Goal: Task Accomplishment & Management: Manage account settings

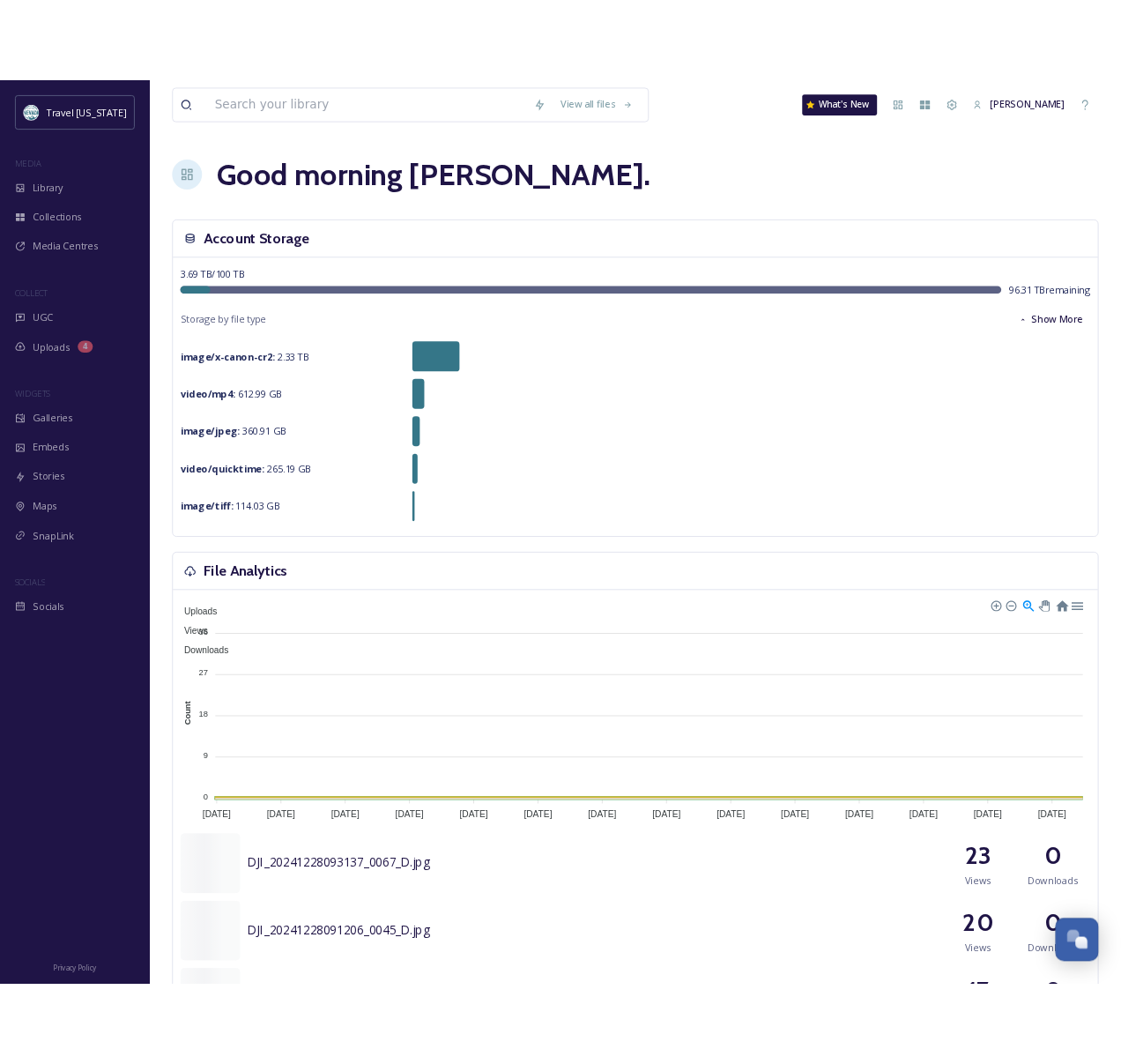
scroll to position [283, 0]
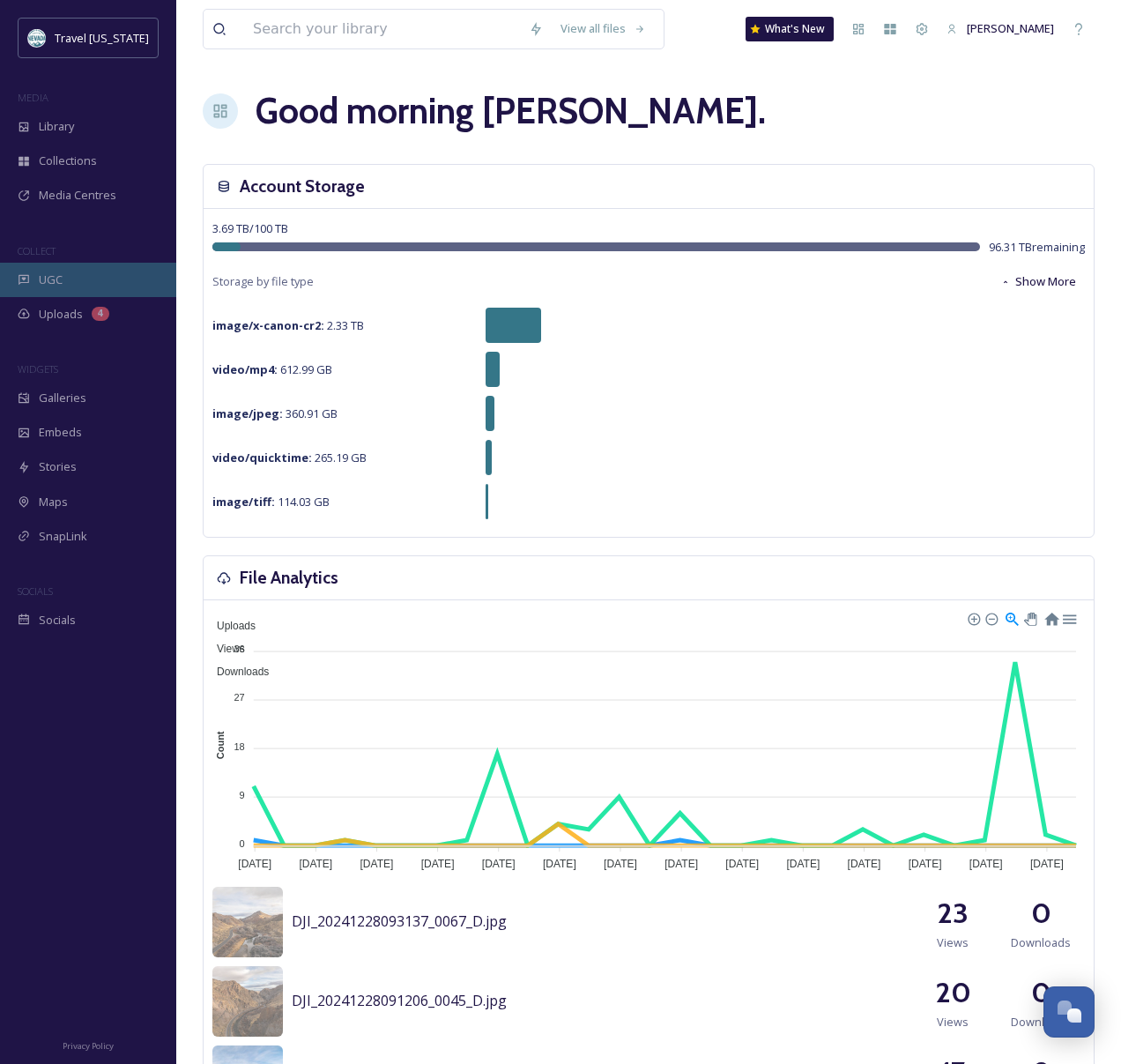
click at [67, 278] on div "UGC" at bounding box center [88, 279] width 177 height 34
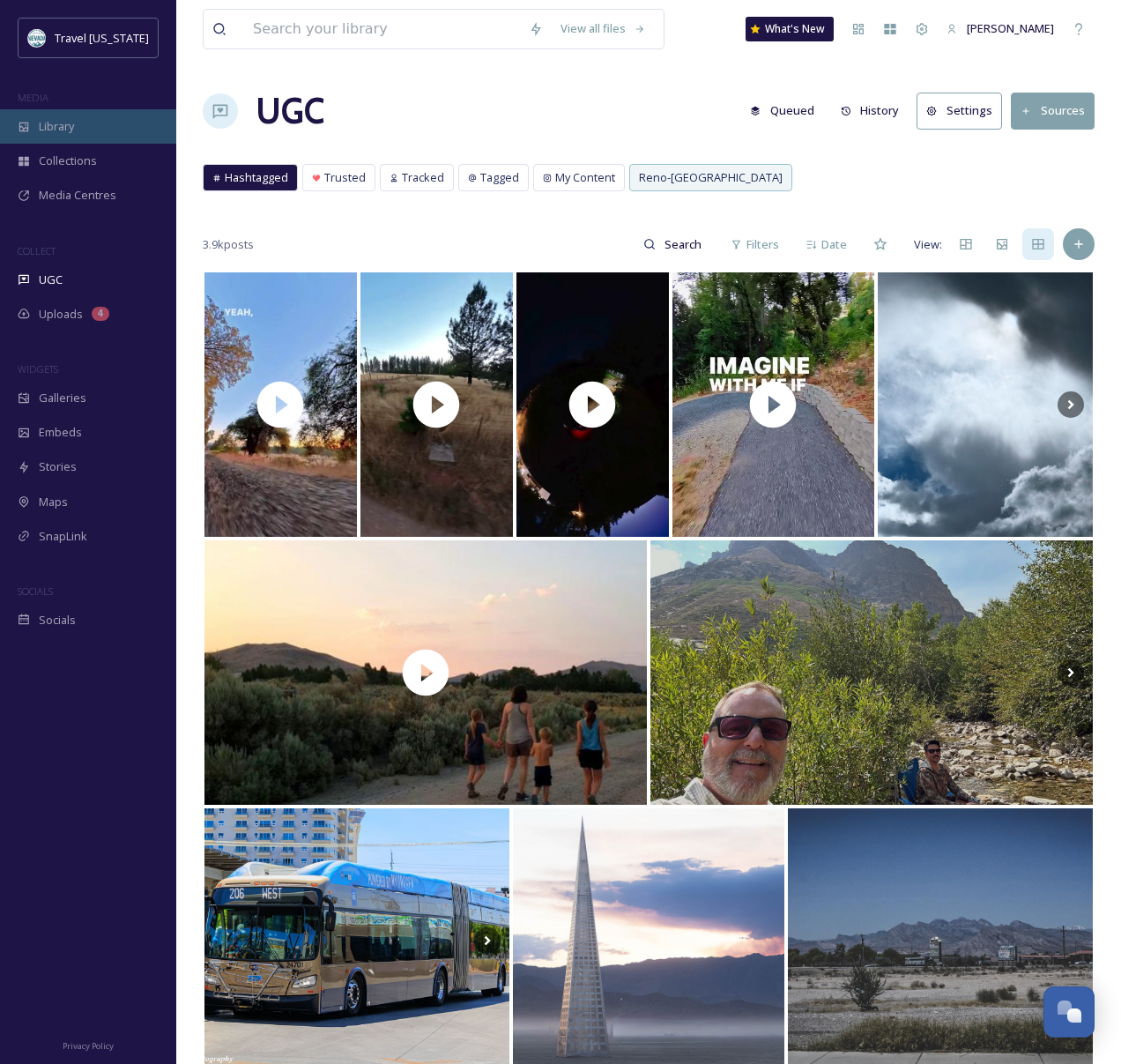
click at [63, 125] on span "Library" at bounding box center [56, 127] width 35 height 17
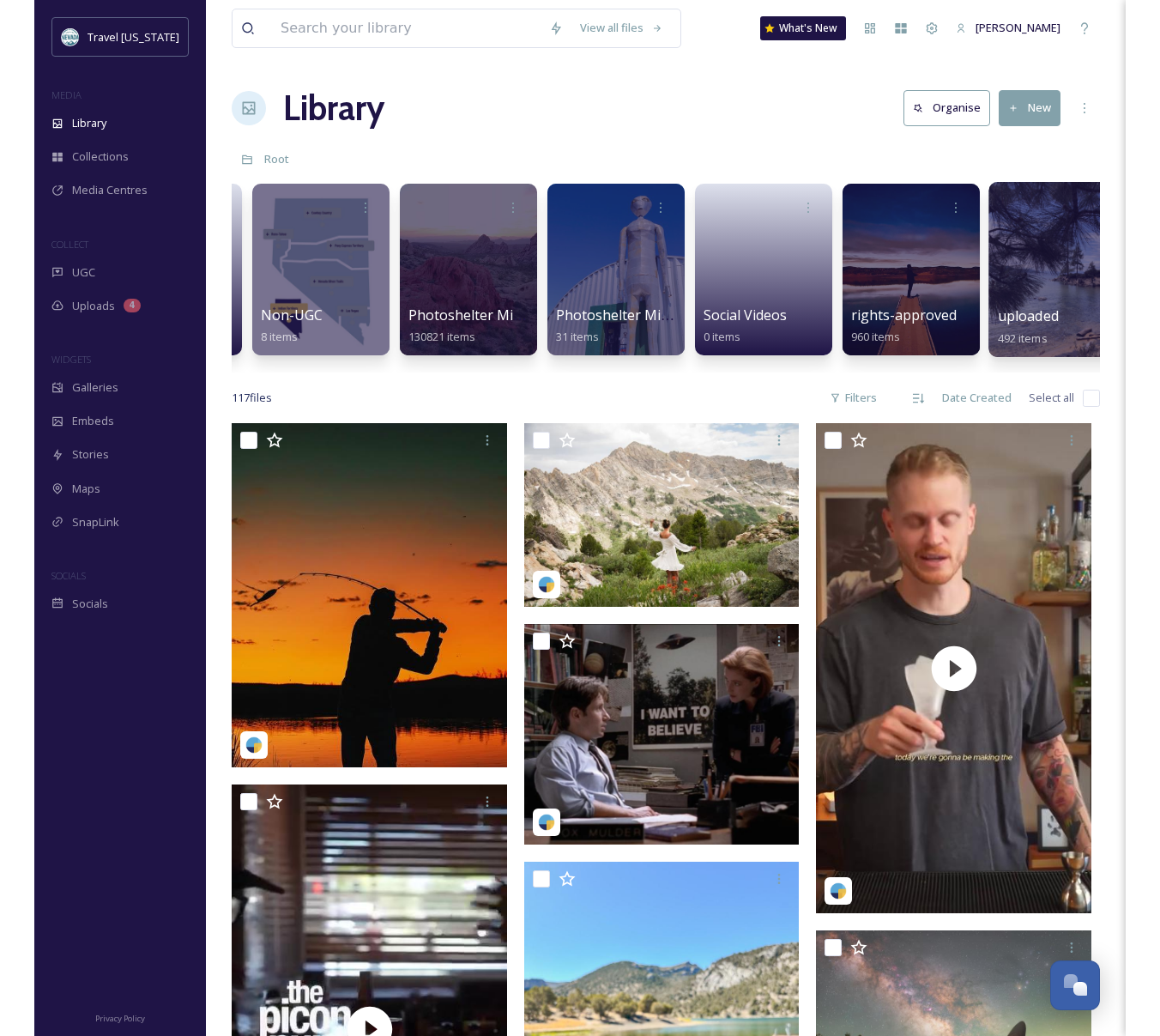
scroll to position [0, 312]
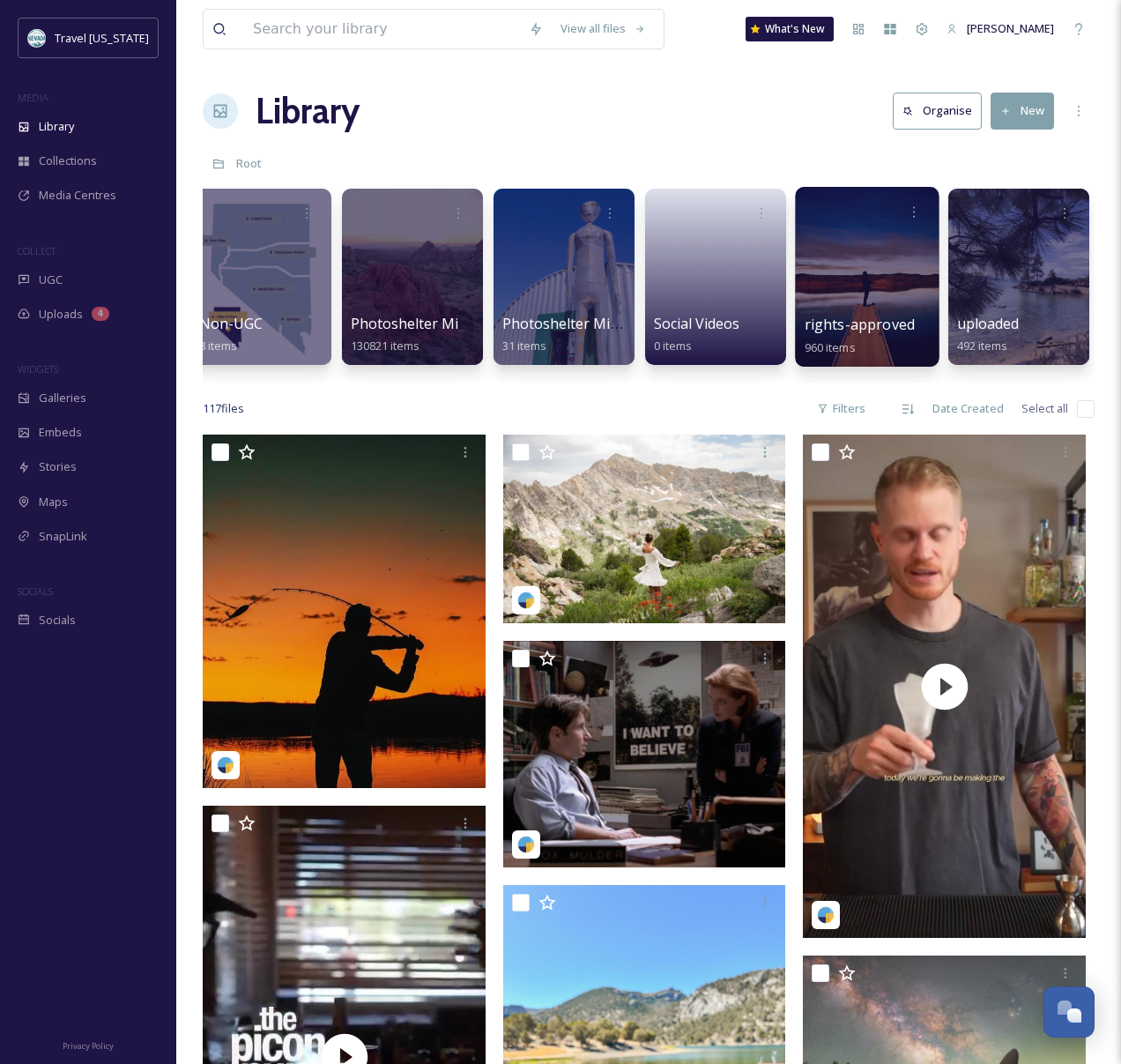
click at [837, 289] on div at bounding box center [866, 276] width 143 height 180
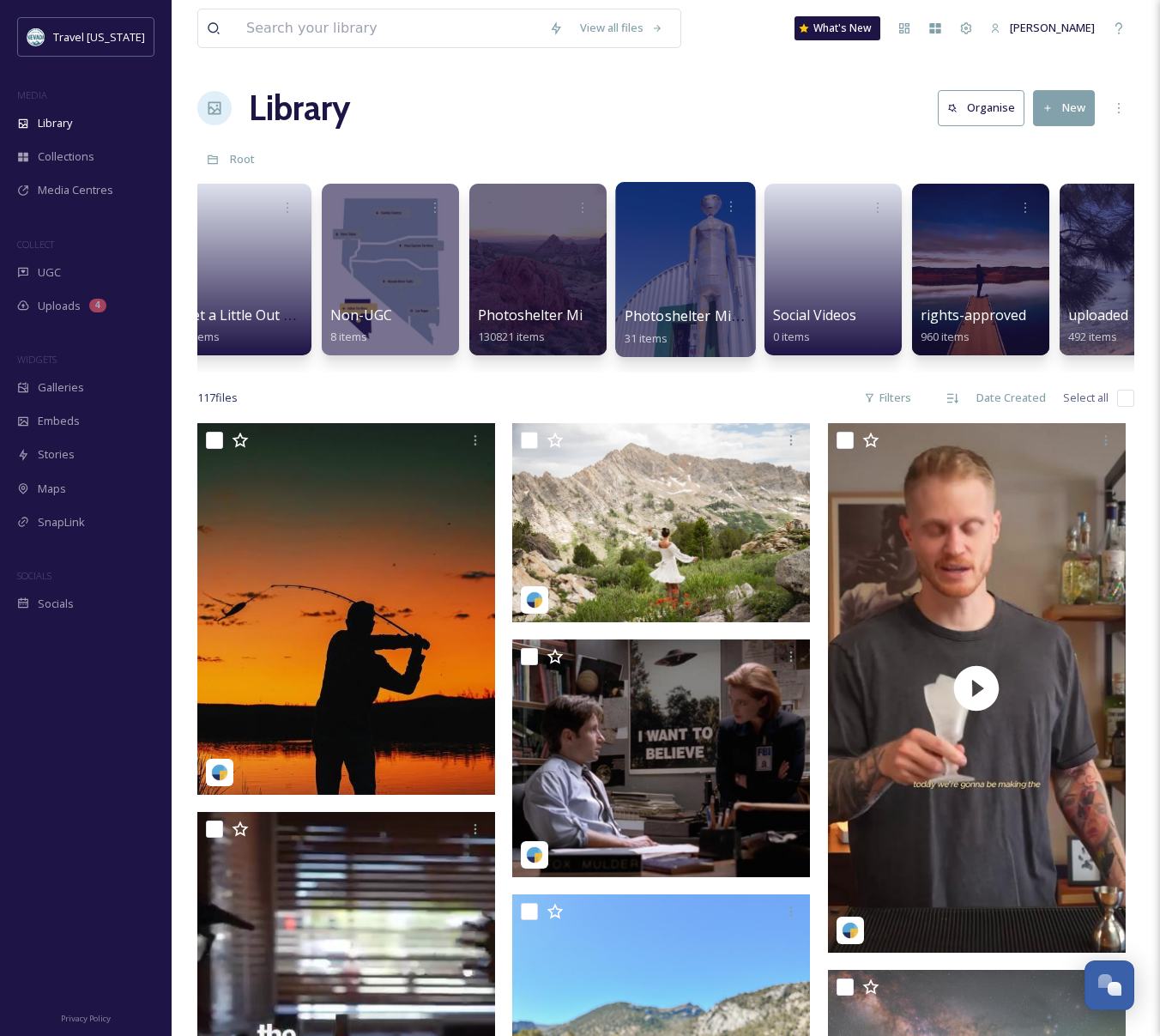
scroll to position [0, 244]
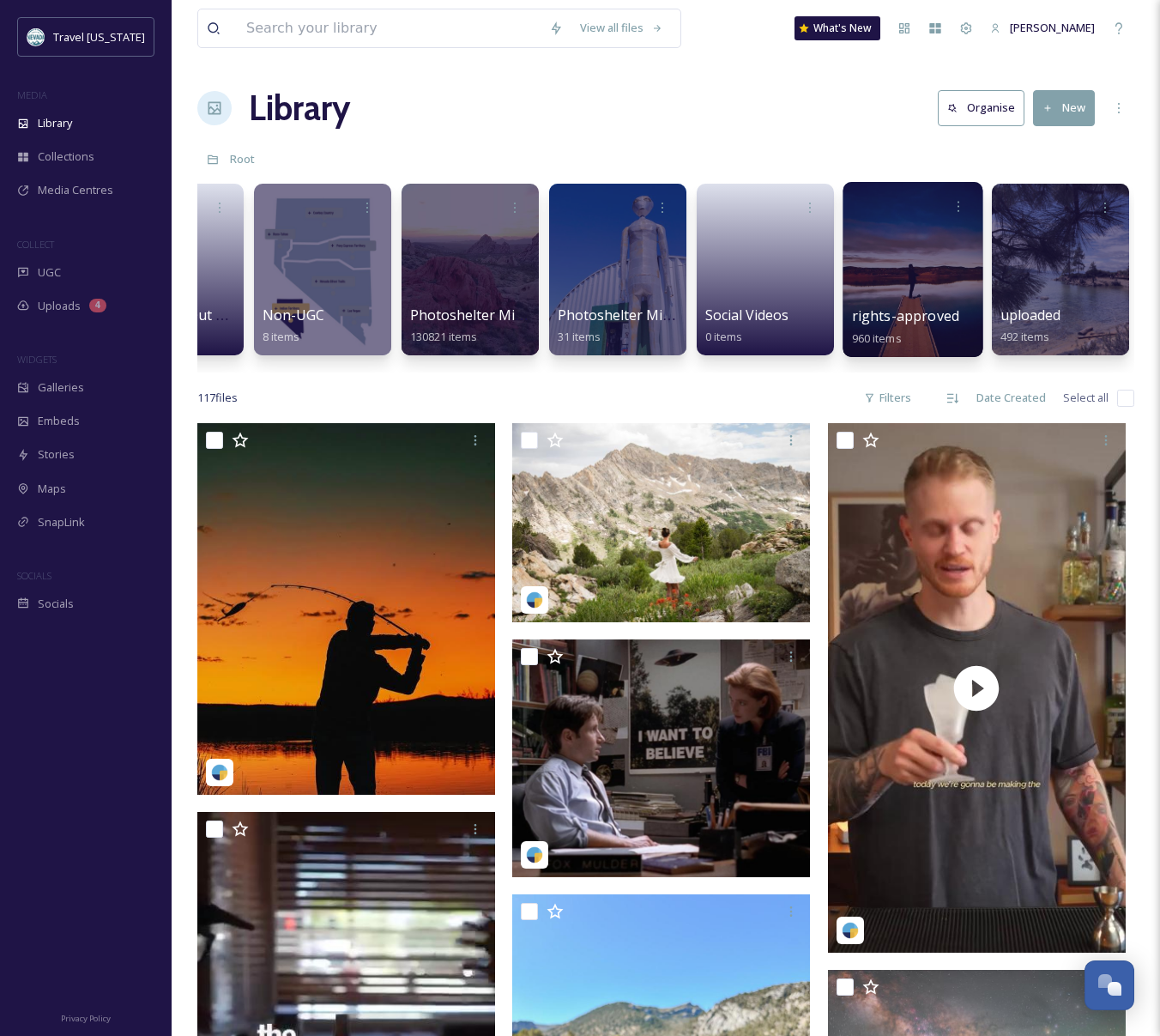
click at [865, 268] on div at bounding box center [912, 269] width 139 height 176
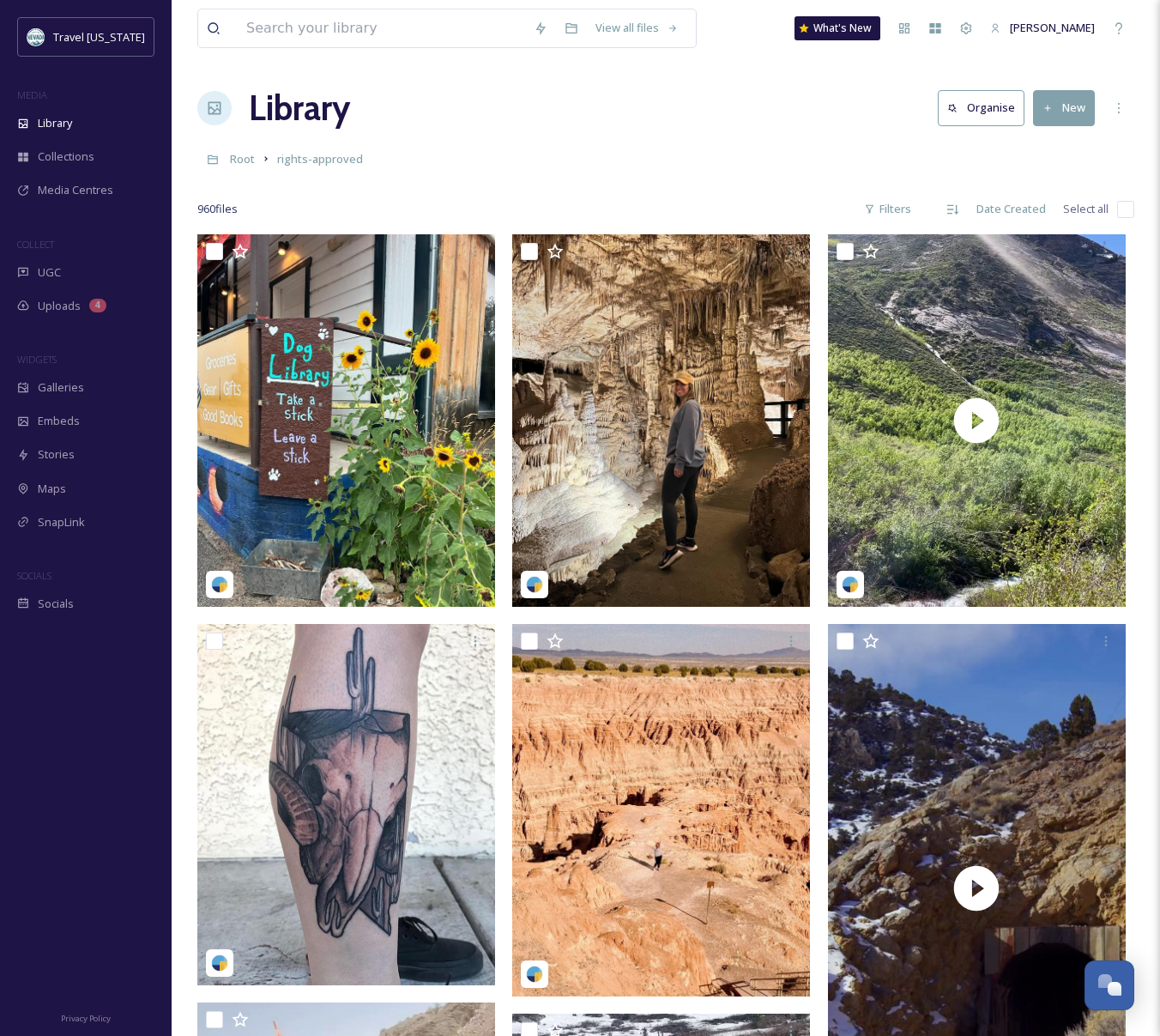
click at [440, 157] on div "Root rights-approved" at bounding box center [665, 158] width 937 height 32
click at [68, 262] on div "UGC" at bounding box center [85, 272] width 172 height 33
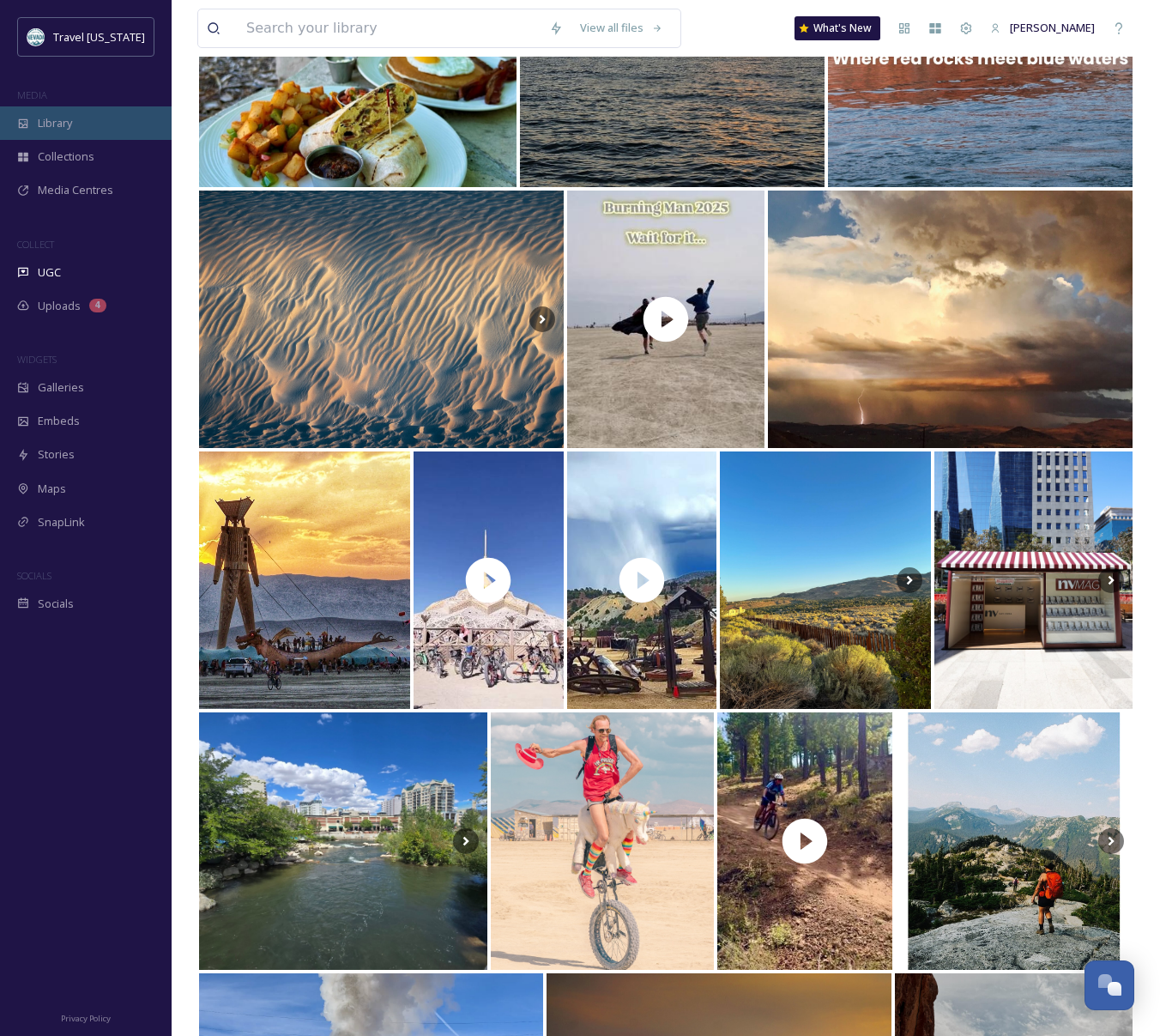
scroll to position [3465, 0]
click at [65, 121] on span "Library" at bounding box center [55, 123] width 34 height 16
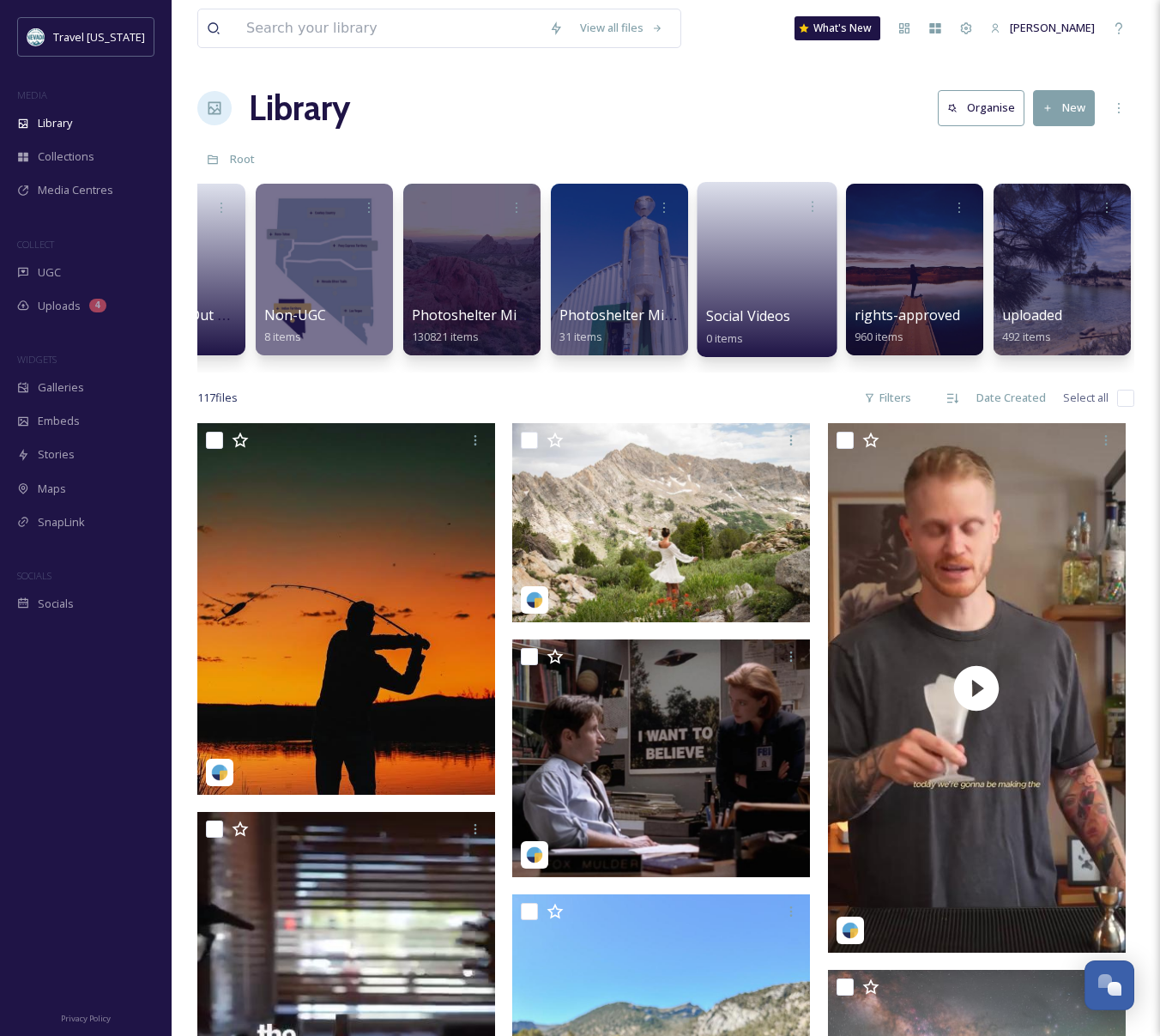
scroll to position [0, 244]
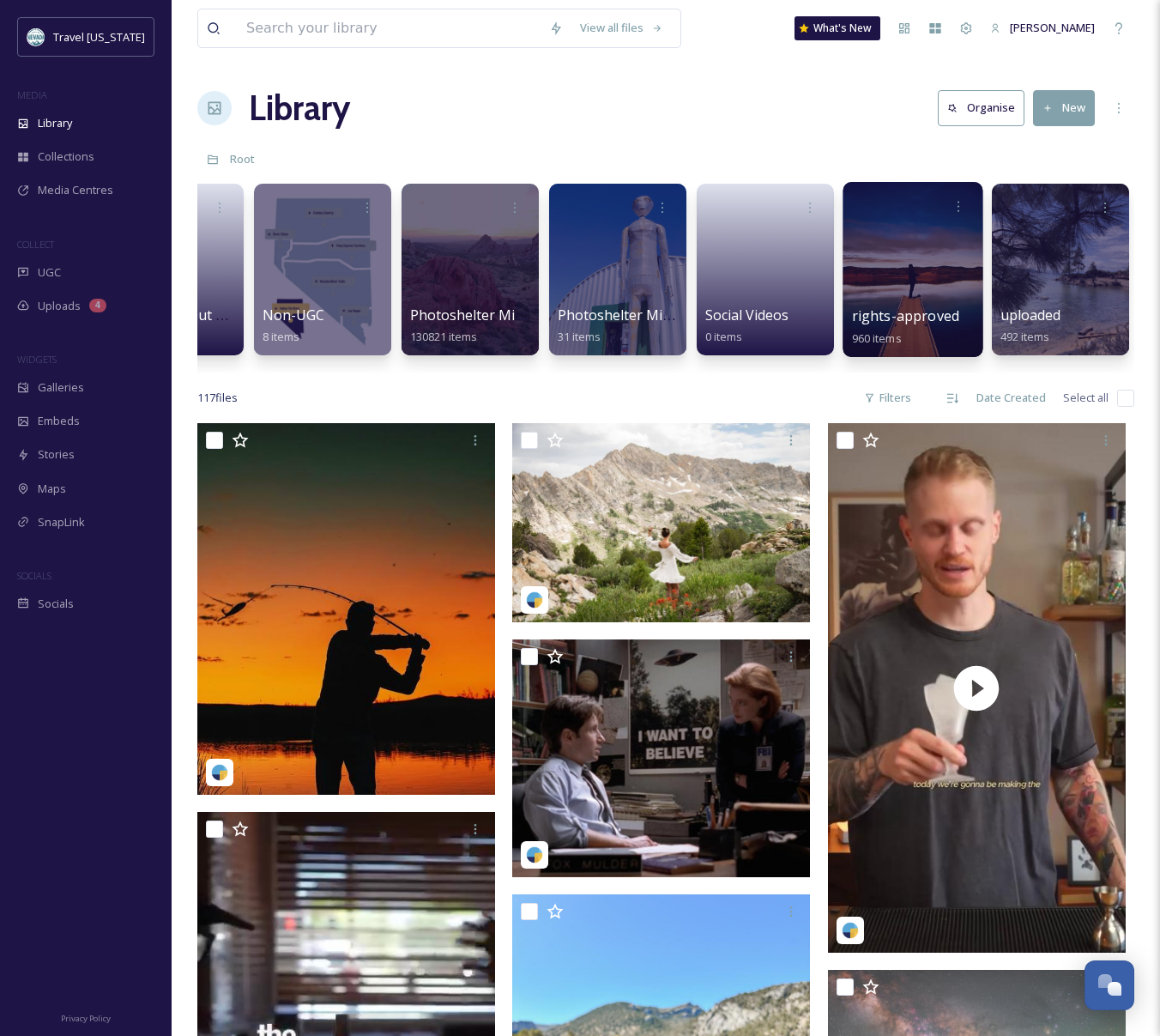
click at [873, 279] on div at bounding box center [912, 269] width 139 height 176
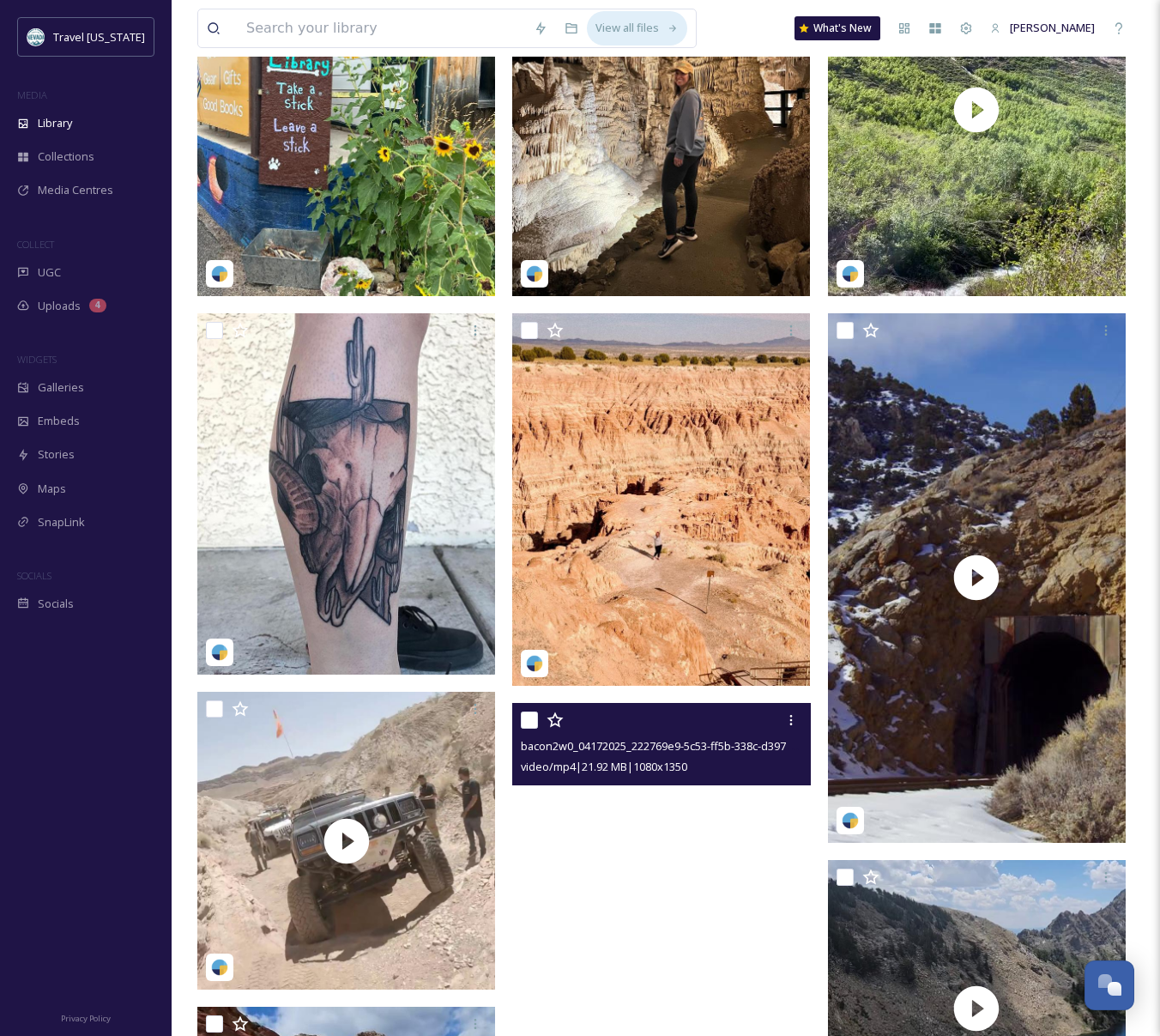
scroll to position [293, 0]
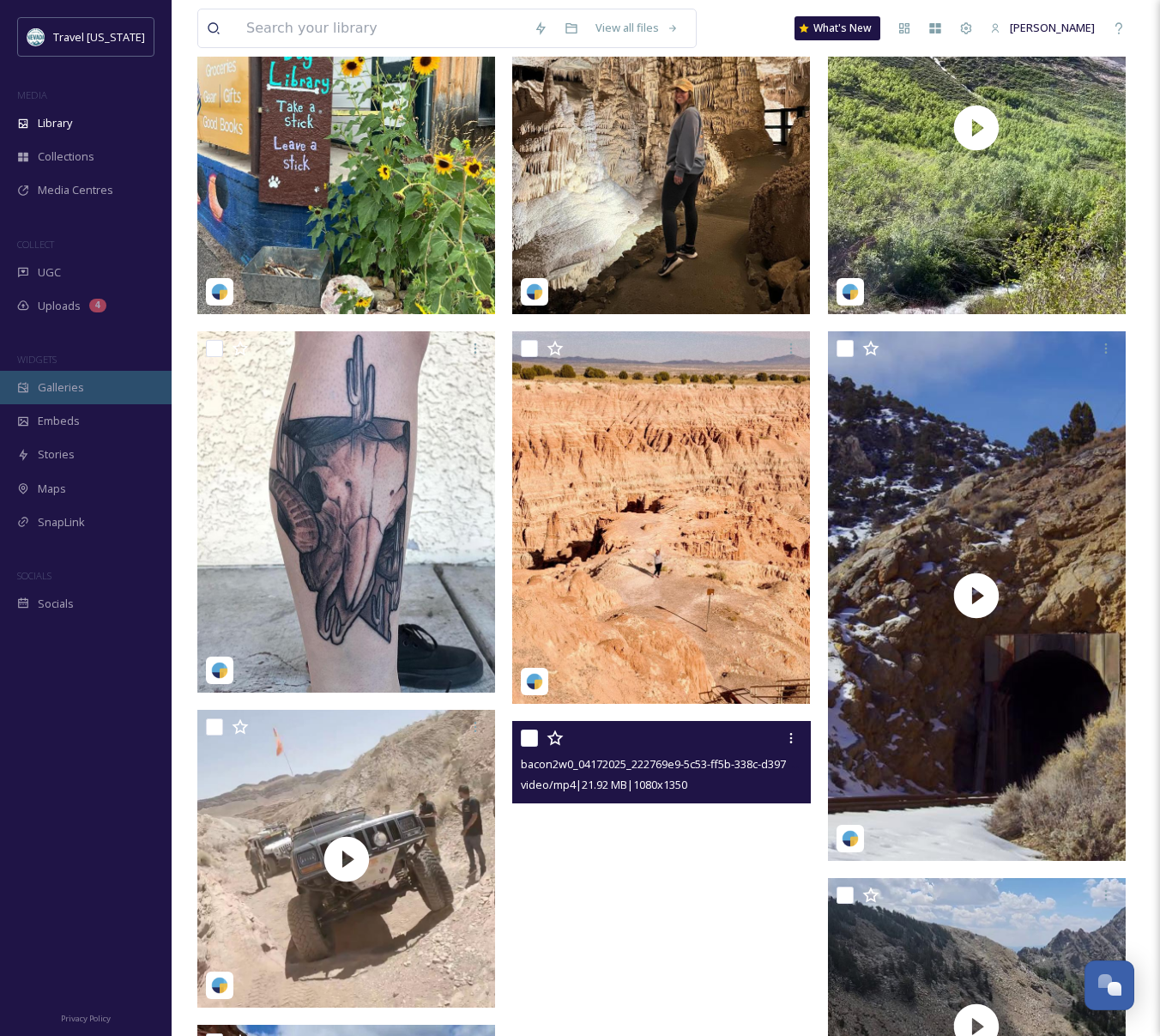
click at [65, 385] on span "Galleries" at bounding box center [60, 387] width 46 height 16
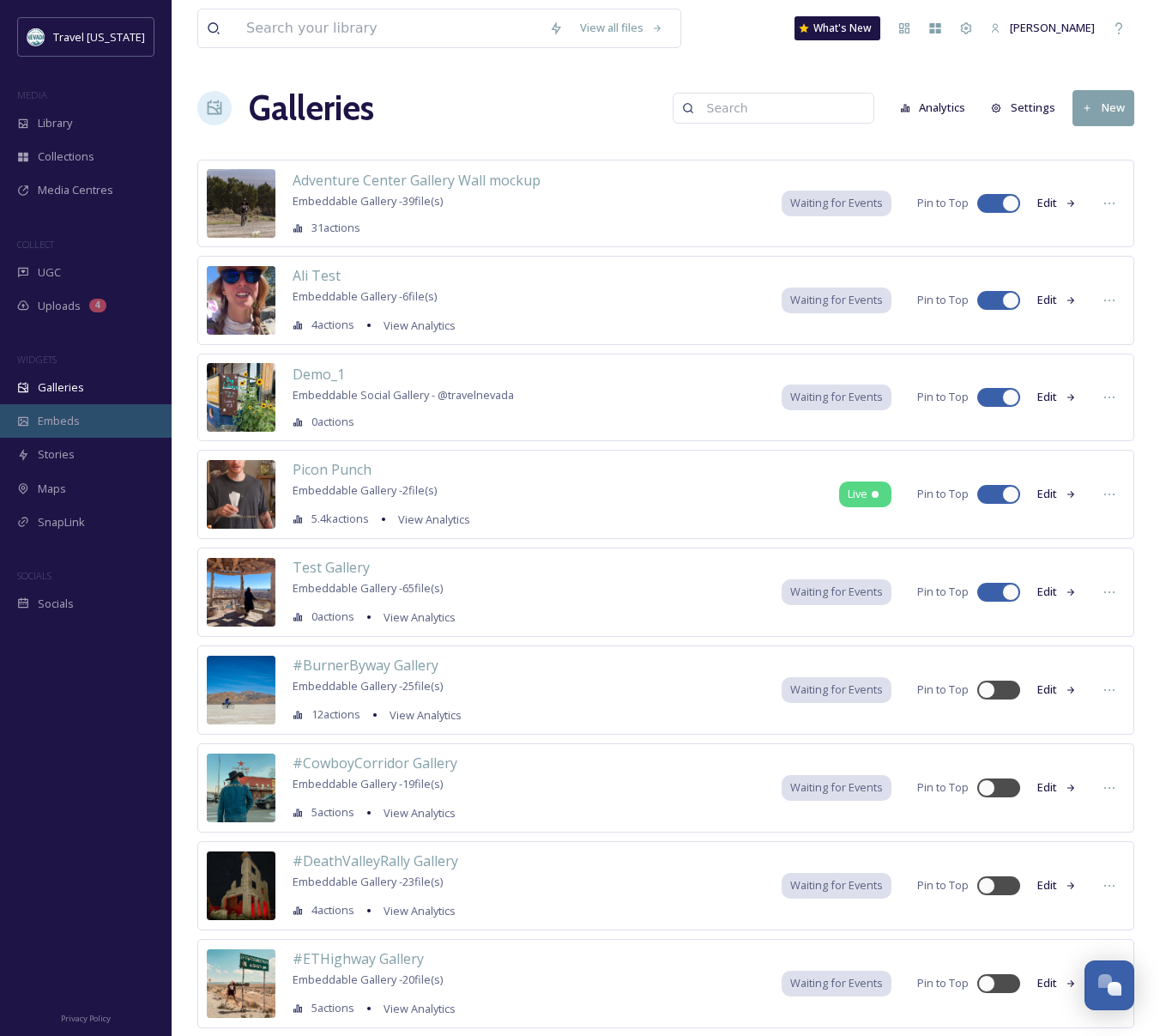
click at [104, 425] on div "Embeds" at bounding box center [85, 420] width 172 height 33
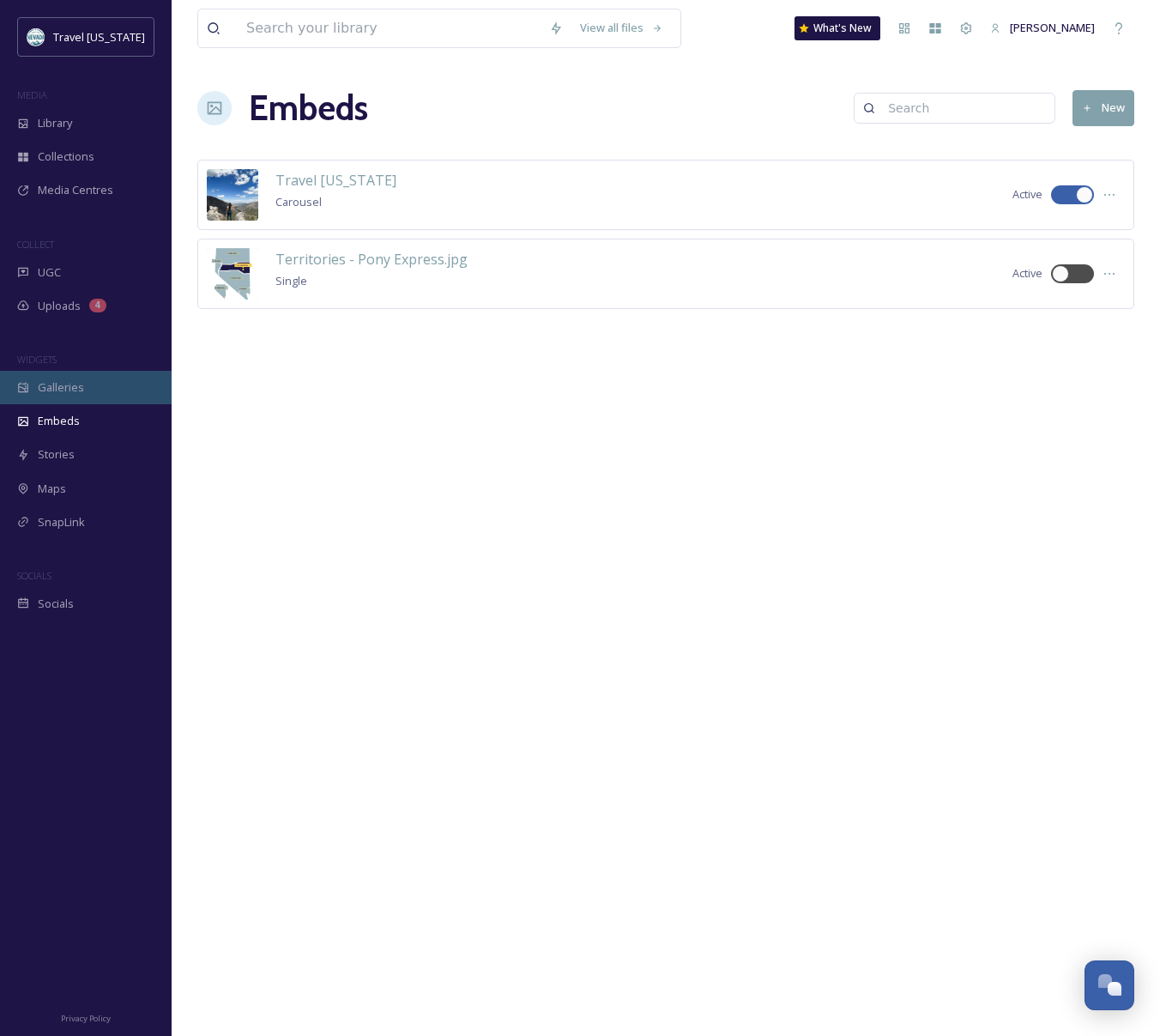
click at [103, 392] on div "Galleries" at bounding box center [85, 387] width 172 height 33
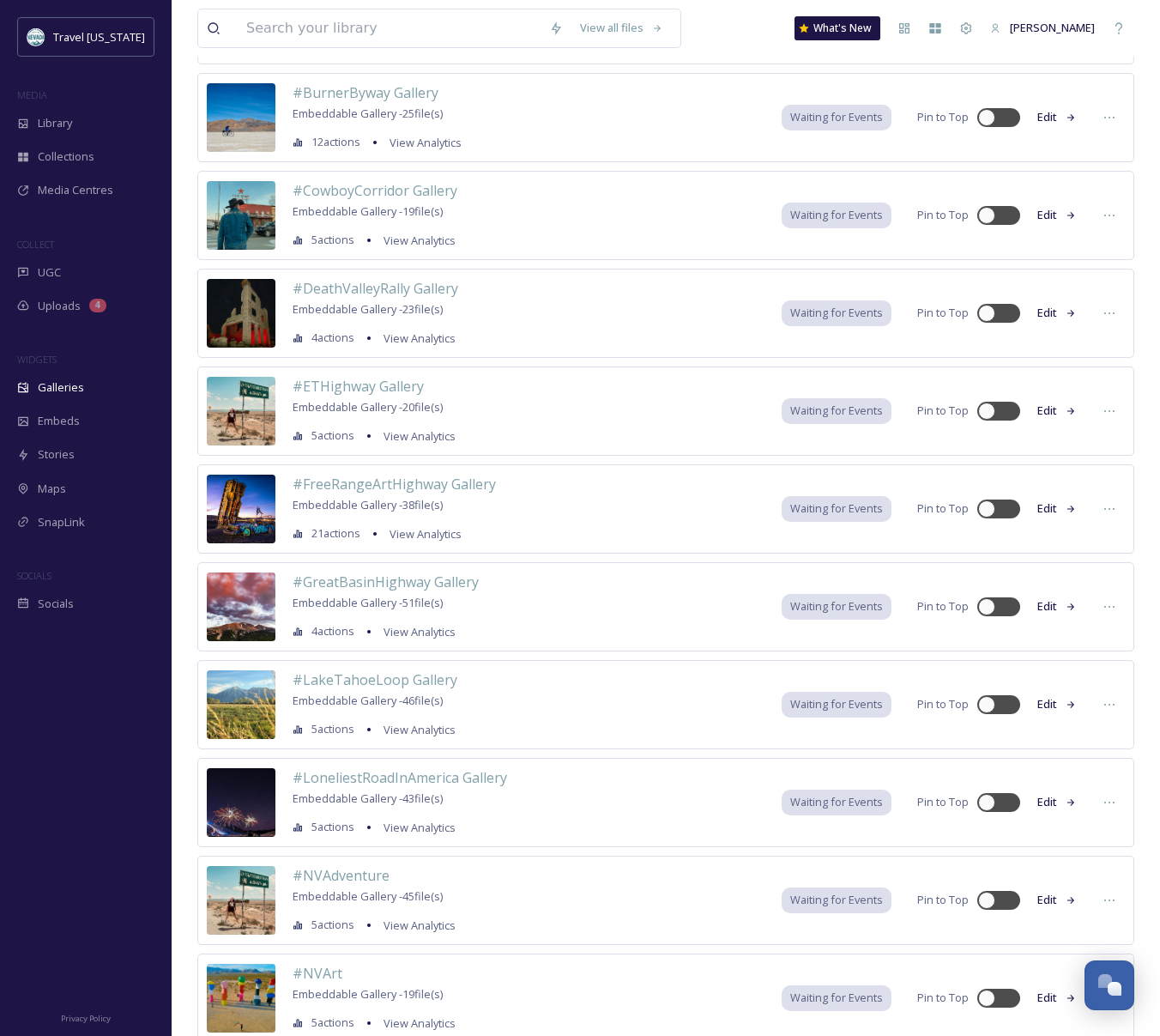
scroll to position [758, 0]
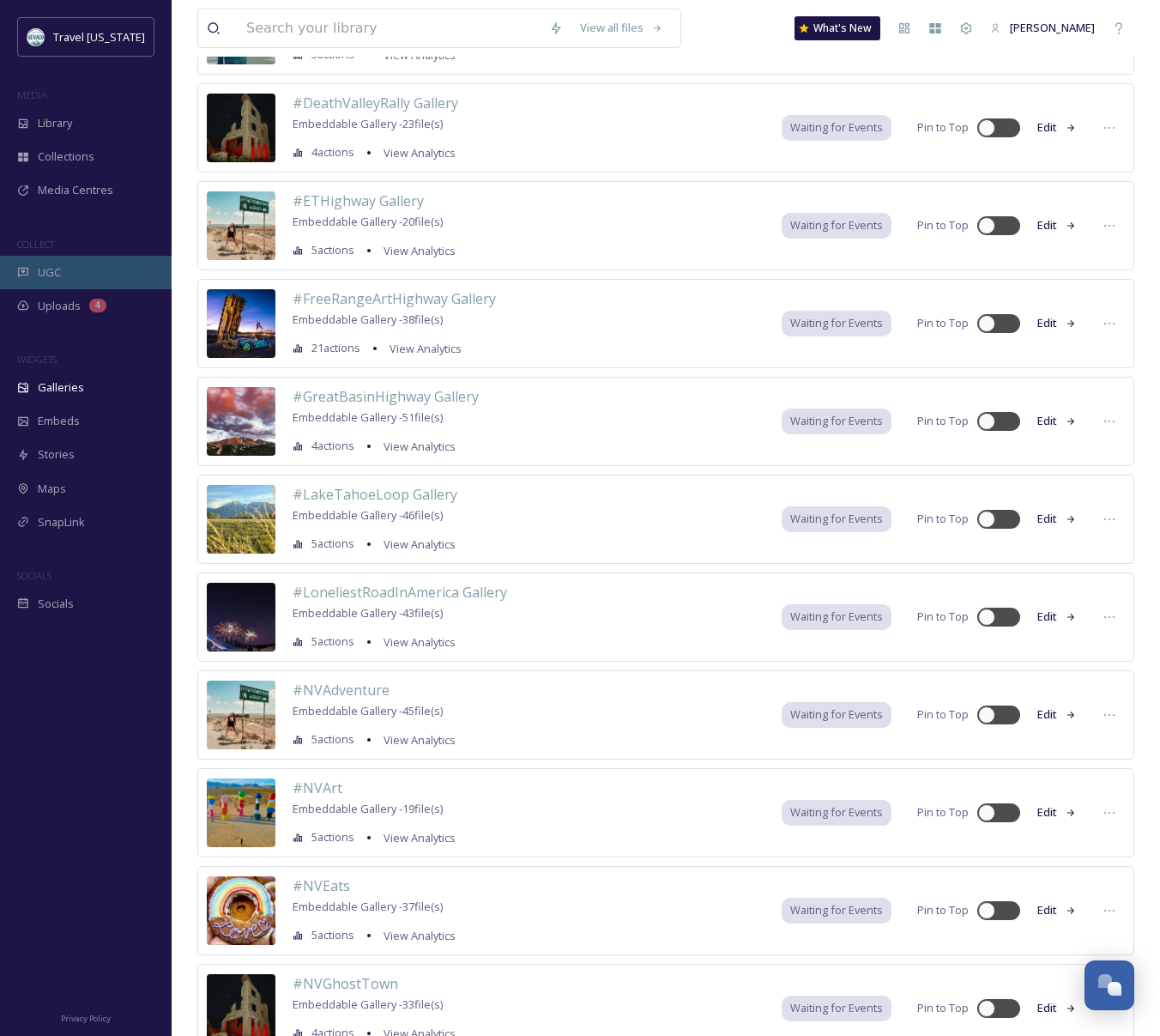
click at [39, 275] on span "UGC" at bounding box center [49, 273] width 23 height 16
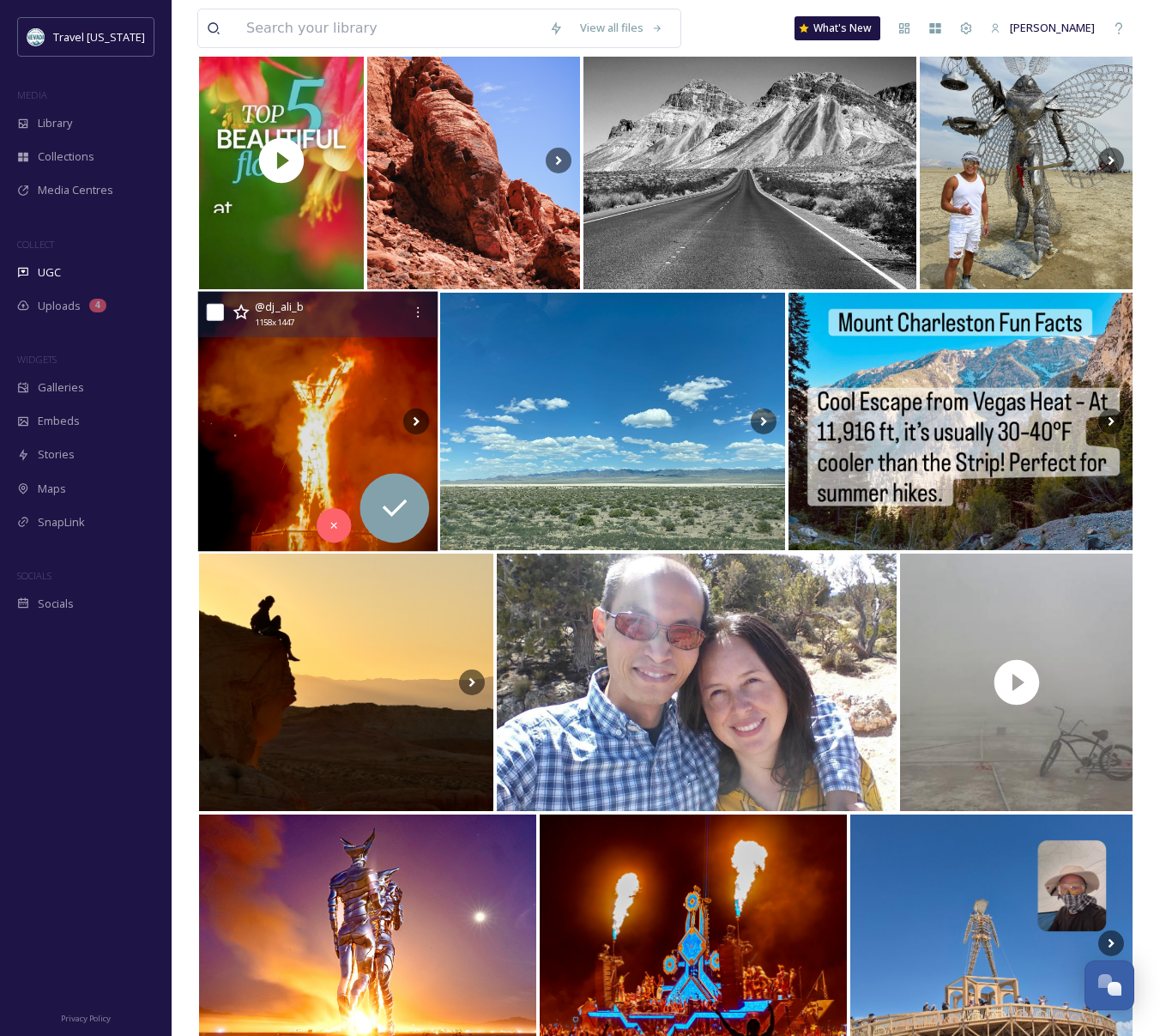
scroll to position [6491, 0]
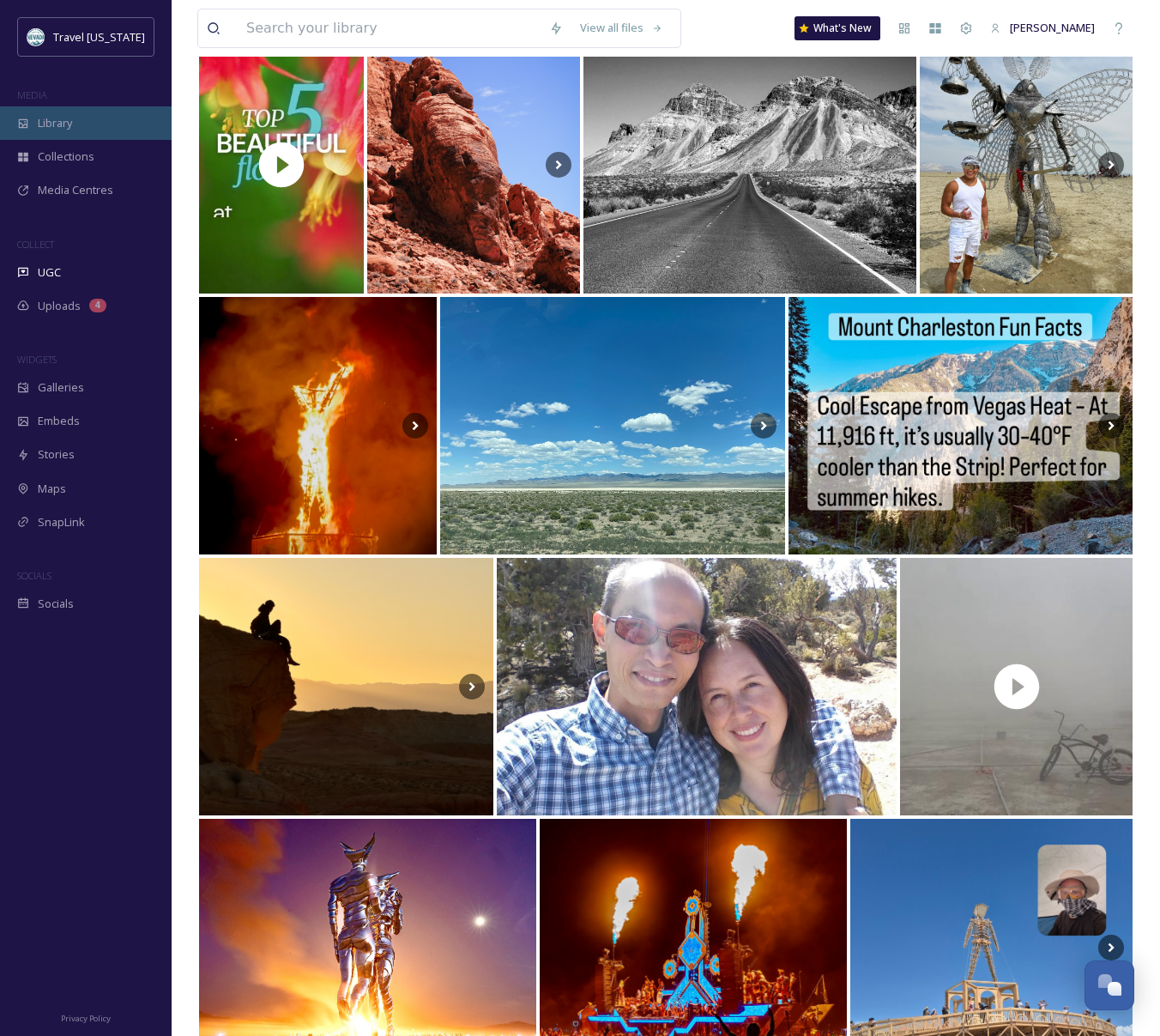
click at [28, 120] on icon at bounding box center [22, 123] width 12 height 12
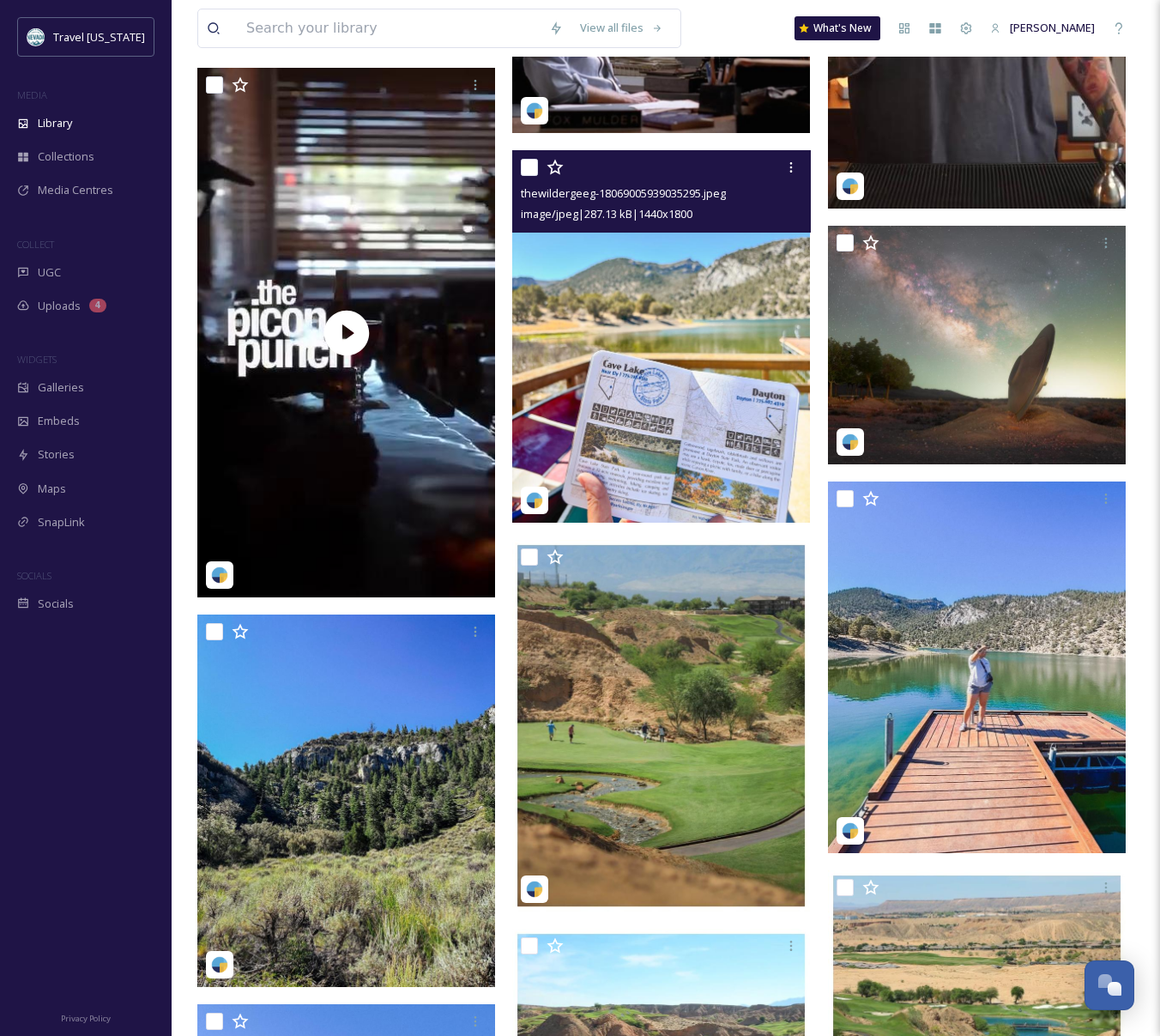
scroll to position [735, 0]
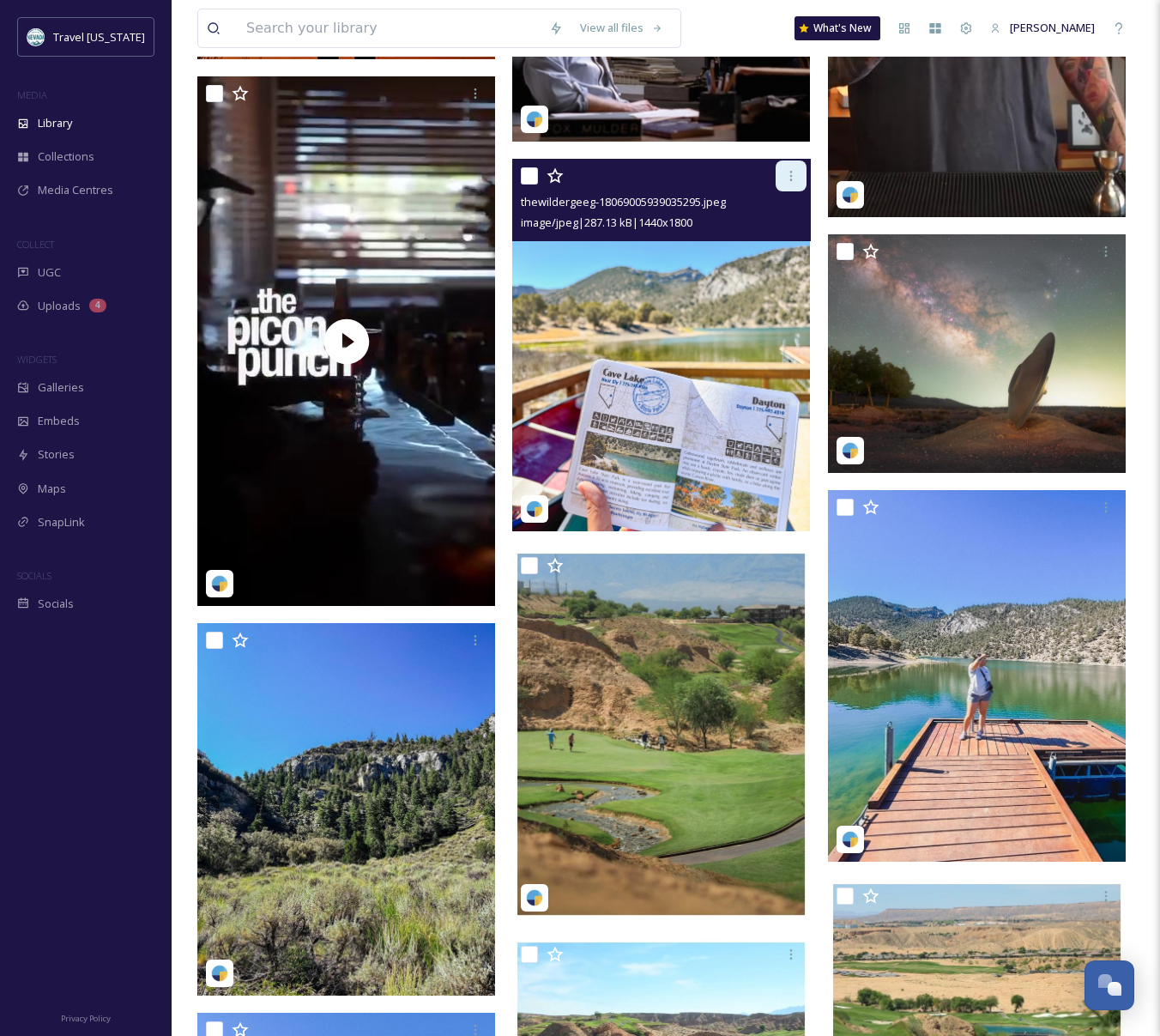
click at [787, 174] on icon at bounding box center [791, 176] width 13 height 14
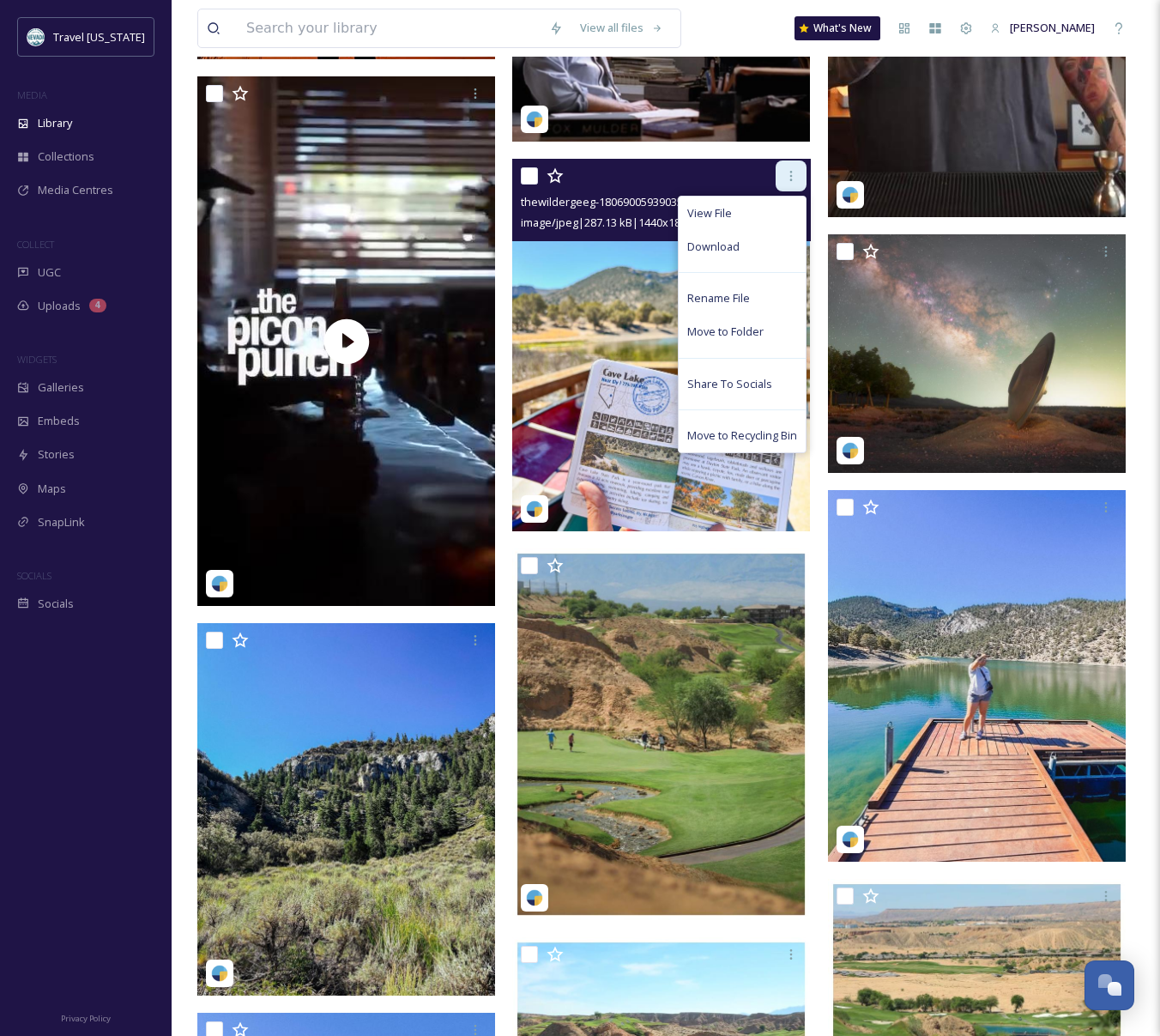
scroll to position [736, 0]
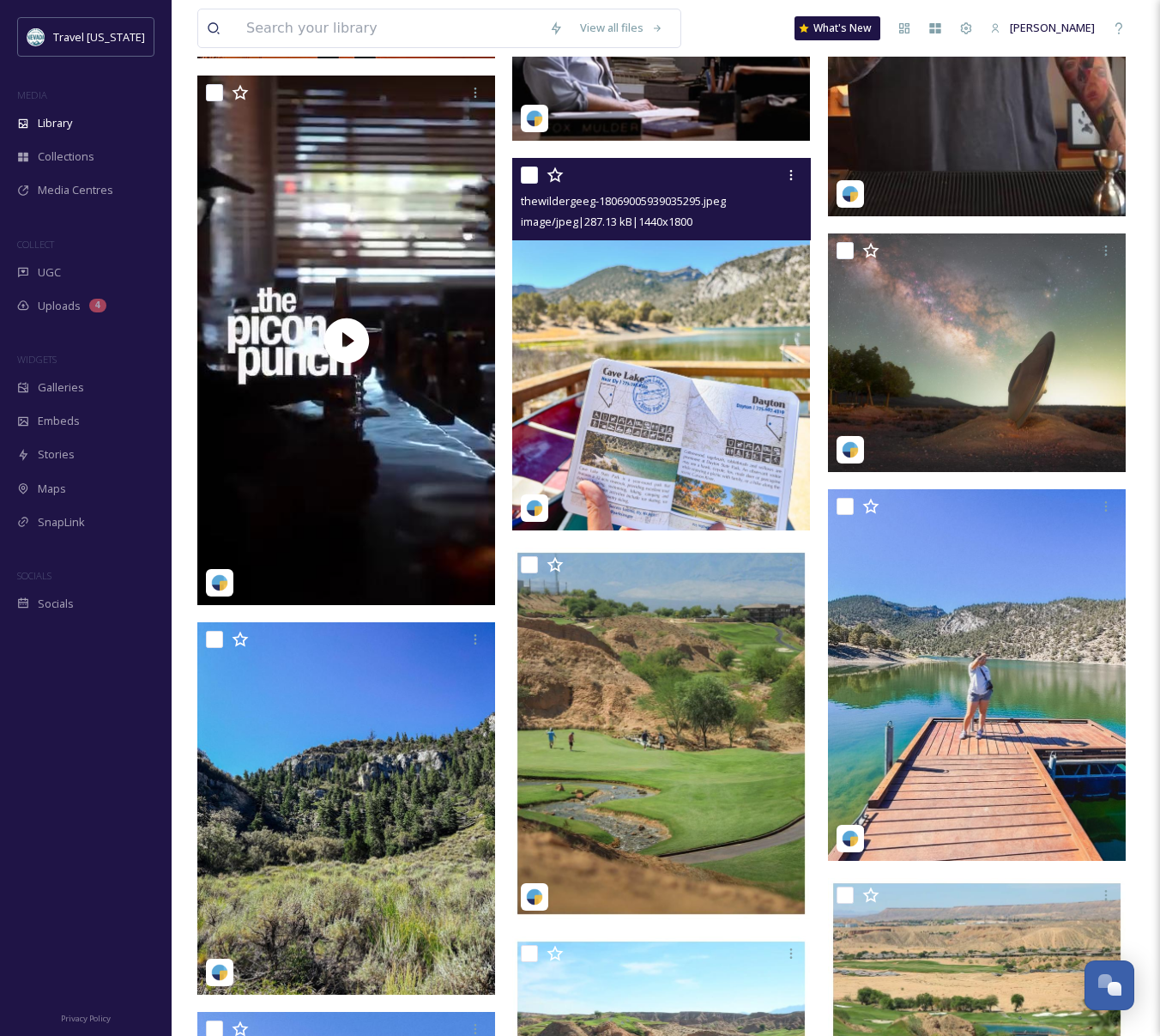
click at [632, 356] on img at bounding box center [661, 344] width 298 height 373
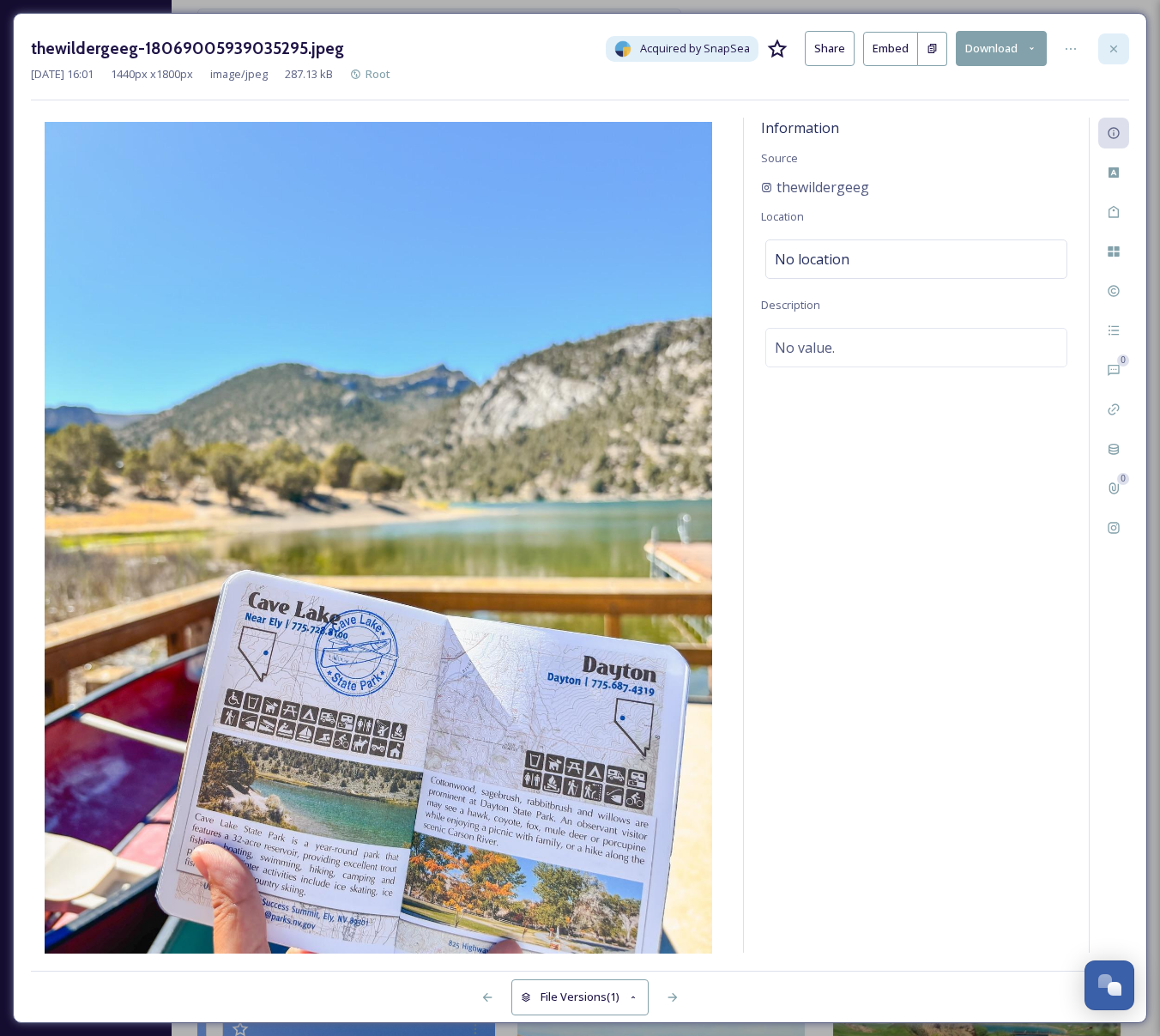
click at [1117, 37] on div at bounding box center [1114, 49] width 31 height 31
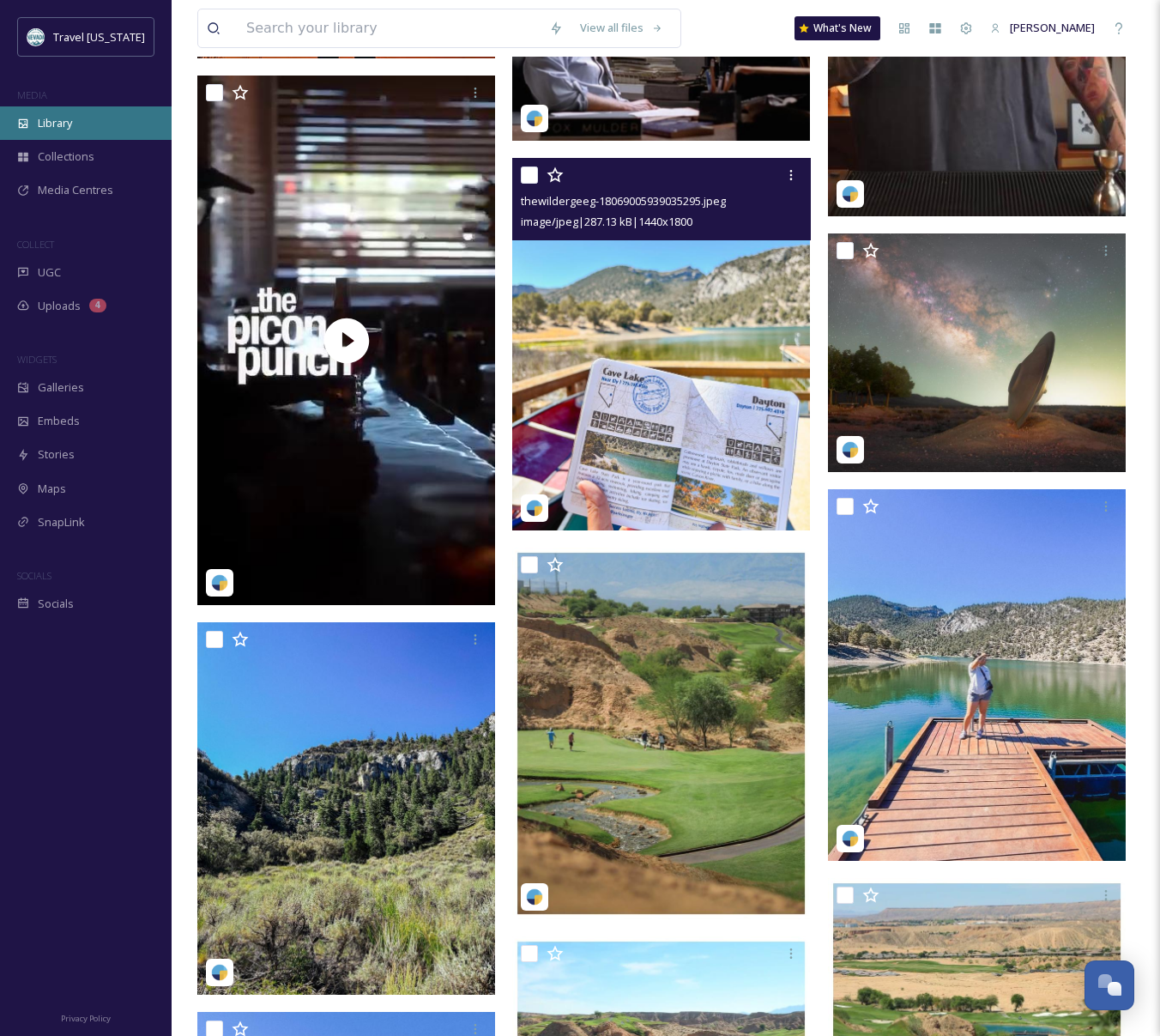
click at [91, 122] on div "Library" at bounding box center [85, 122] width 172 height 33
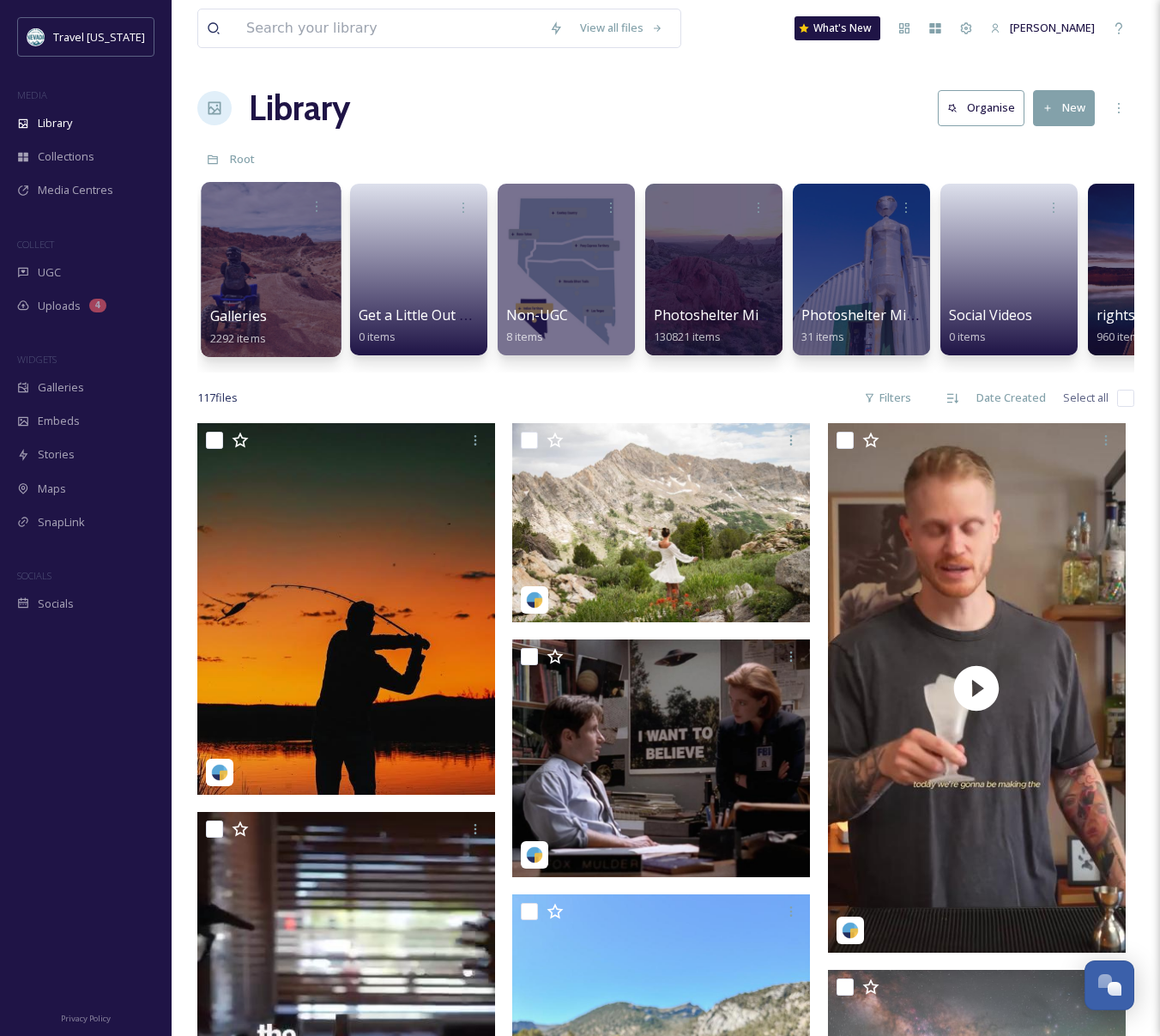
click at [280, 303] on div at bounding box center [270, 269] width 139 height 176
click at [101, 140] on div "Collections" at bounding box center [85, 156] width 172 height 33
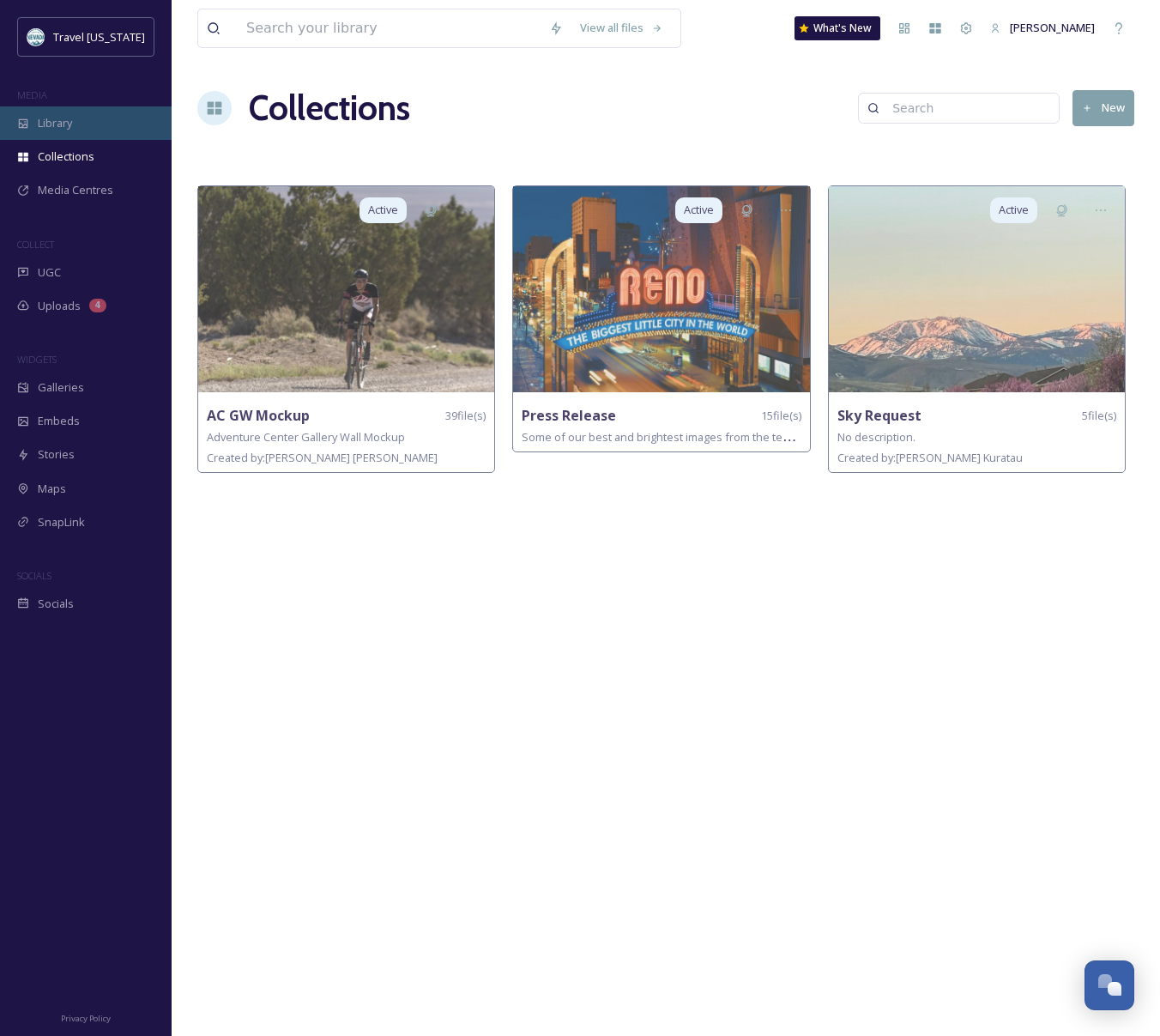
click at [91, 135] on div "Library" at bounding box center [85, 122] width 172 height 33
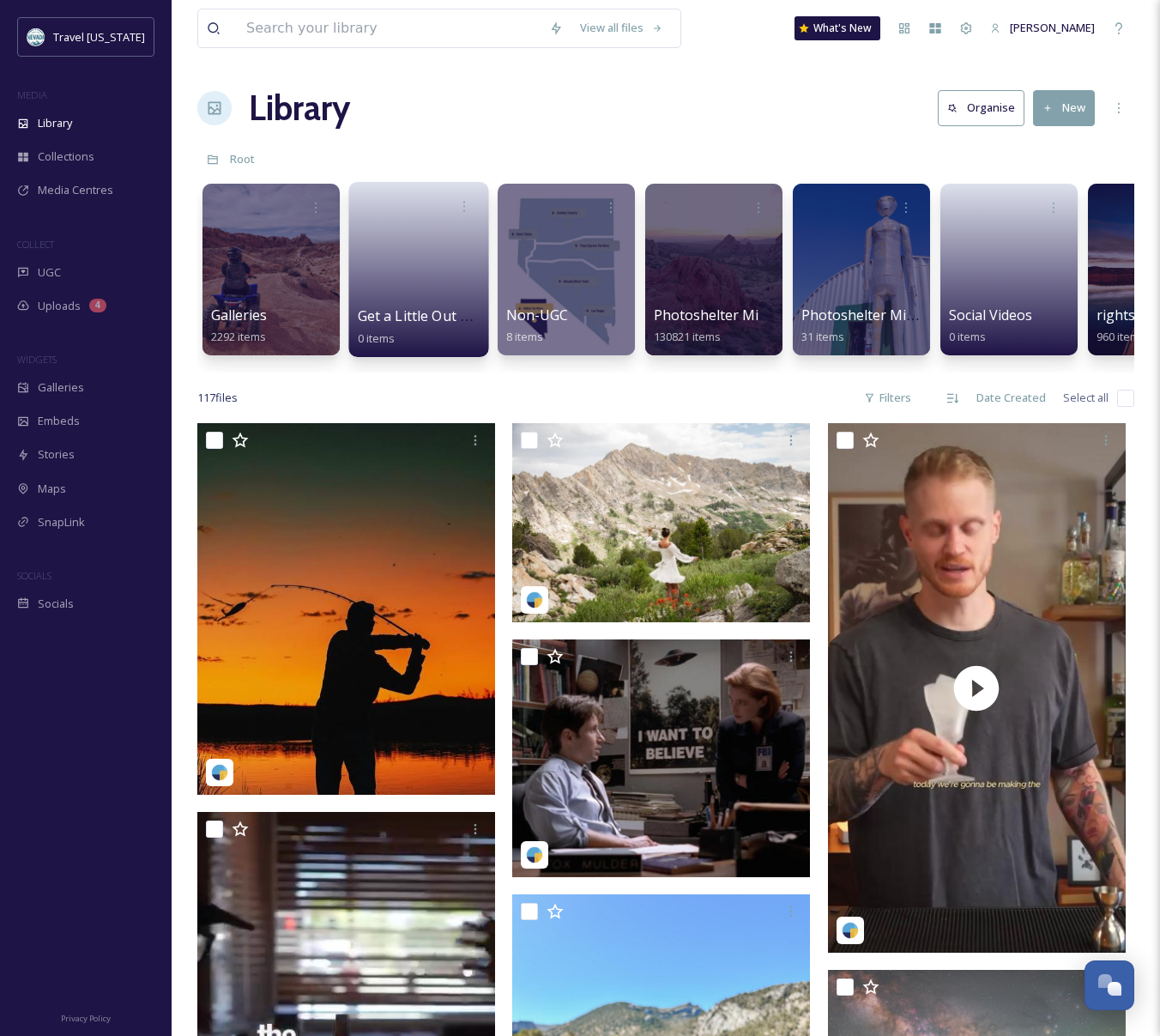
click at [424, 279] on link at bounding box center [419, 264] width 122 height 83
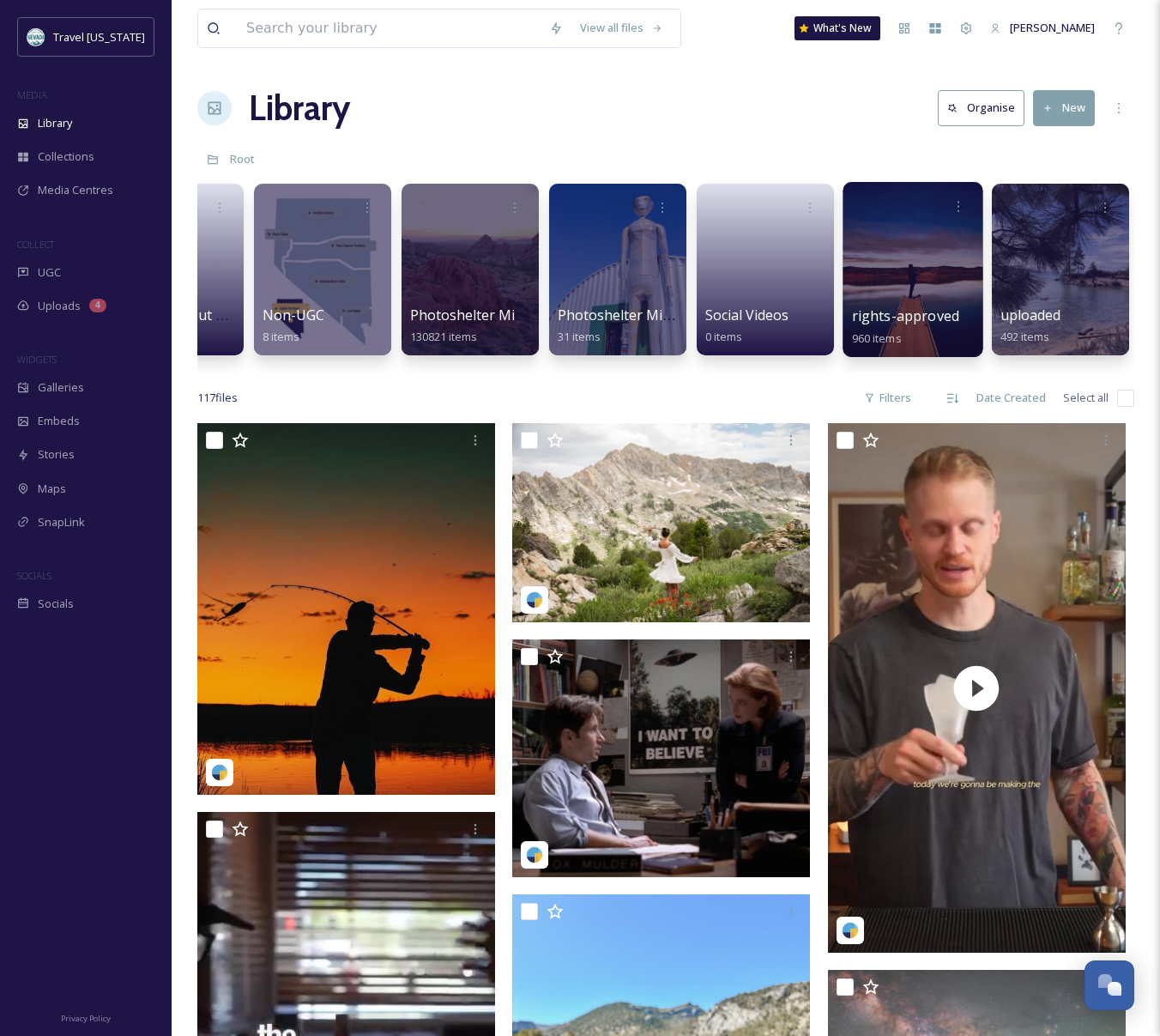
scroll to position [0, 238]
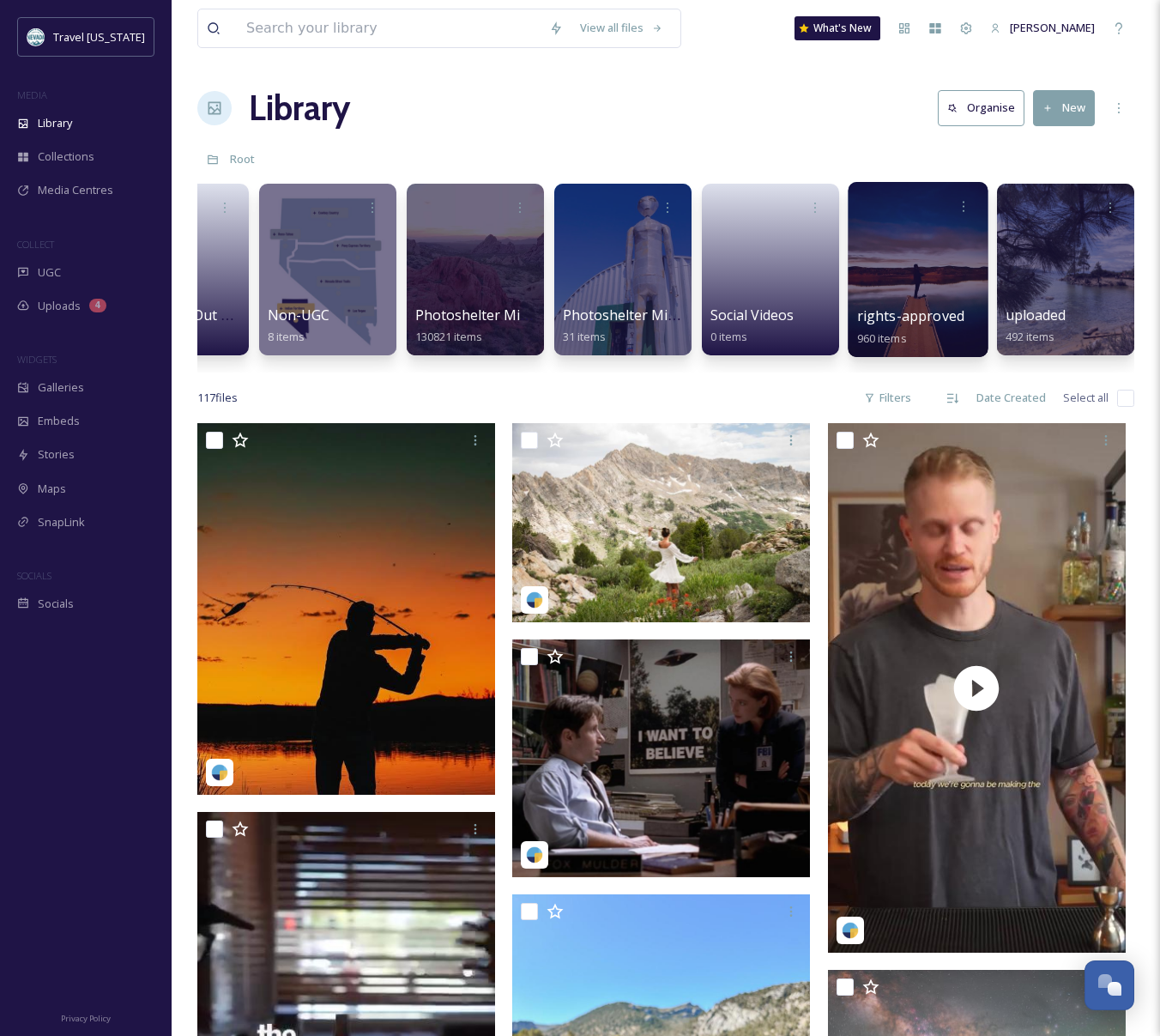
click at [921, 285] on div at bounding box center [917, 269] width 139 height 176
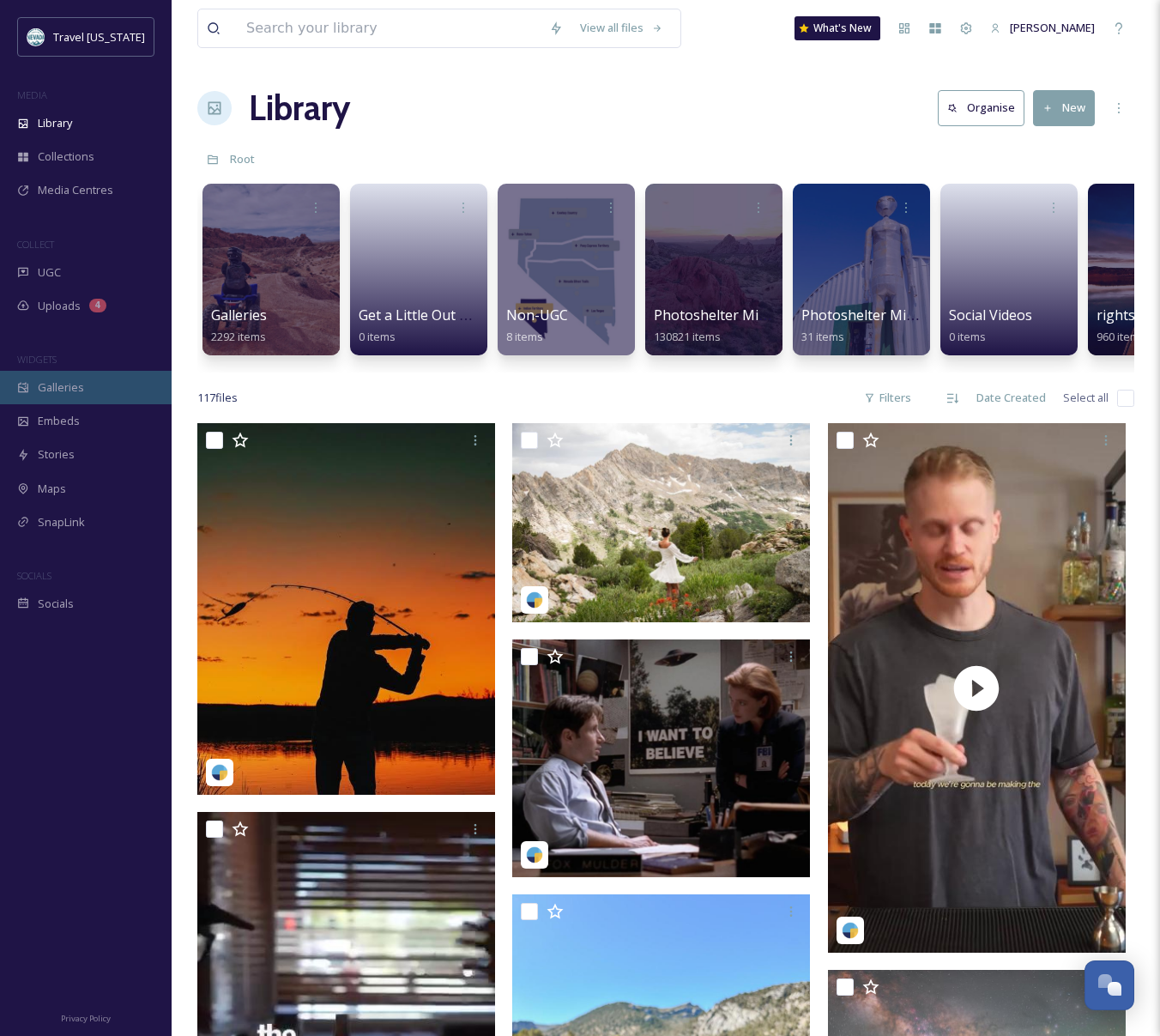
click at [90, 379] on div "Galleries" at bounding box center [85, 387] width 172 height 33
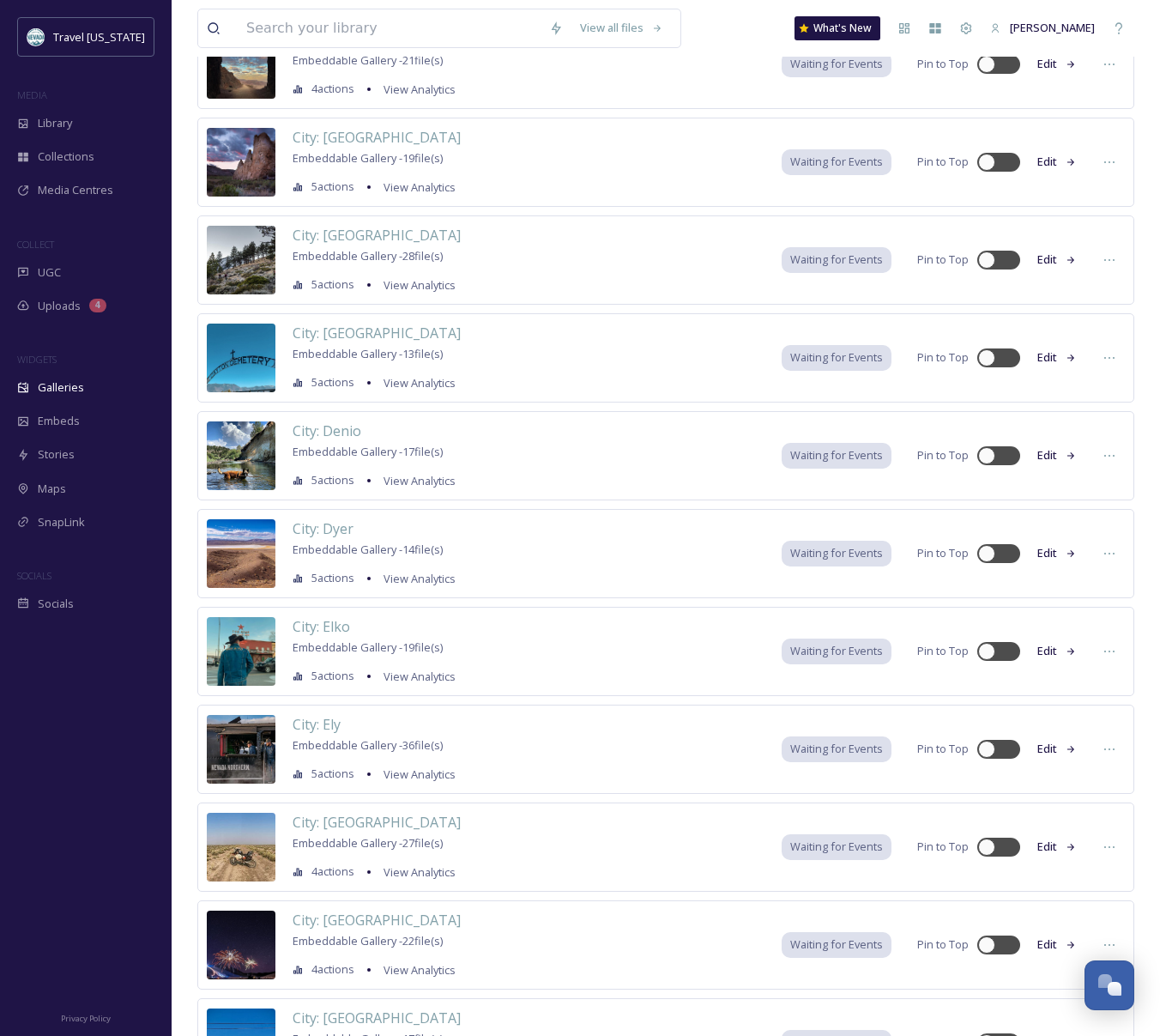
scroll to position [3648, 0]
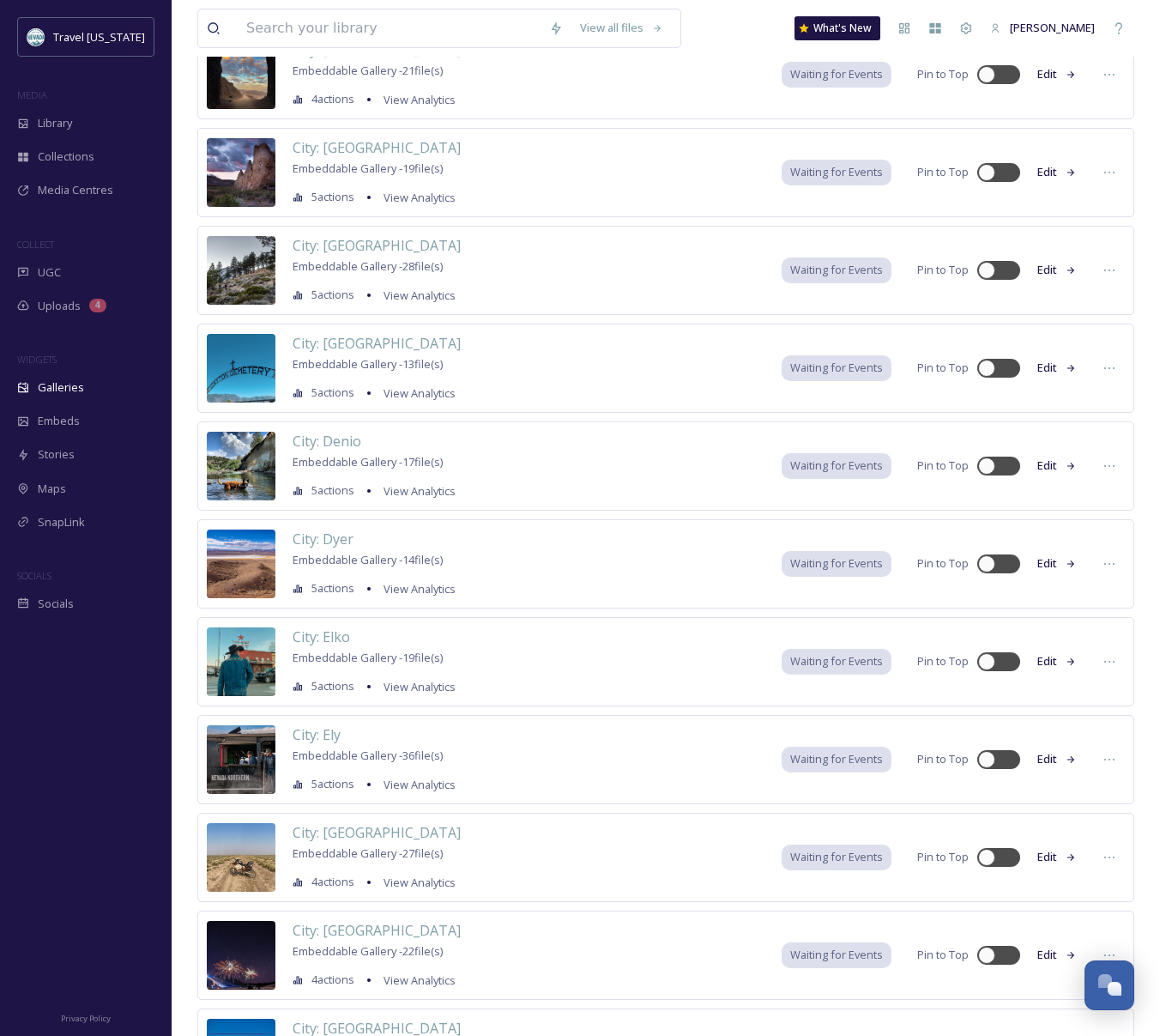
click at [1048, 361] on button "Edit" at bounding box center [1057, 367] width 57 height 33
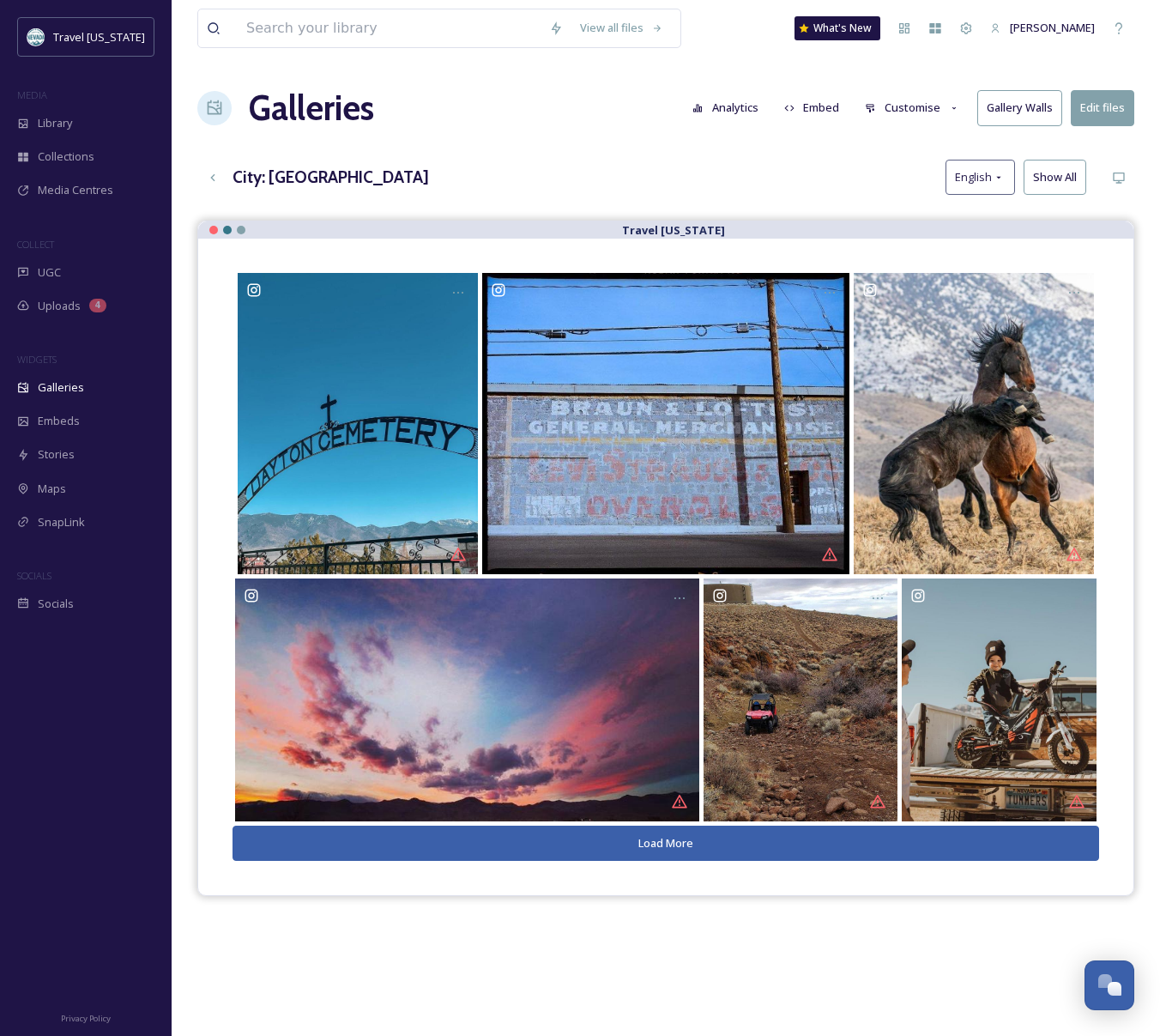
click at [661, 840] on button "Load More" at bounding box center [665, 842] width 867 height 35
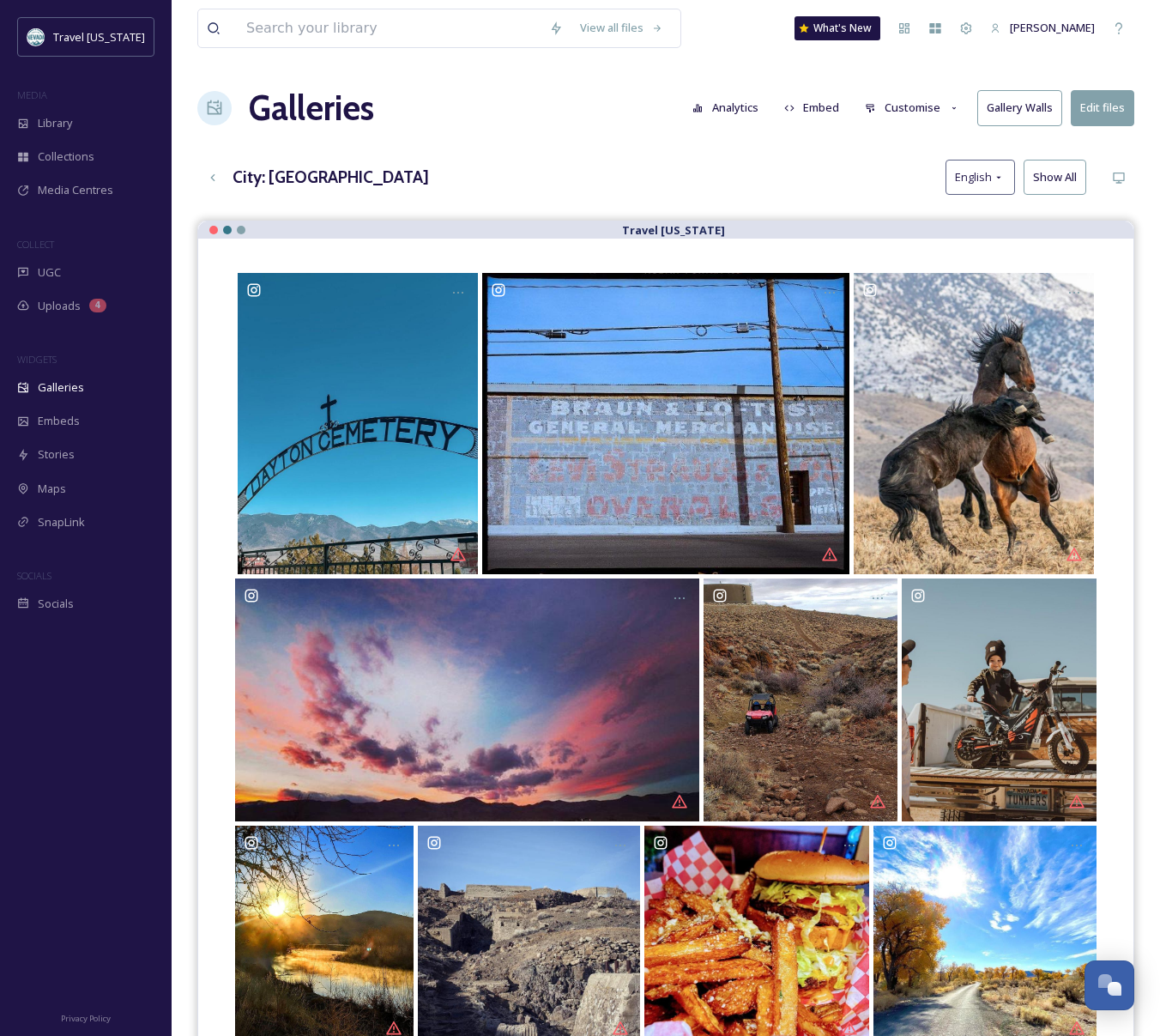
click at [956, 108] on icon at bounding box center [954, 108] width 4 height 3
click at [625, 107] on div "Galleries Analytics Embed Customise Gallery Walls Edit files" at bounding box center [665, 108] width 937 height 51
click at [1113, 112] on button "Edit files" at bounding box center [1102, 107] width 64 height 35
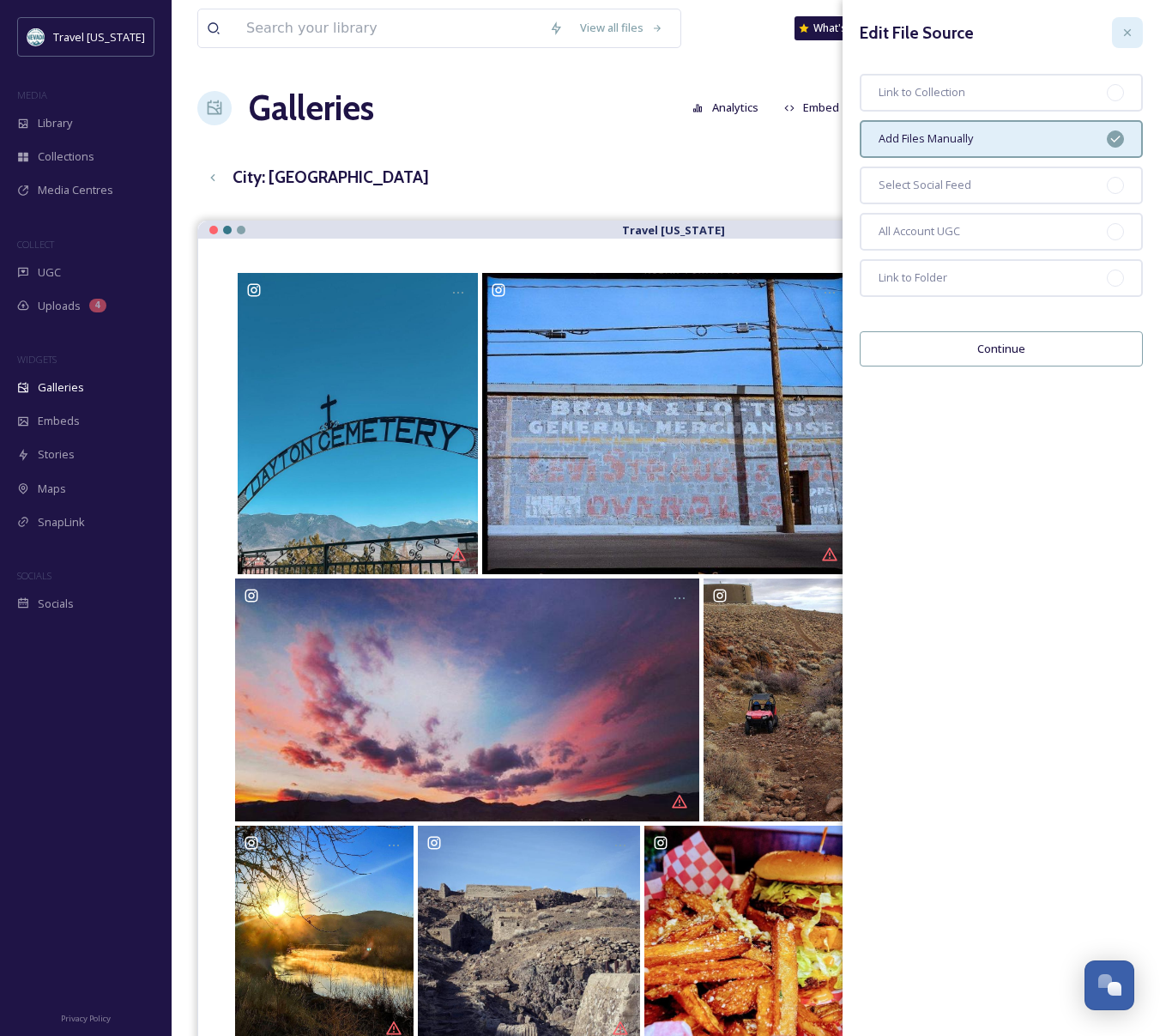
click at [1136, 40] on div at bounding box center [1128, 32] width 31 height 31
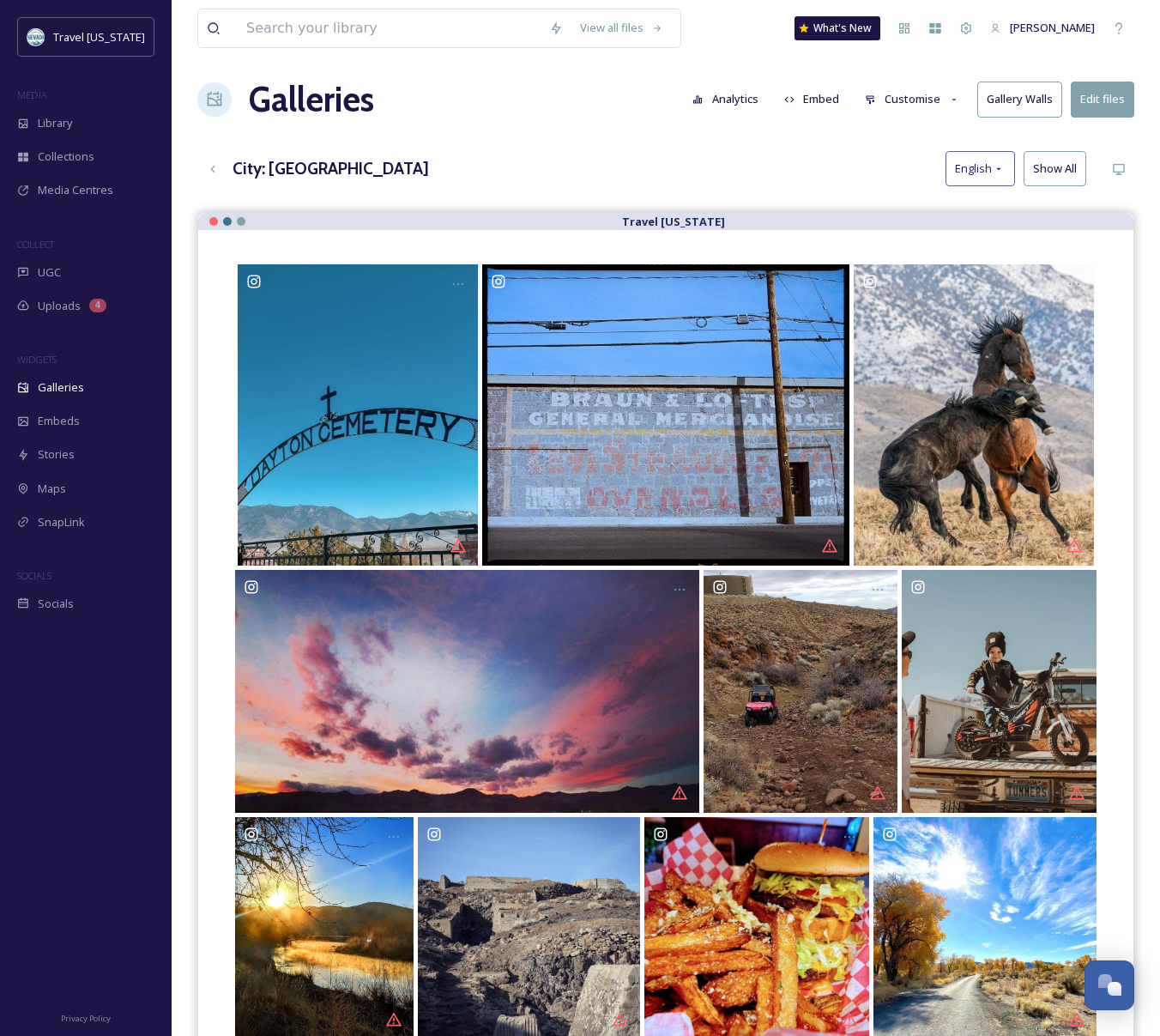
scroll to position [12, 0]
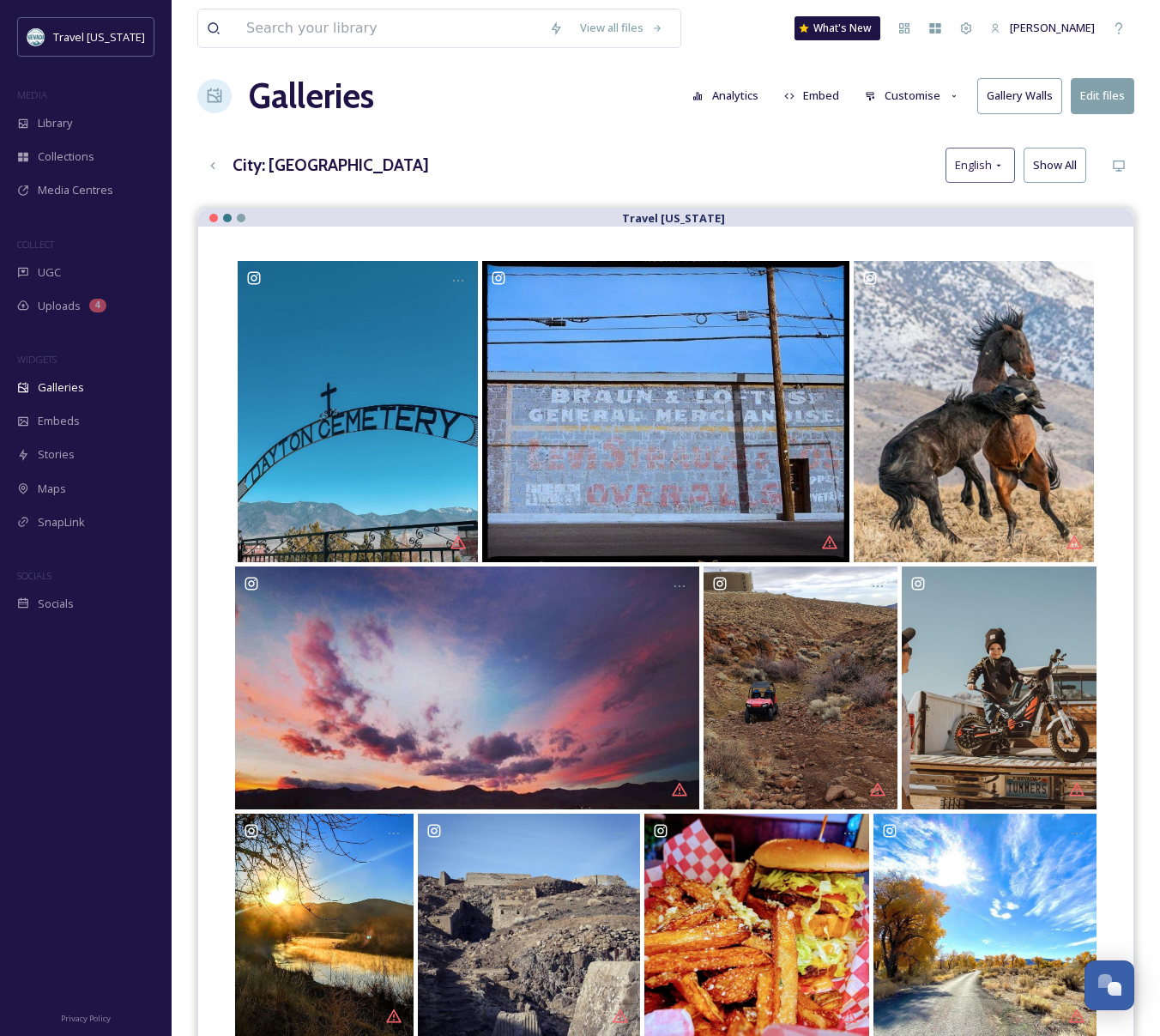
click at [988, 98] on button "Gallery Walls" at bounding box center [1020, 95] width 85 height 35
click at [697, 139] on div "View all files What's New [PERSON_NAME] Galleries Analytics Embed Customise Gal…" at bounding box center [666, 629] width 988 height 1283
click at [936, 96] on button "Customise" at bounding box center [913, 95] width 112 height 33
click at [674, 169] on div "City: [GEOGRAPHIC_DATA] English Show All" at bounding box center [665, 165] width 937 height 35
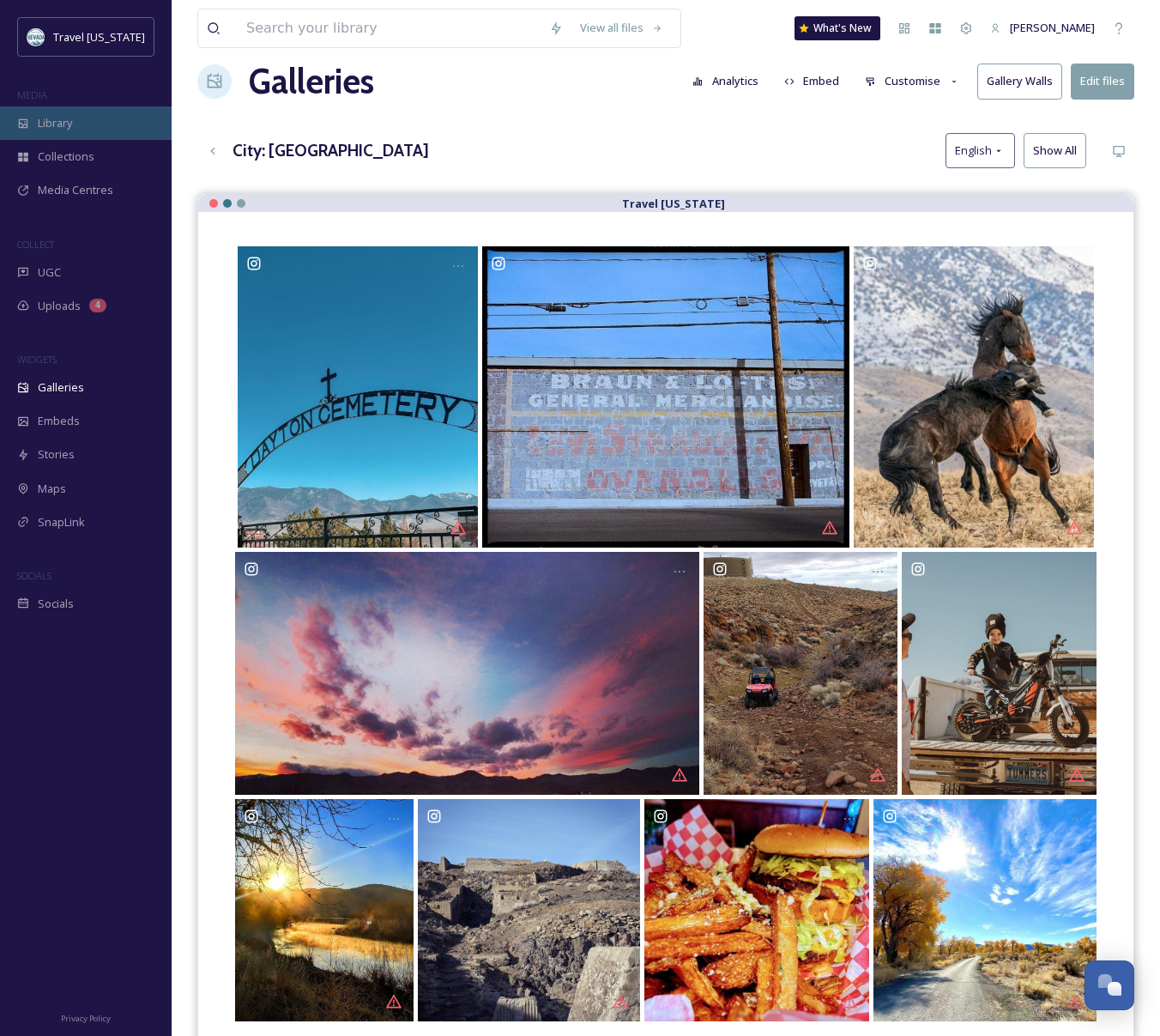
scroll to position [0, 0]
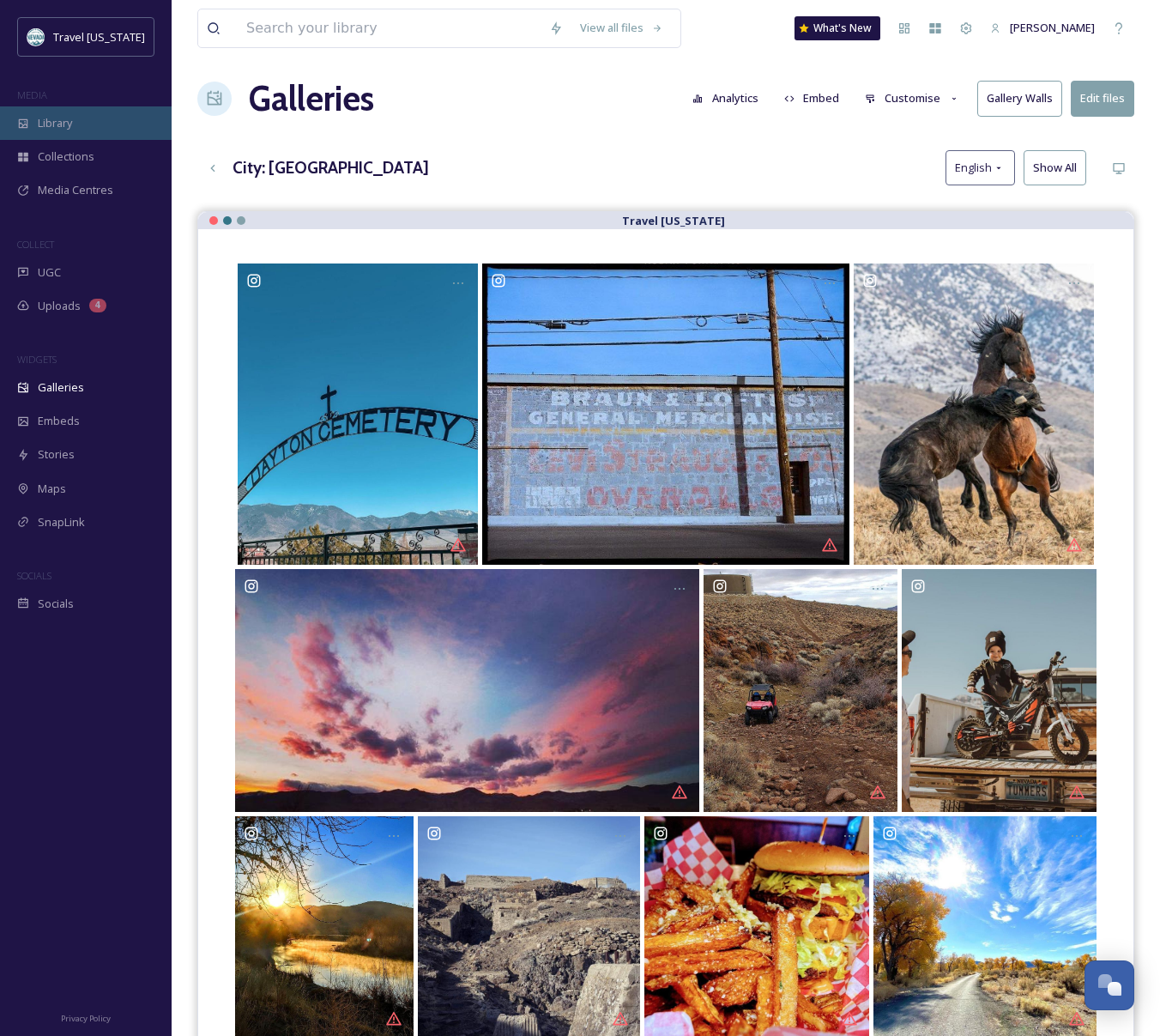
click at [76, 128] on div "Library" at bounding box center [85, 122] width 172 height 33
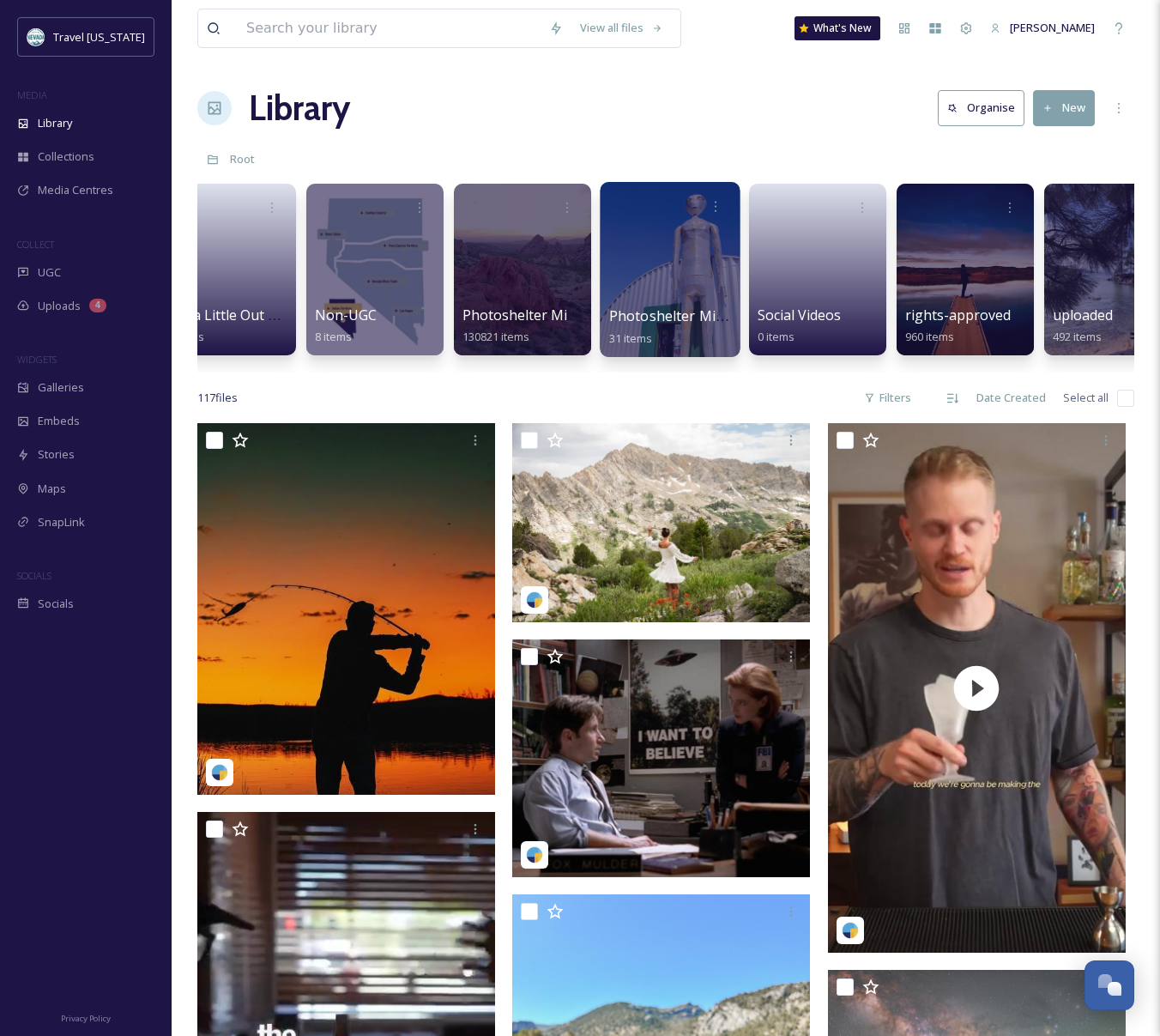
scroll to position [0, 244]
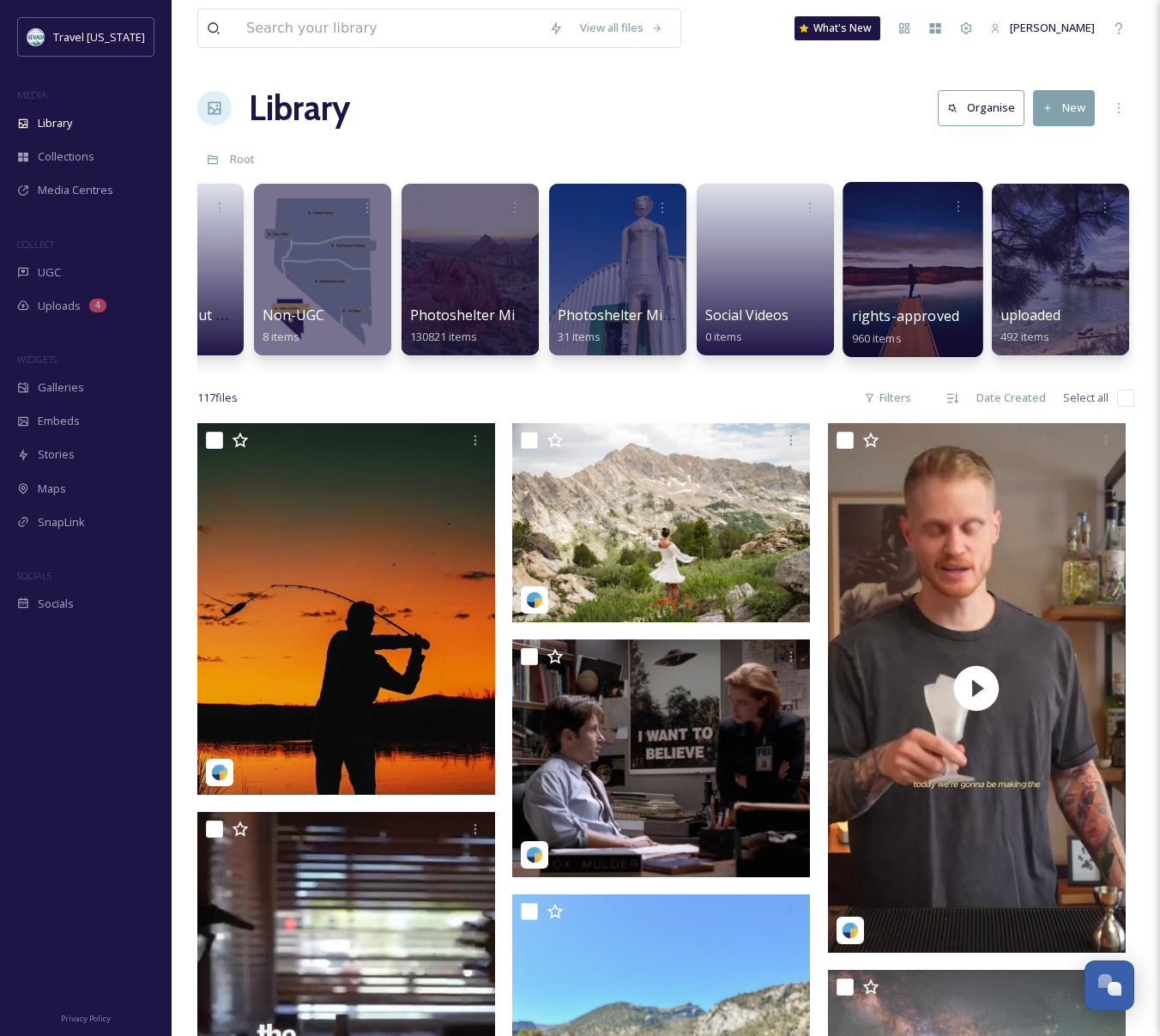
click at [937, 285] on div at bounding box center [912, 269] width 139 height 176
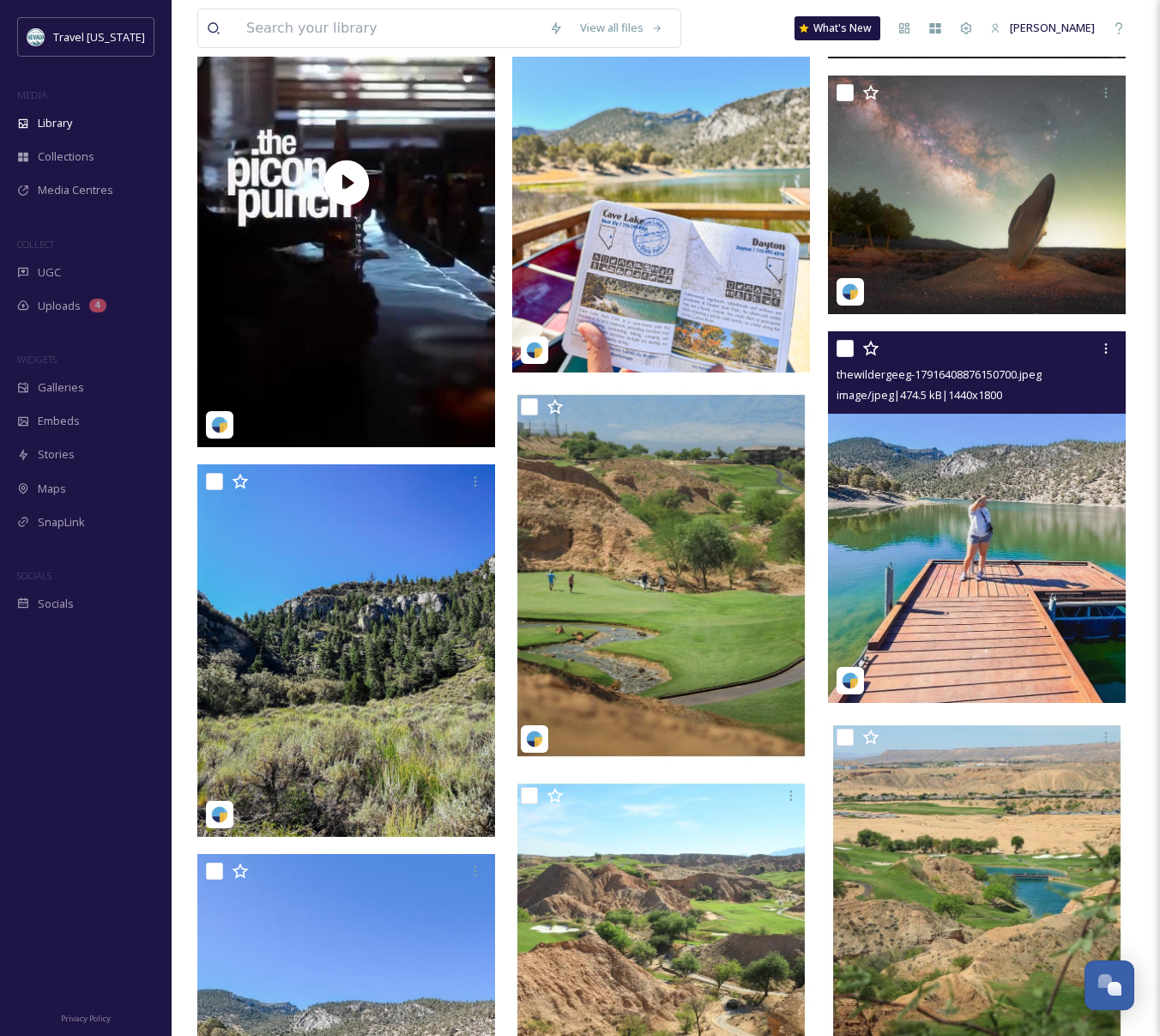
scroll to position [898, 0]
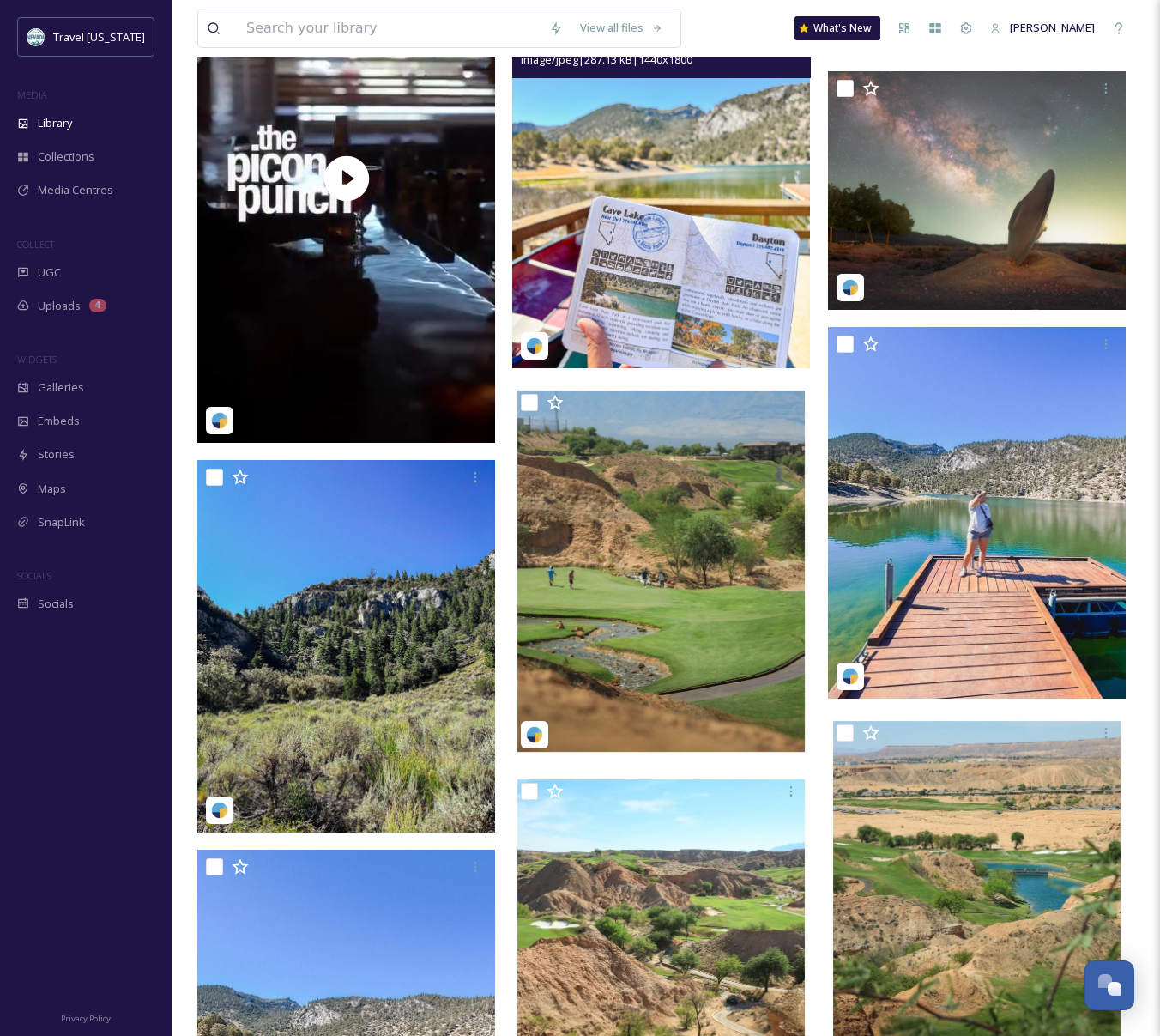
click at [705, 194] on img at bounding box center [661, 182] width 298 height 373
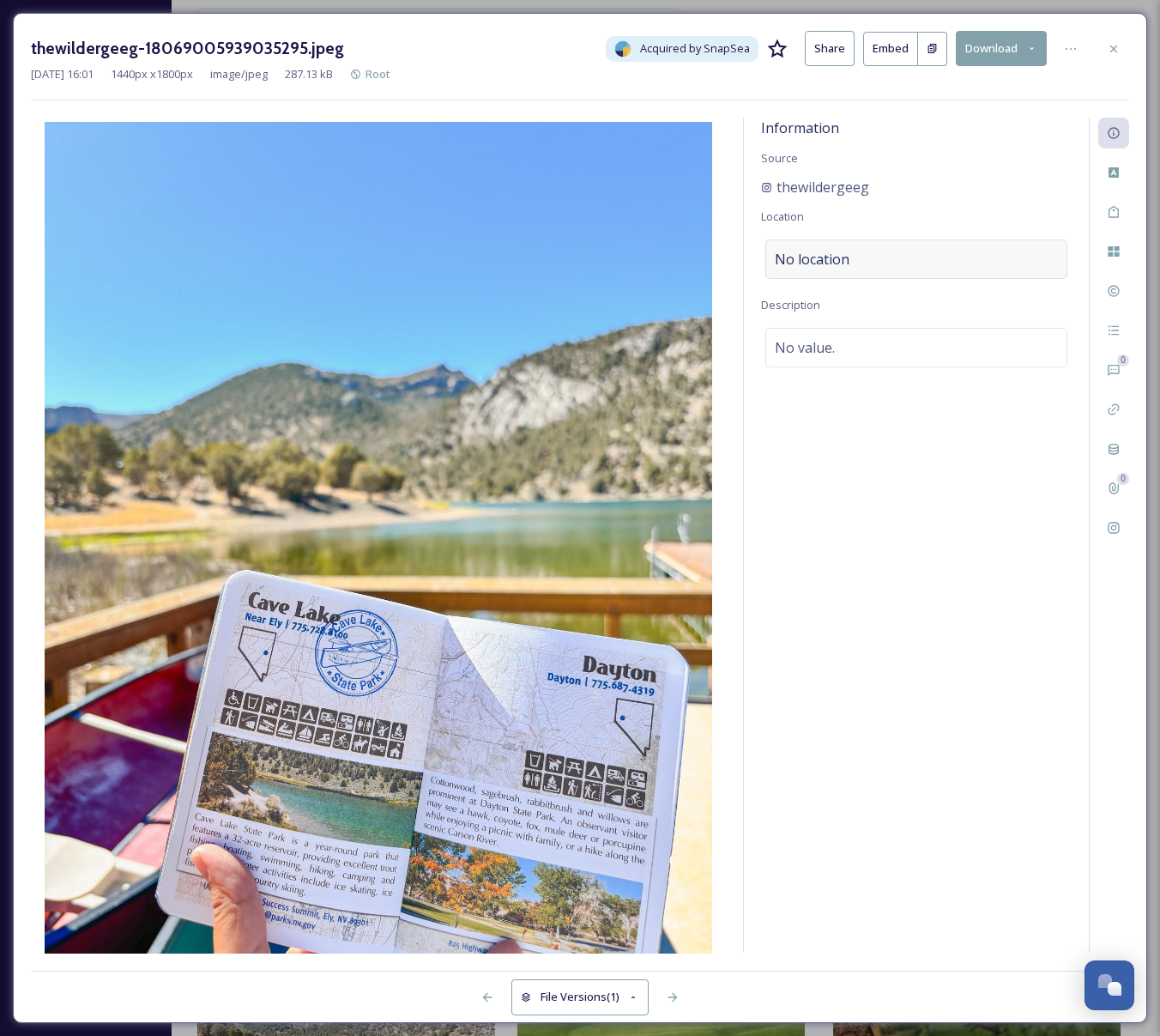
click at [859, 267] on div "No location" at bounding box center [917, 259] width 302 height 40
click at [861, 260] on input at bounding box center [916, 259] width 301 height 38
click at [959, 158] on div "Information Source thewildergeeg Location Description No value." at bounding box center [916, 536] width 345 height 835
click at [1036, 46] on icon at bounding box center [1031, 49] width 11 height 11
click at [1092, 22] on div "thewildergeeg-18069005939035295.jpeg Acquired by SnapSea Share Embed Download D…" at bounding box center [580, 518] width 1135 height 1010
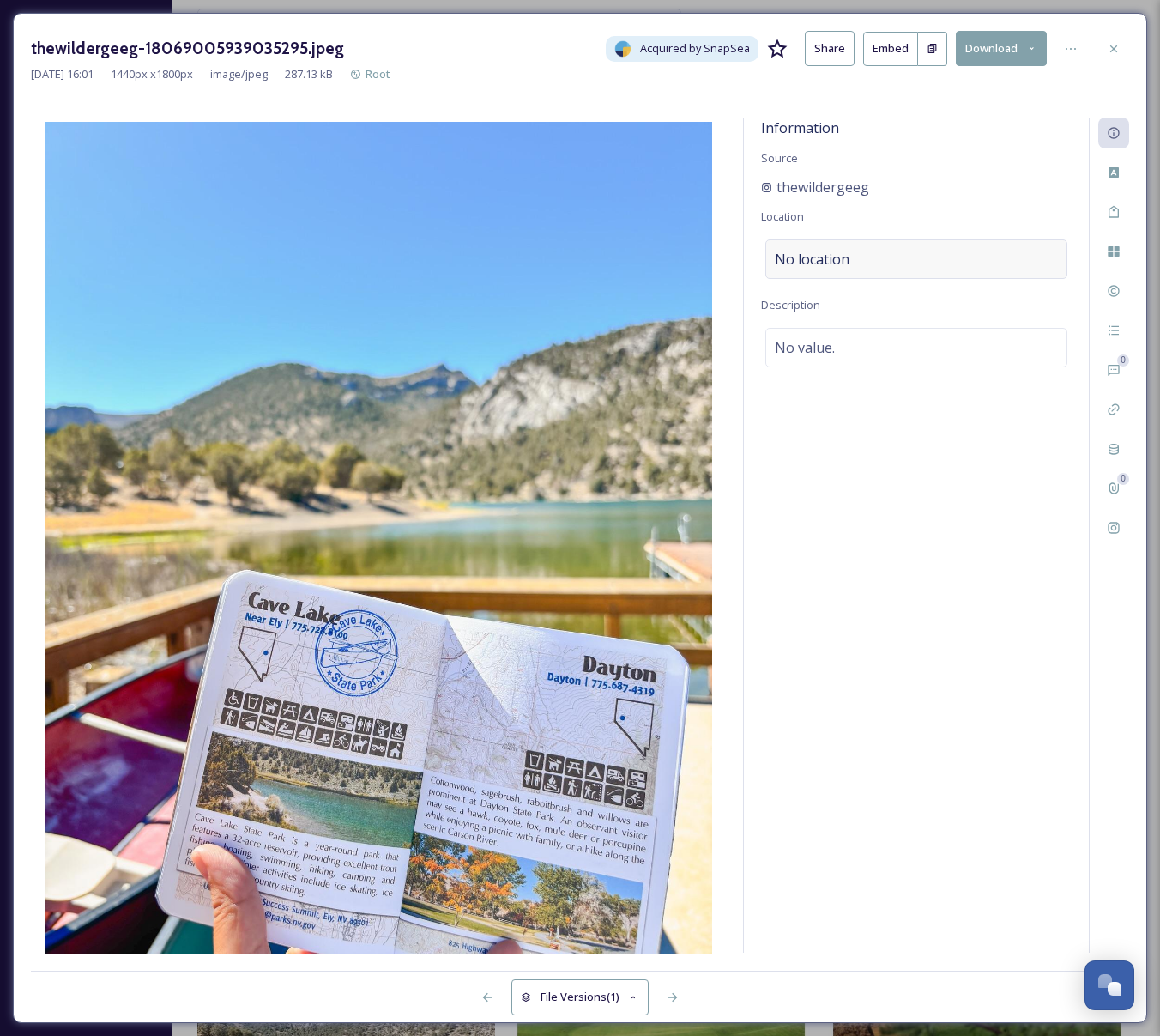
click at [851, 267] on div "No location" at bounding box center [917, 259] width 302 height 40
click at [849, 264] on input at bounding box center [916, 259] width 301 height 38
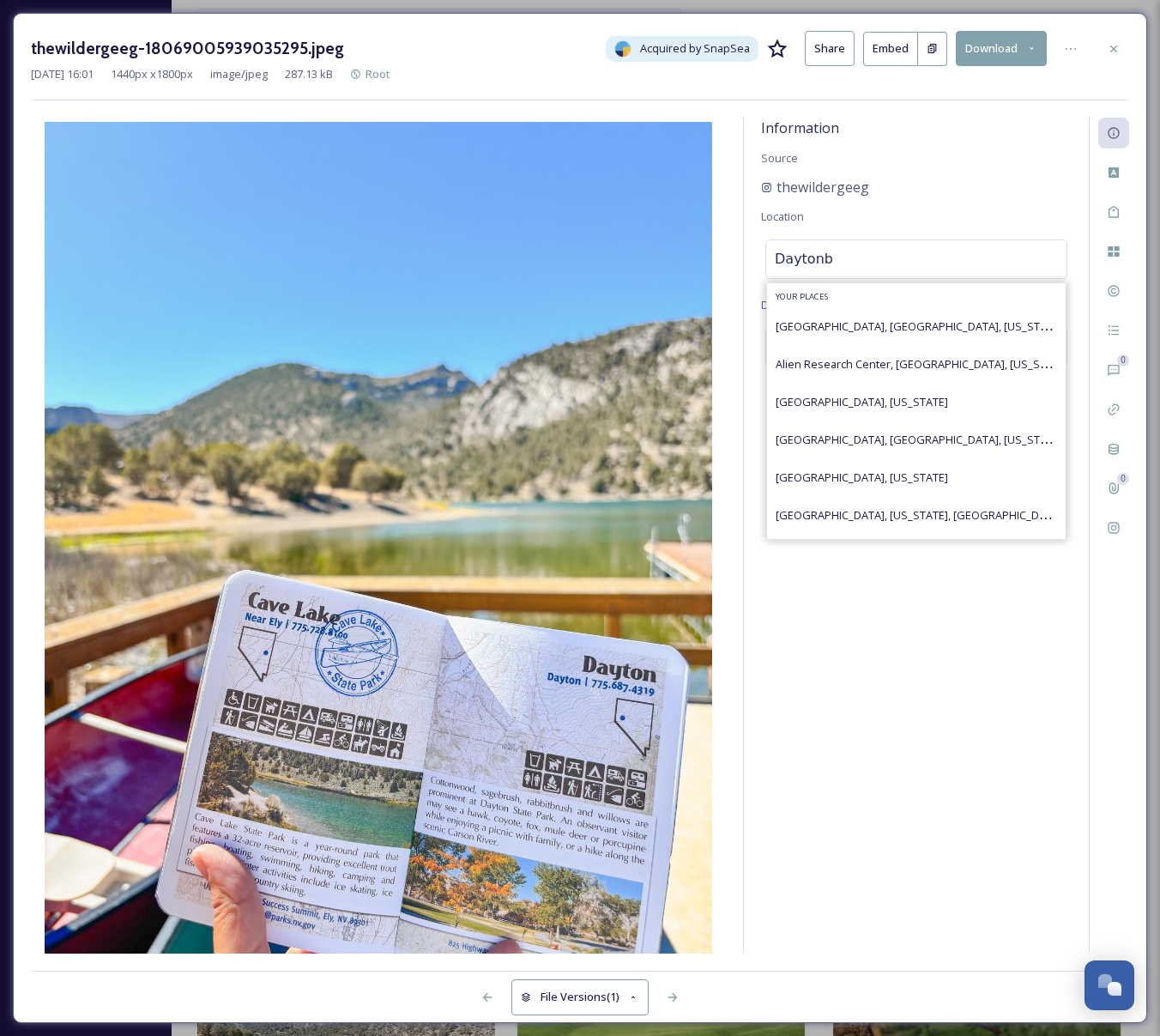
type input "[GEOGRAPHIC_DATA]"
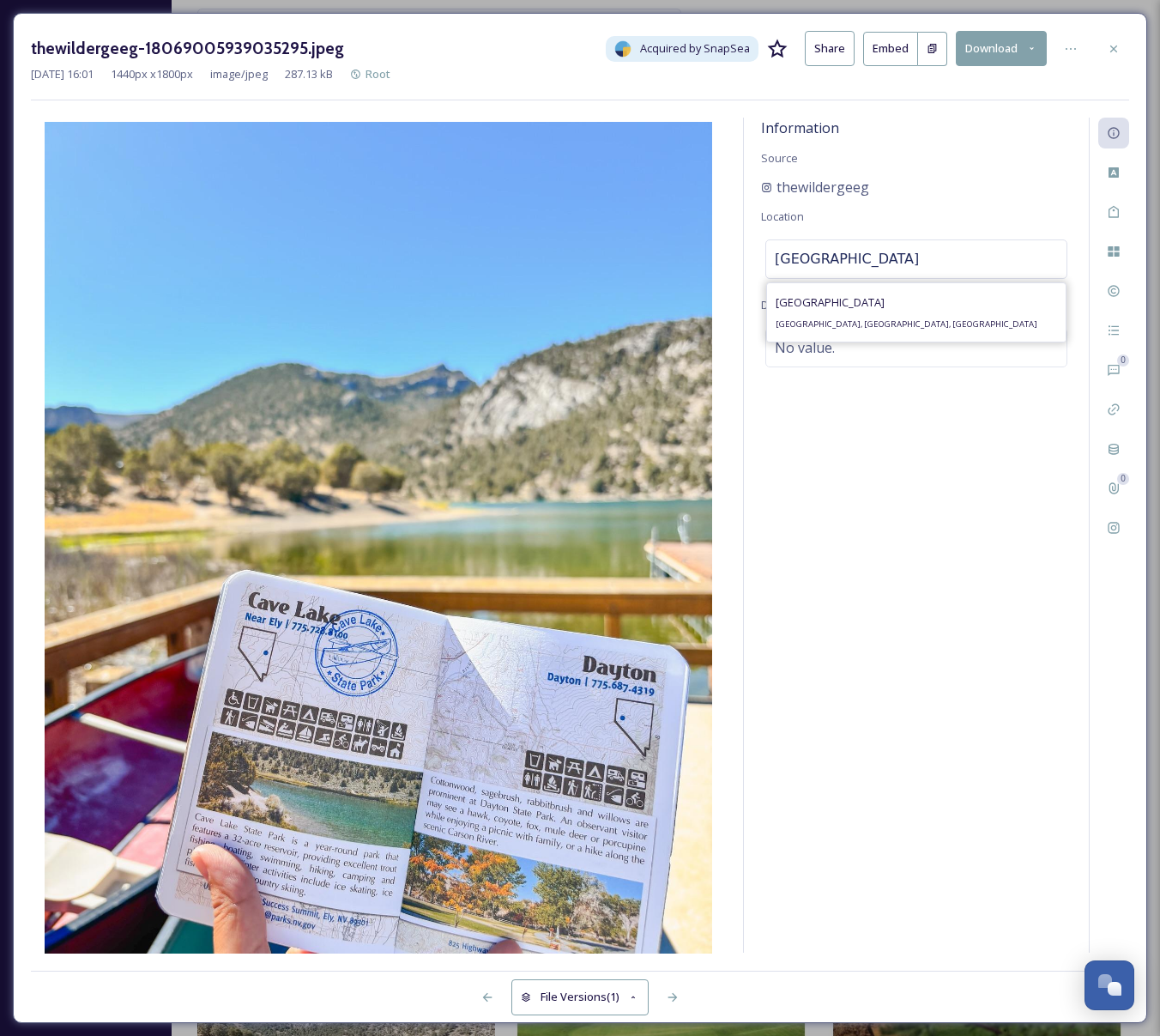
click at [962, 147] on div "Information Source thewildergeeg Location [GEOGRAPHIC_DATA] [GEOGRAPHIC_DATA] […" at bounding box center [916, 536] width 345 height 835
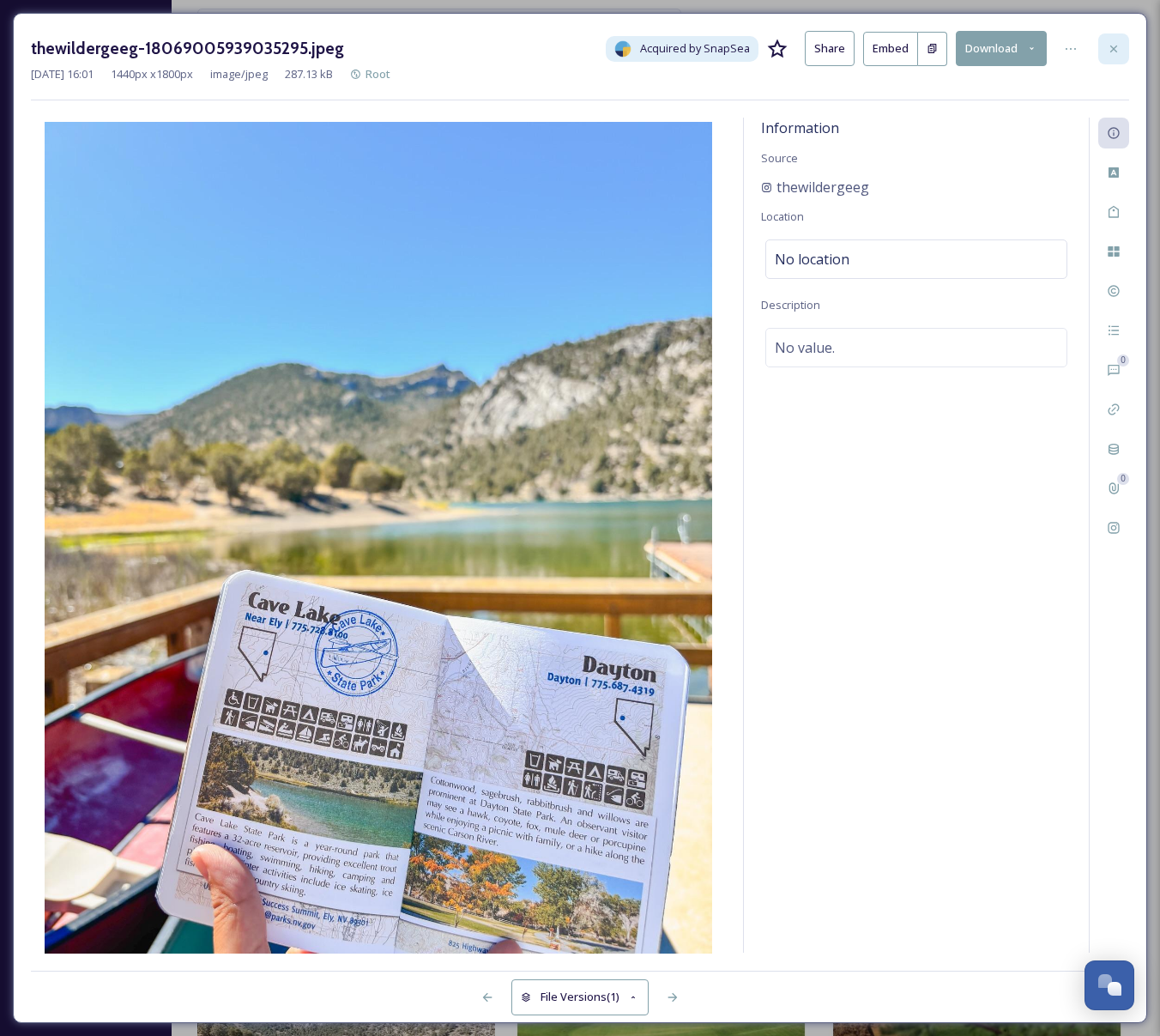
click at [1121, 47] on div at bounding box center [1114, 49] width 31 height 31
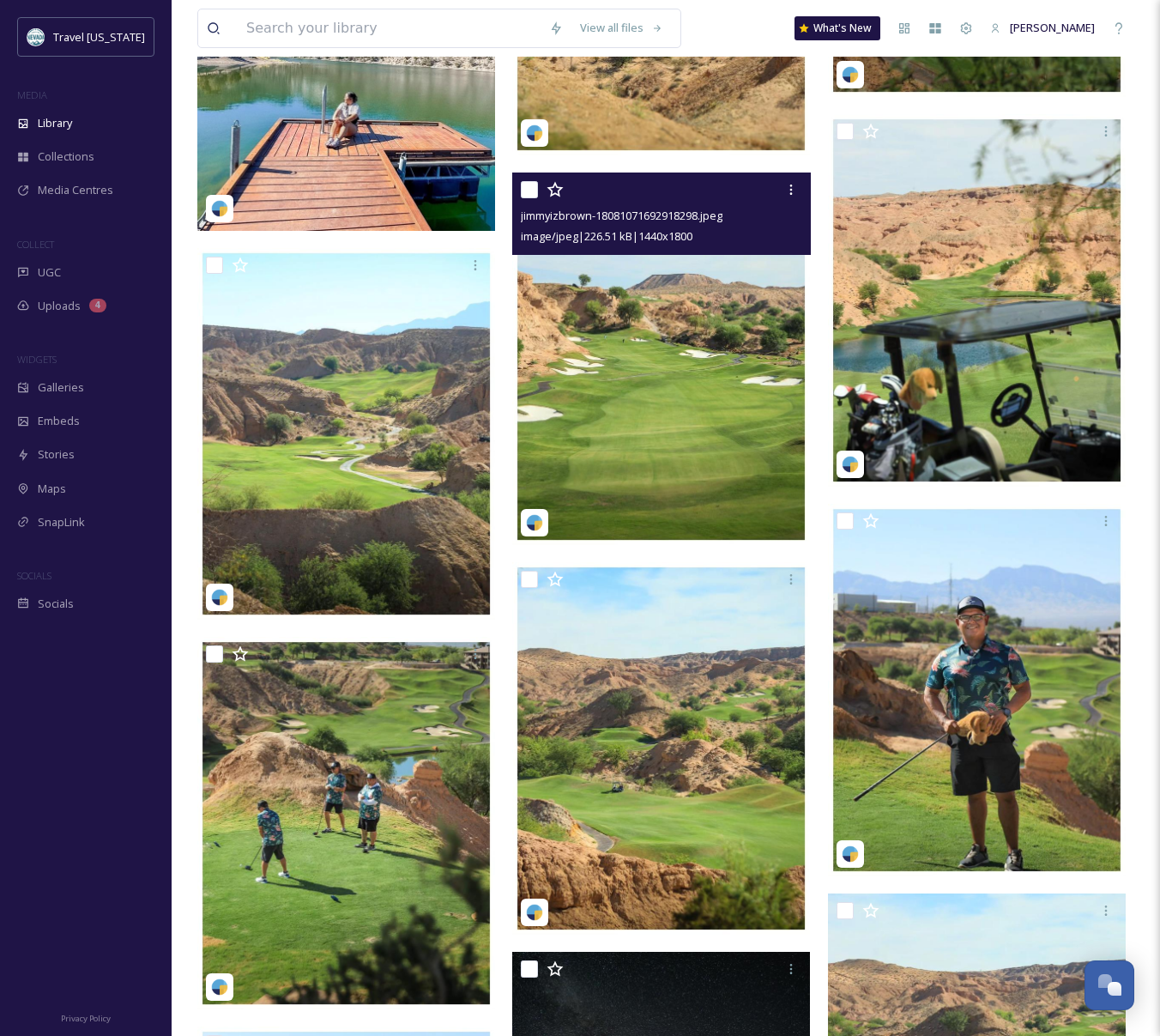
scroll to position [1905, 0]
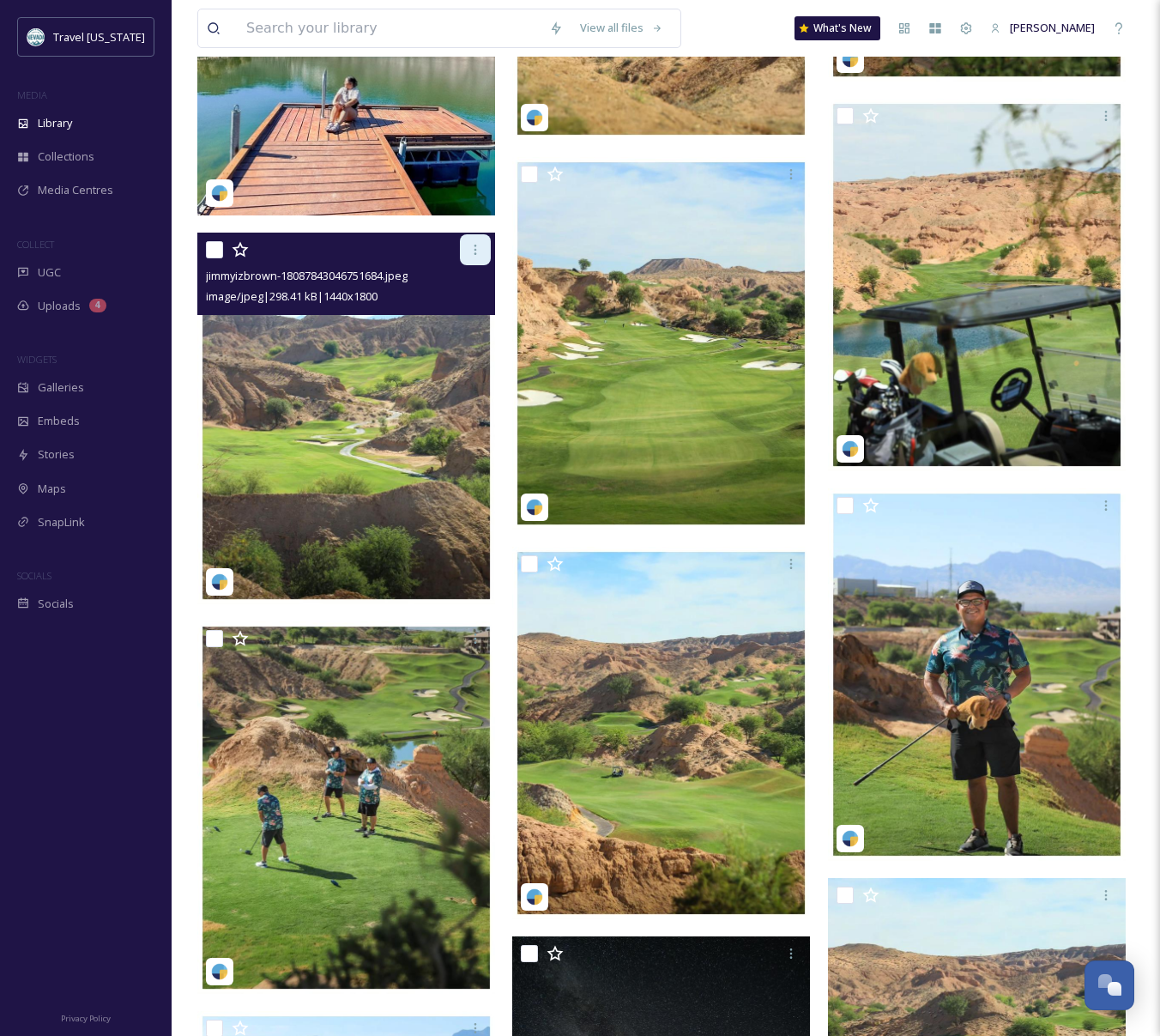
click at [474, 255] on icon at bounding box center [475, 249] width 13 height 14
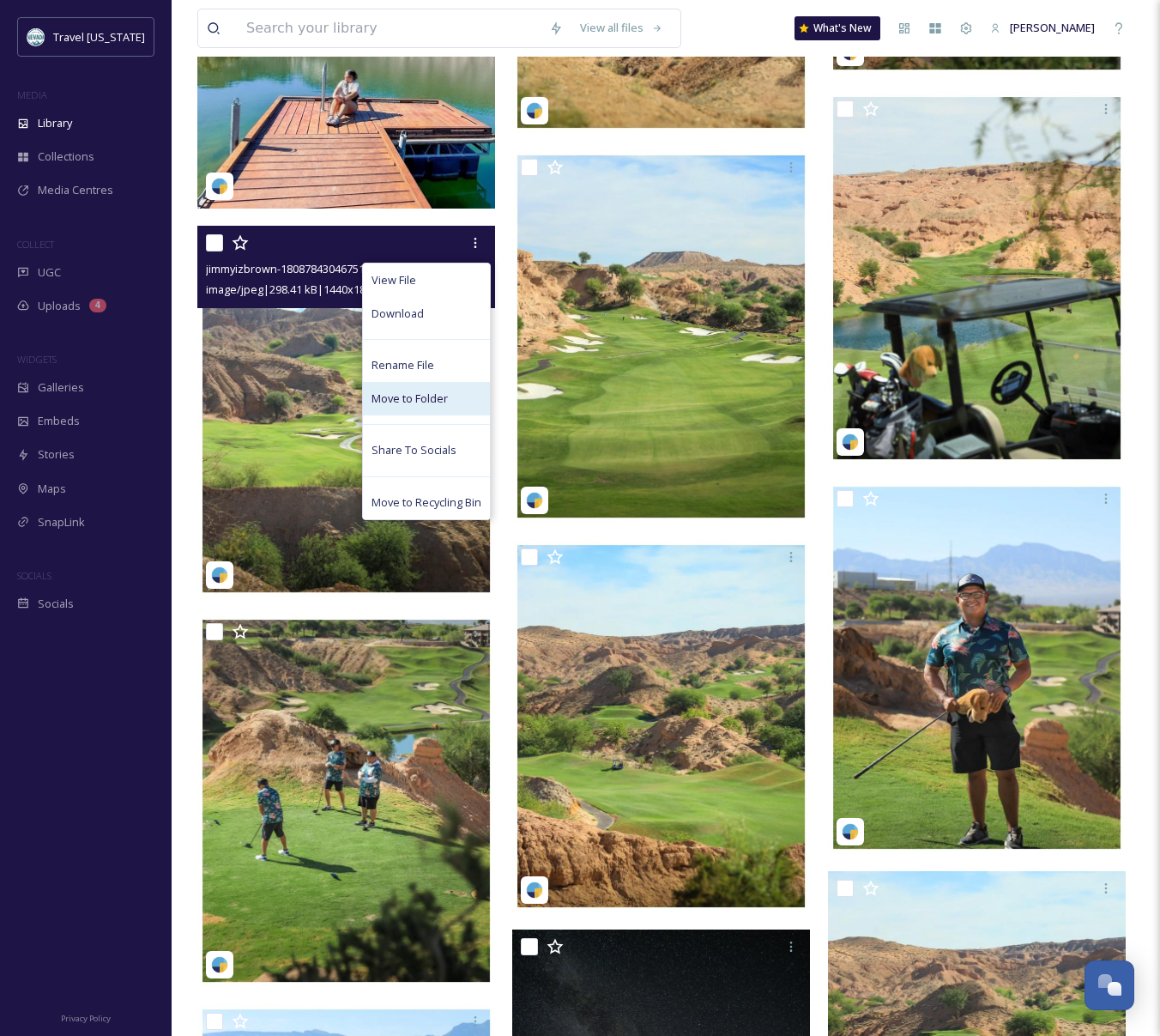
click at [448, 403] on div "Move to Folder" at bounding box center [426, 398] width 127 height 33
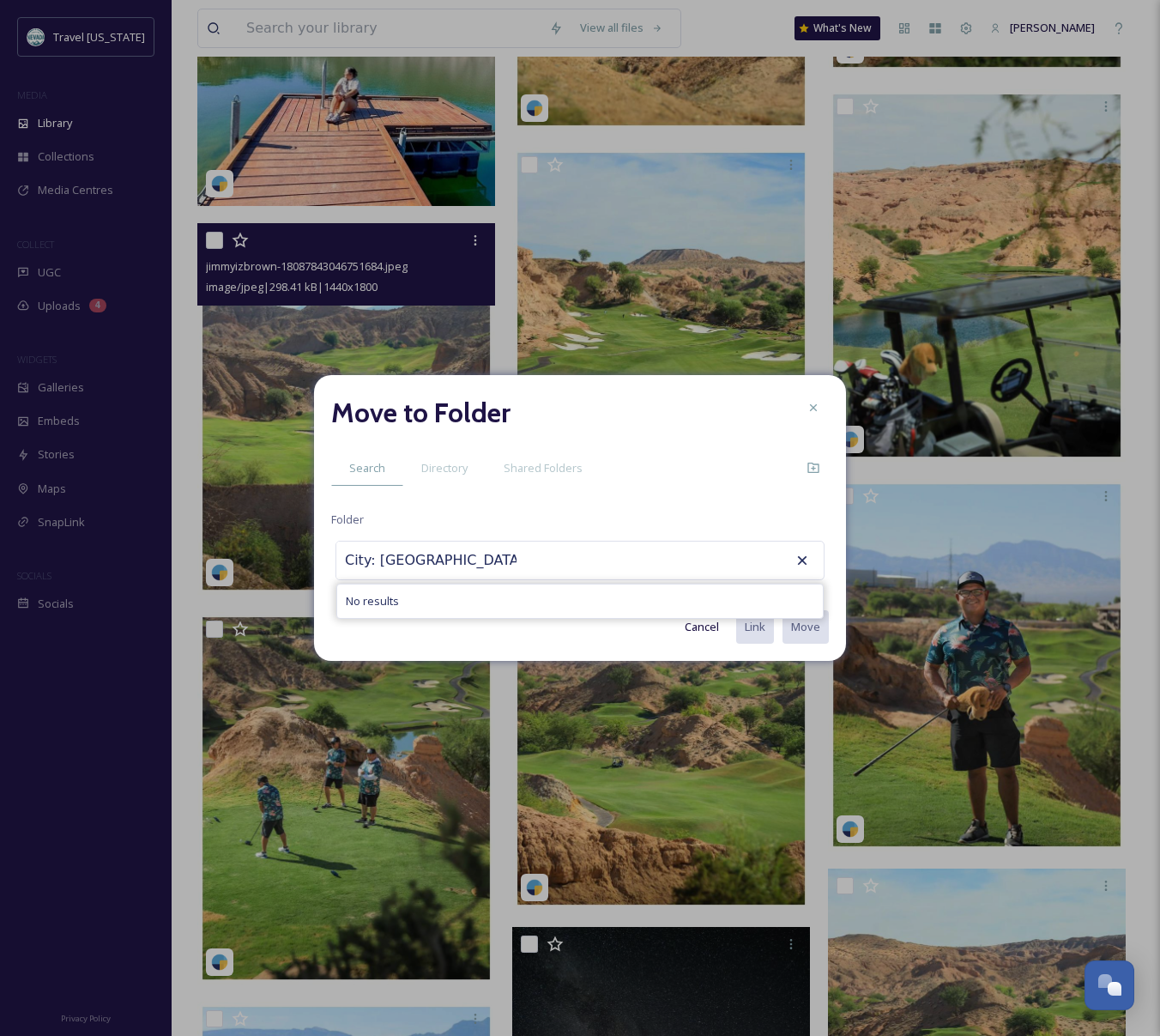
drag, startPoint x: 455, startPoint y: 567, endPoint x: 267, endPoint y: 570, distance: 188.0
click at [267, 570] on div "Move to Folder Search Directory Shared Folders Folder City: [GEOGRAPHIC_DATA] N…" at bounding box center [580, 518] width 1160 height 1036
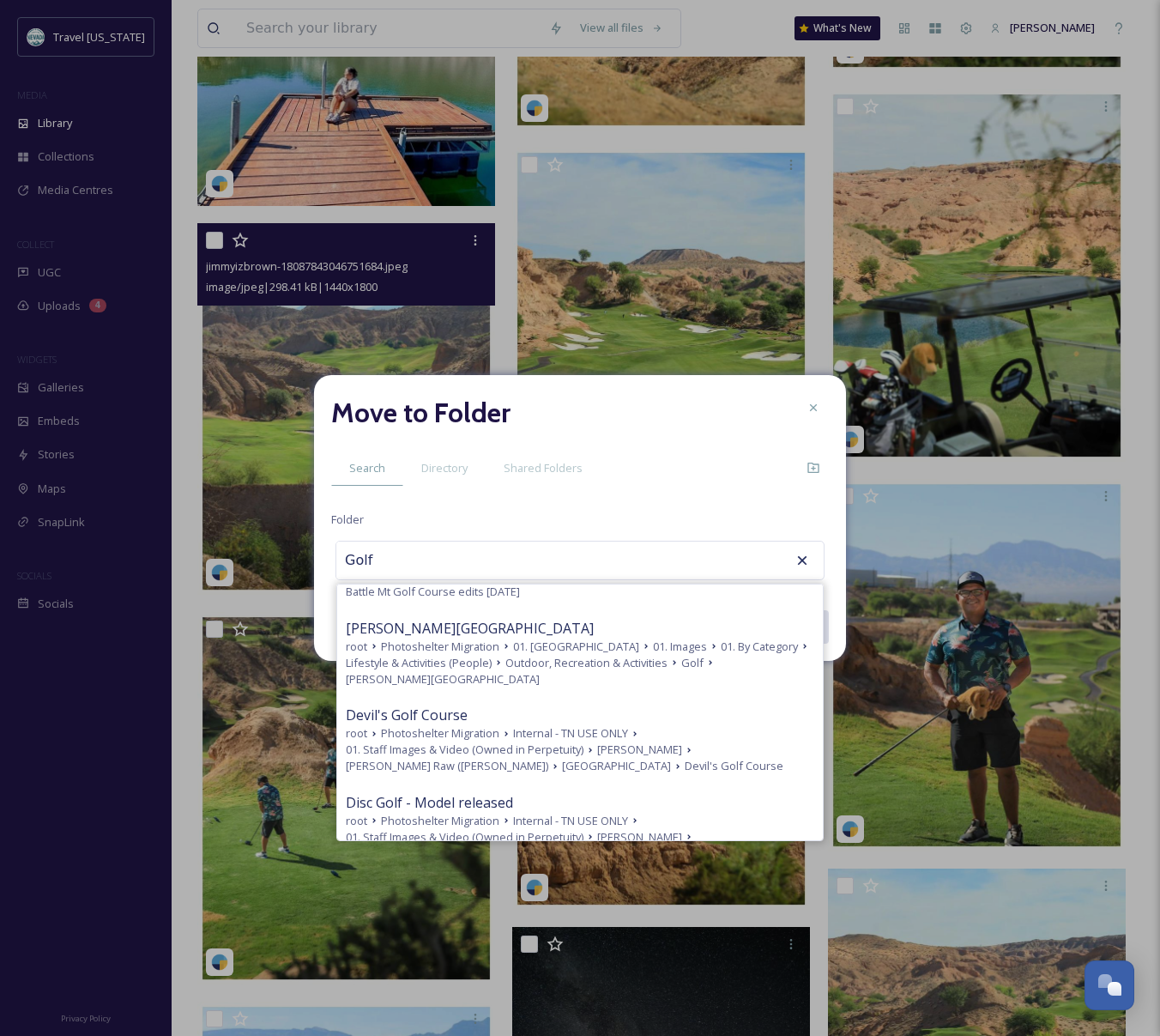
scroll to position [379, 0]
type input "Golf"
click at [821, 409] on div at bounding box center [814, 408] width 31 height 31
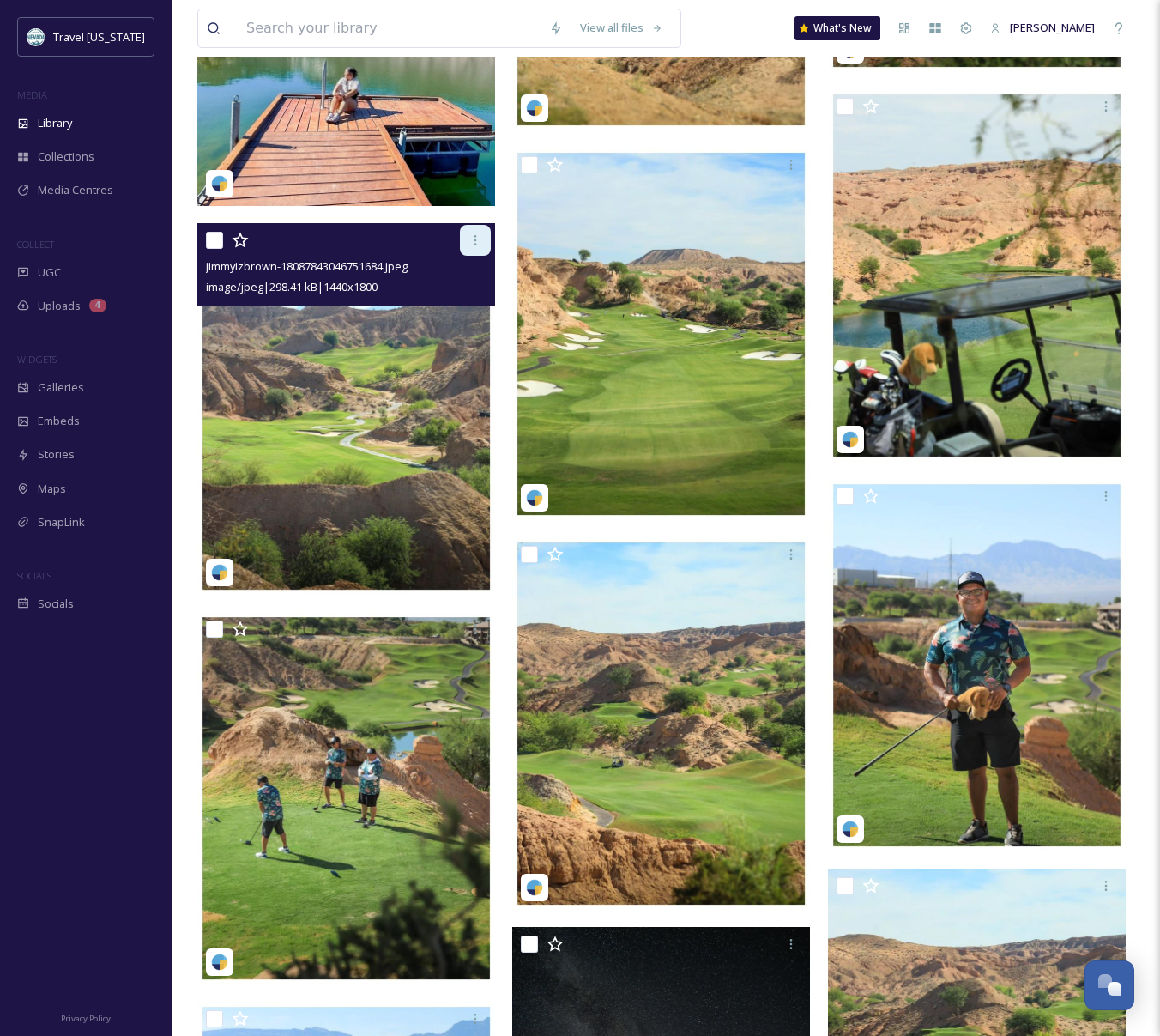
click at [473, 246] on icon at bounding box center [475, 239] width 13 height 14
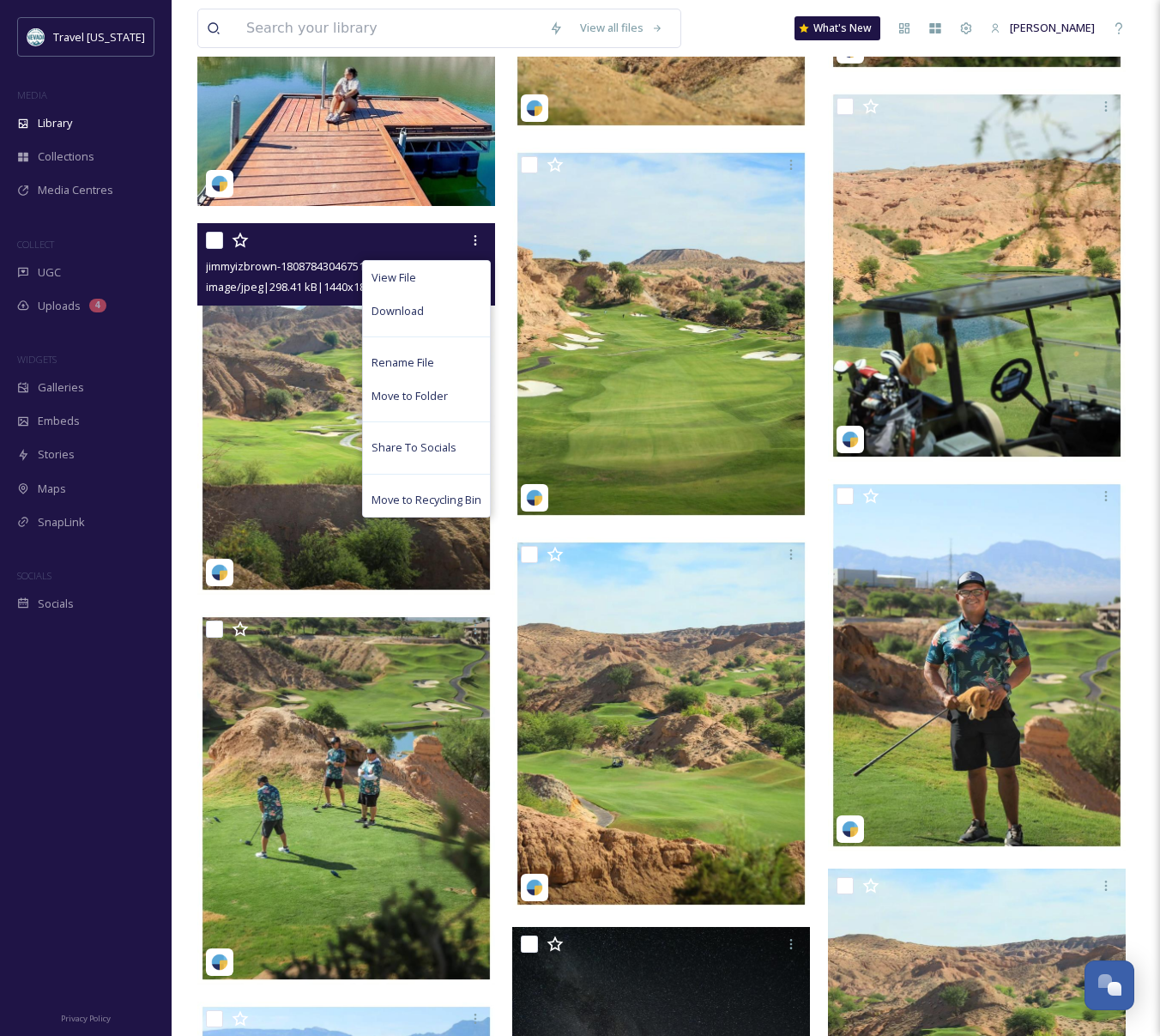
click at [250, 374] on img at bounding box center [346, 410] width 298 height 373
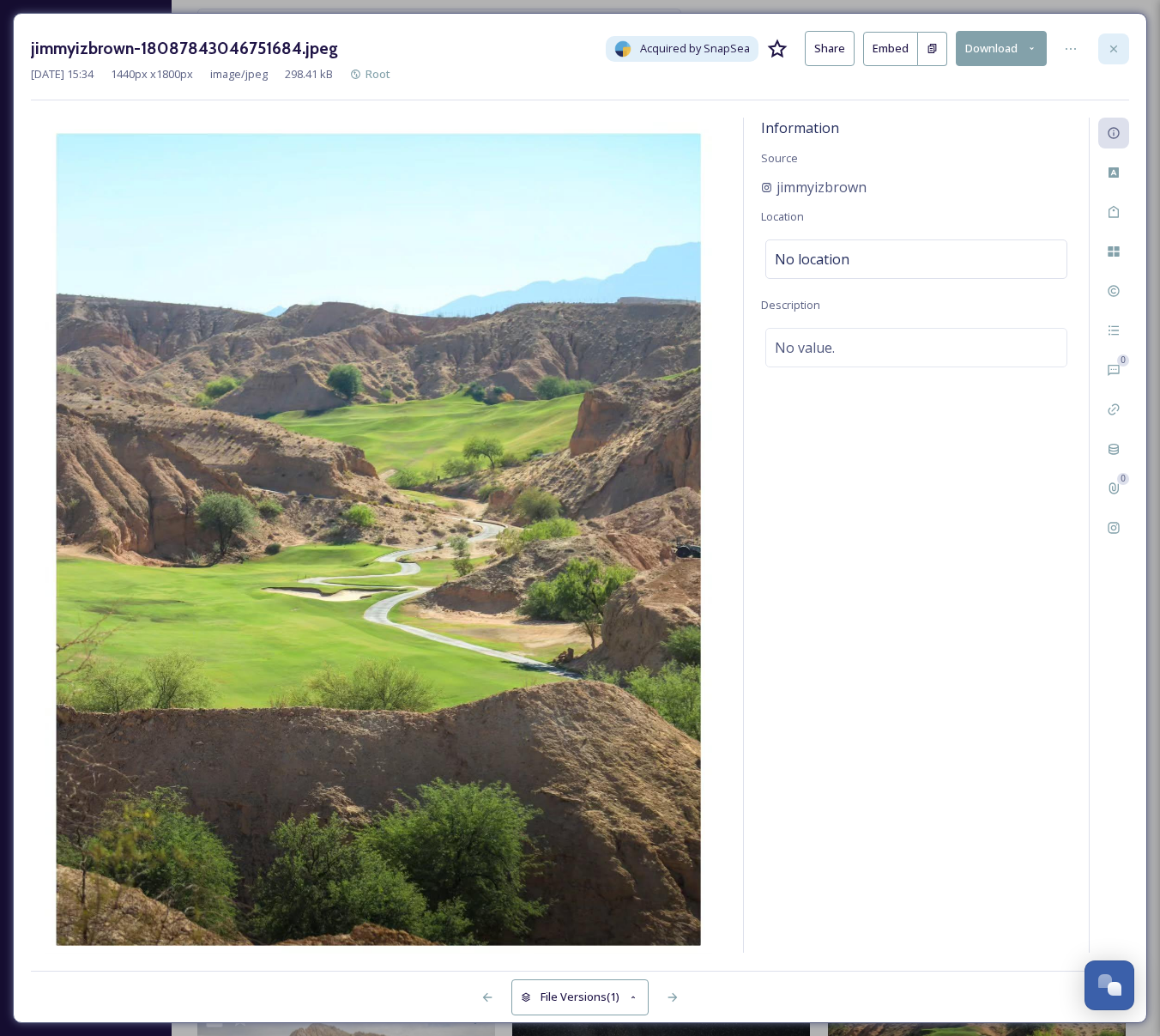
click at [1121, 57] on div at bounding box center [1114, 49] width 31 height 31
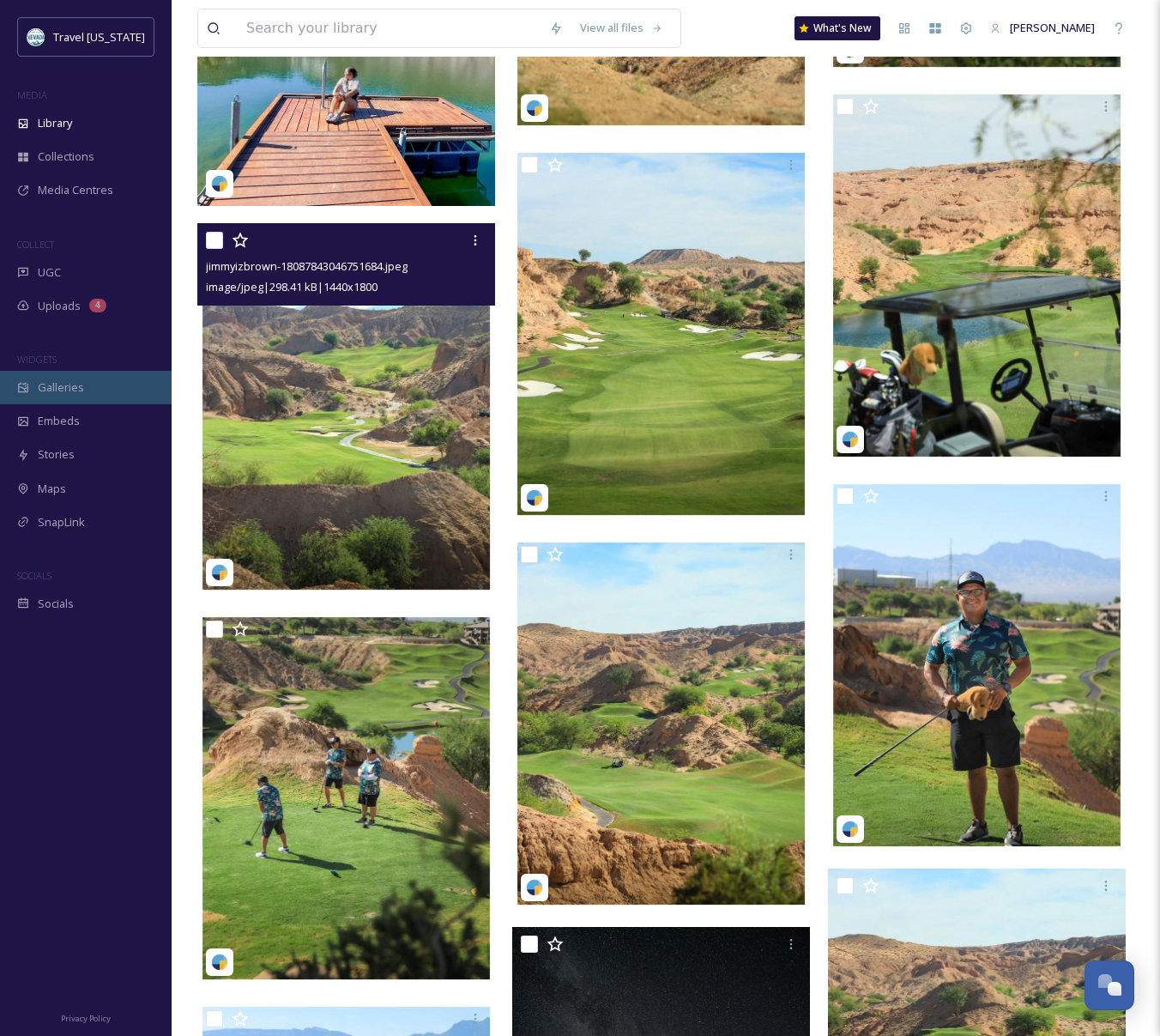
click at [65, 379] on span "Galleries" at bounding box center [60, 387] width 46 height 16
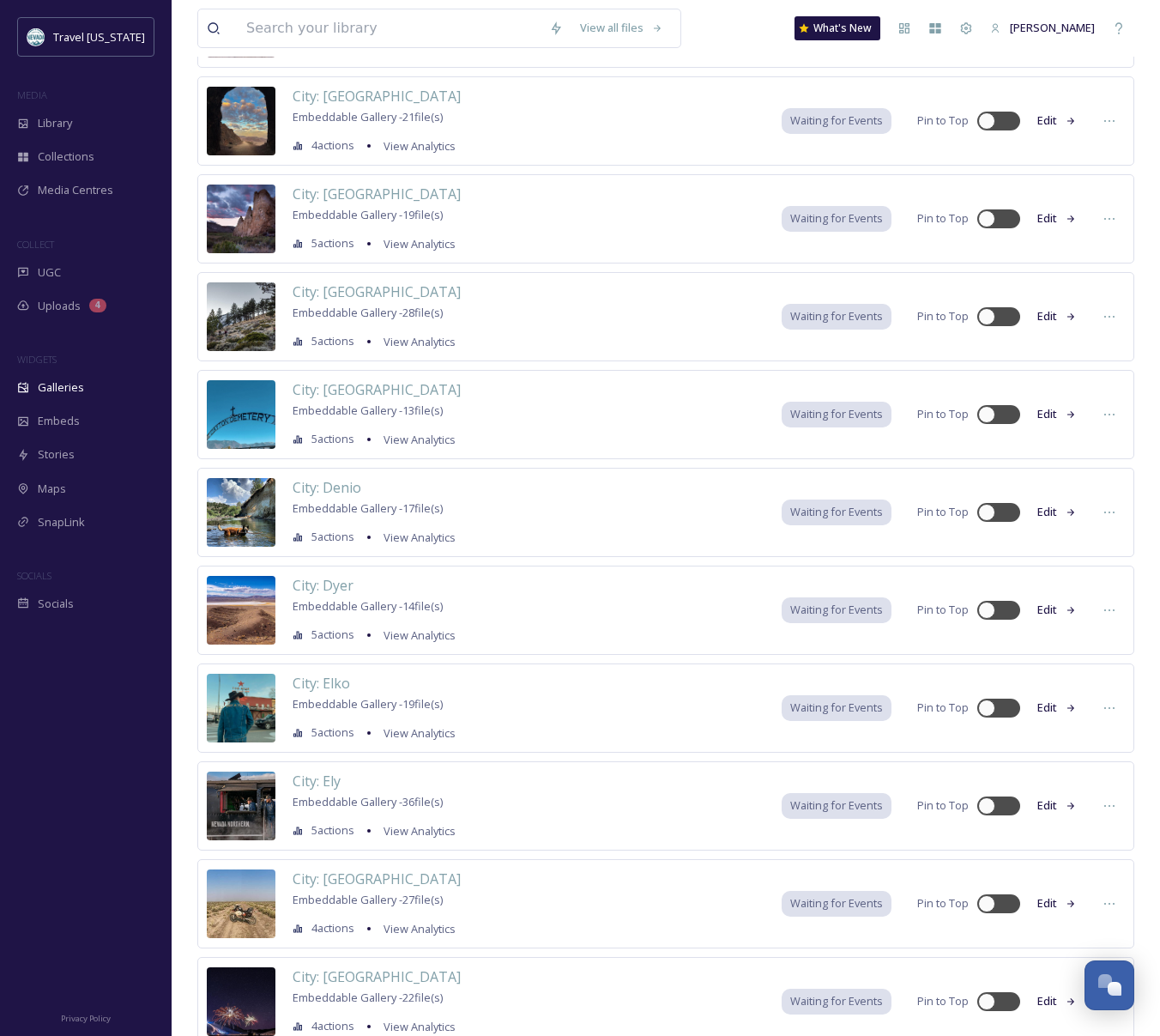
scroll to position [3663, 0]
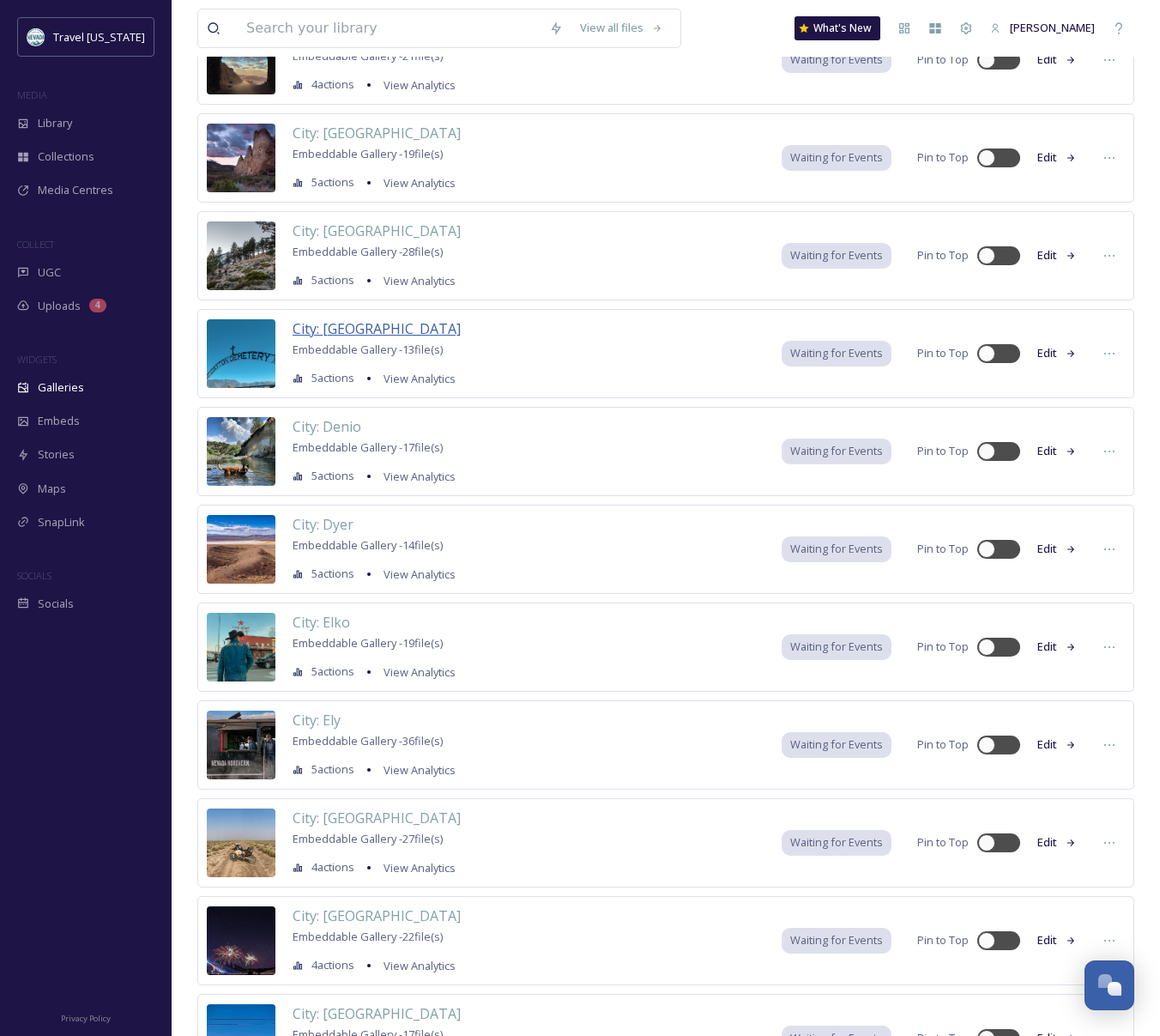
click at [351, 323] on span "City: [GEOGRAPHIC_DATA]" at bounding box center [376, 329] width 168 height 19
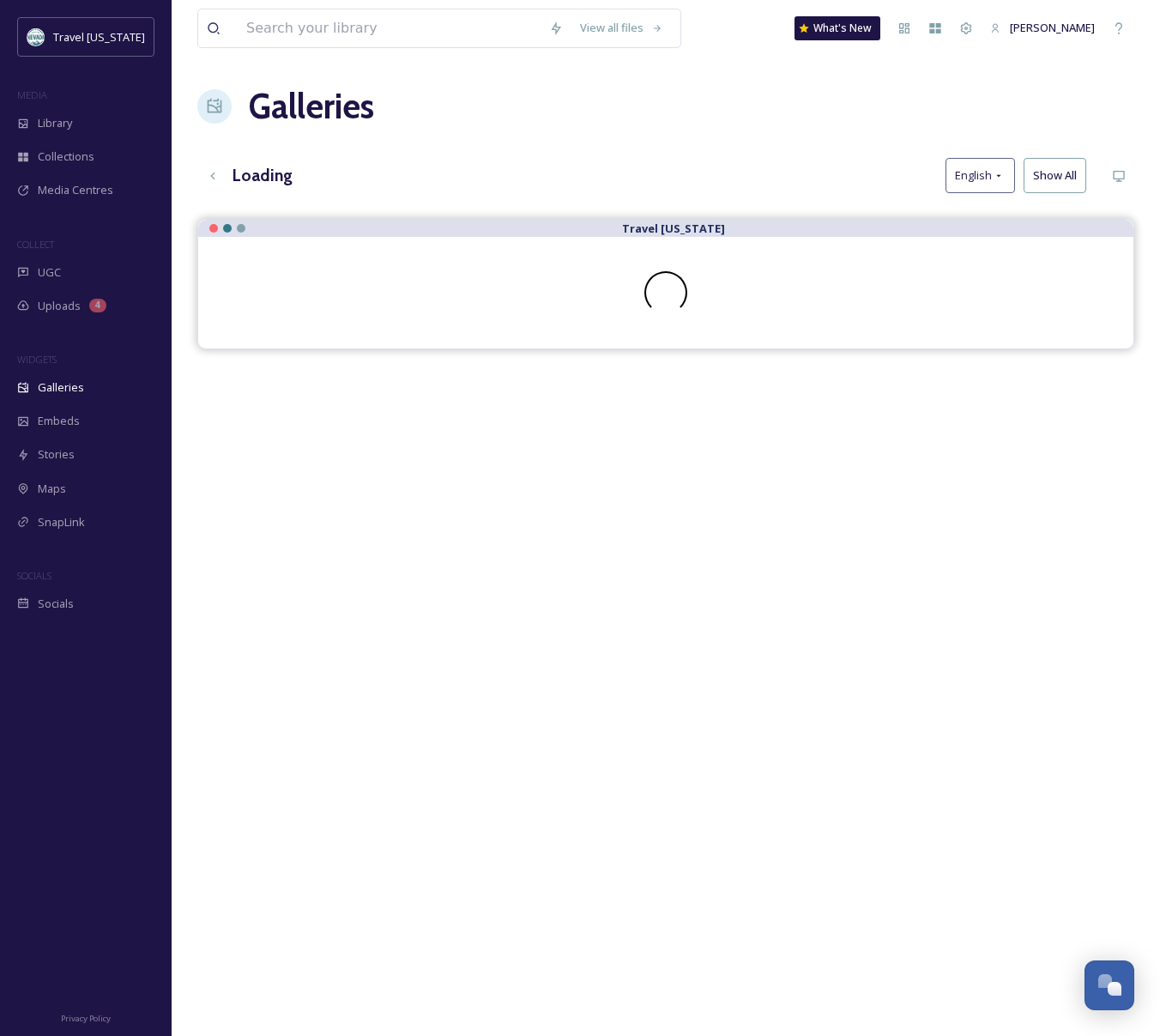
scroll to position [5, 0]
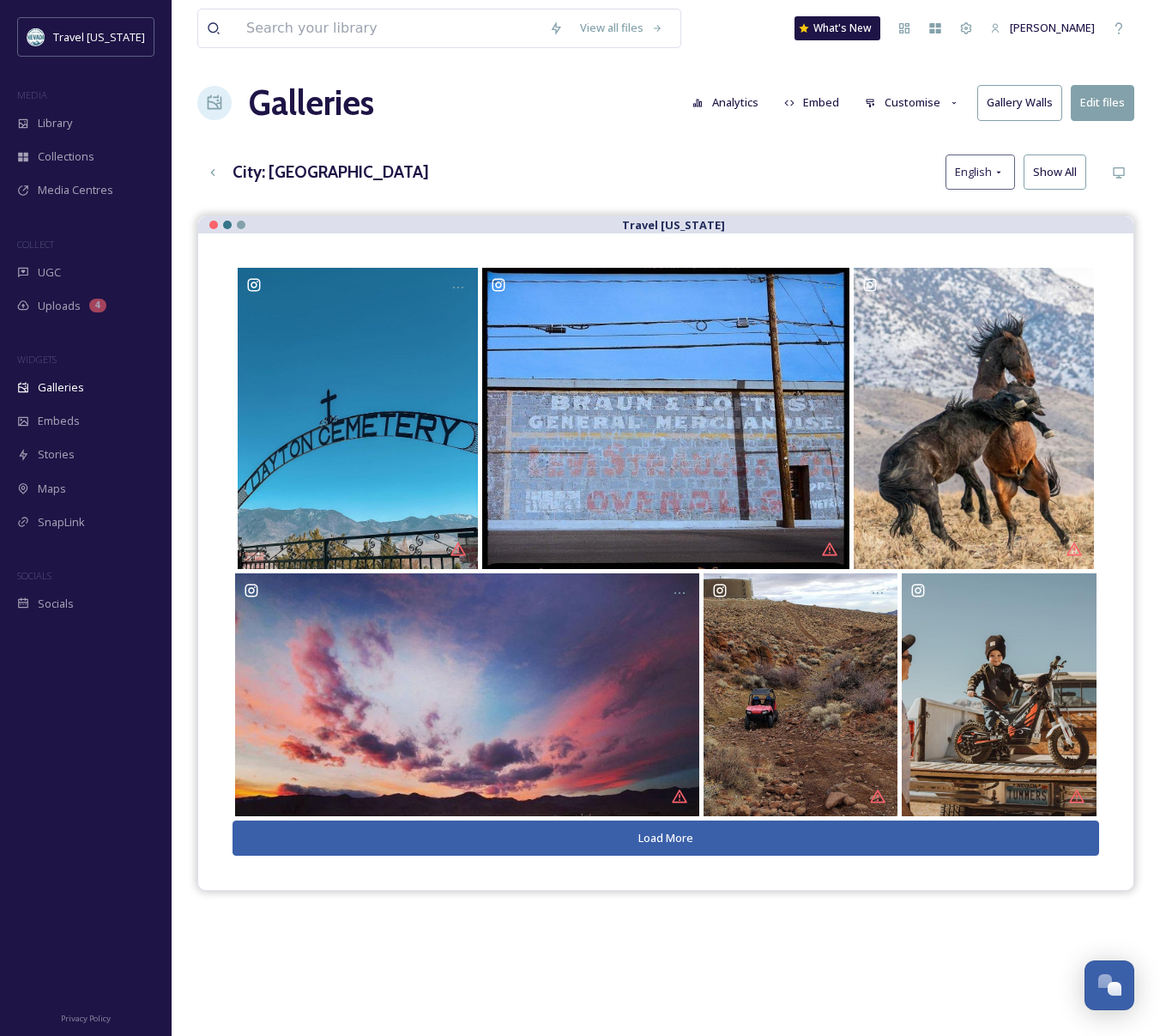
click at [1099, 104] on button "Edit files" at bounding box center [1102, 102] width 64 height 35
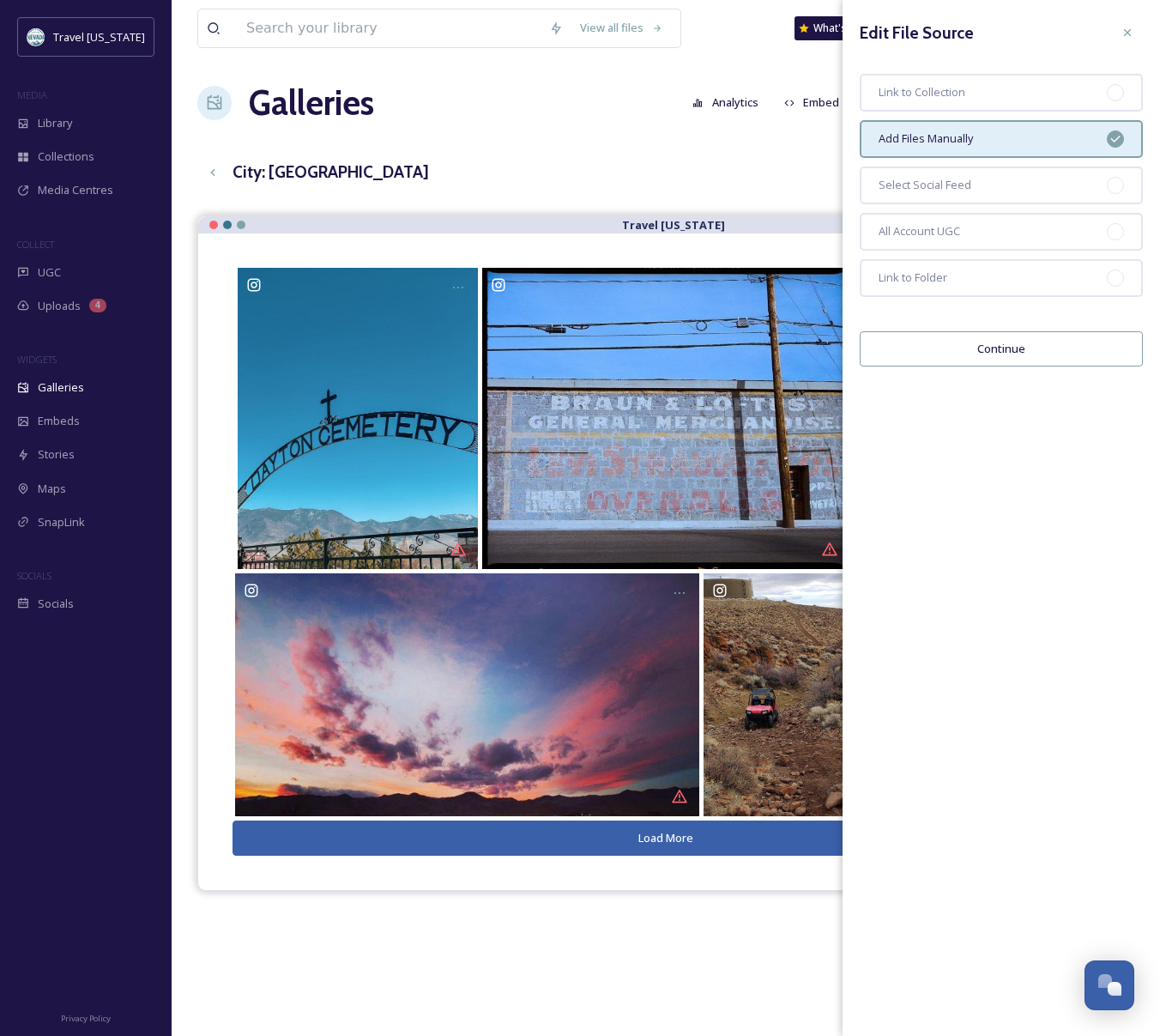
click at [963, 136] on span "Add Files Manually" at bounding box center [925, 139] width 94 height 16
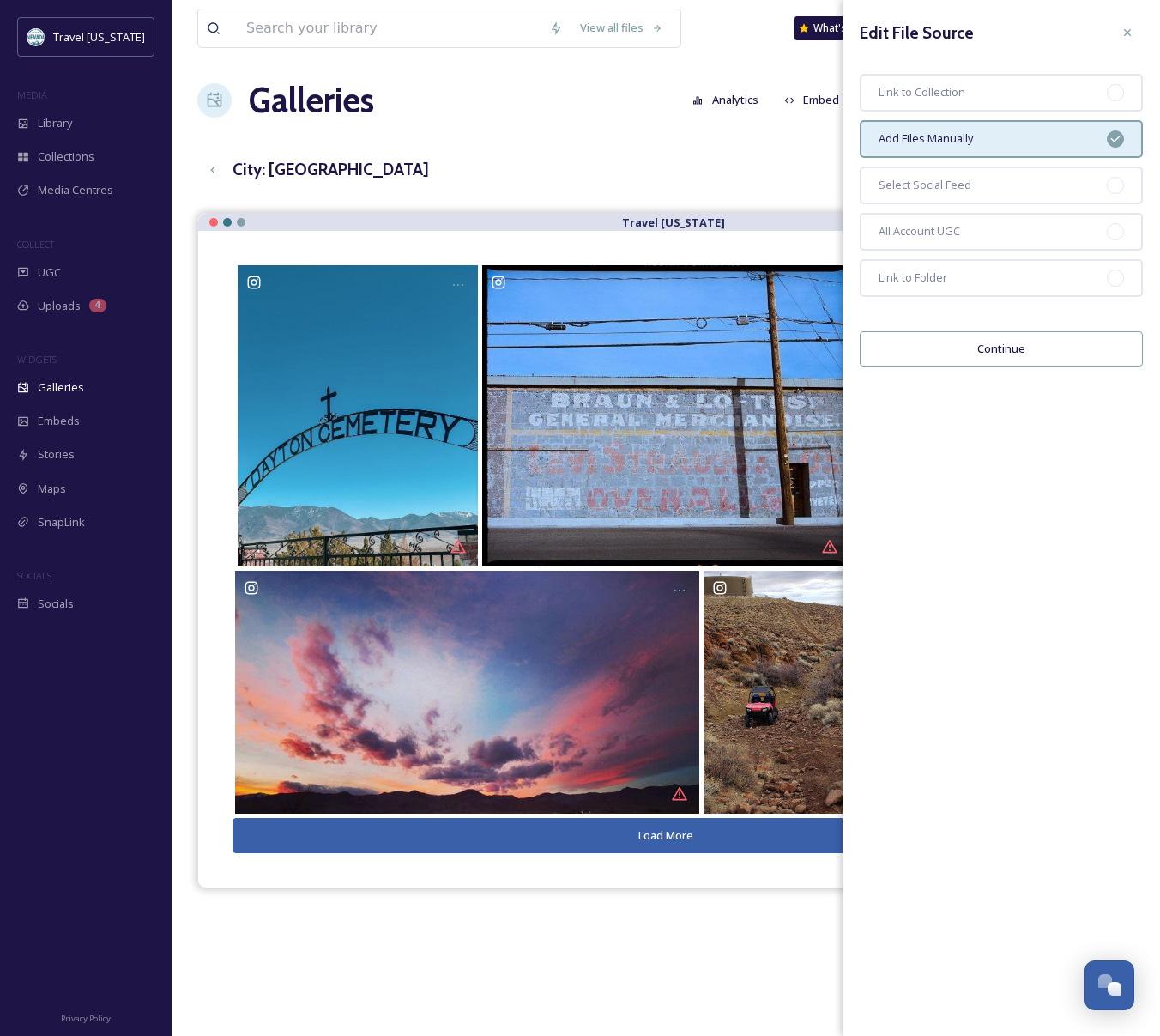
click at [988, 351] on button "Continue" at bounding box center [1001, 348] width 283 height 35
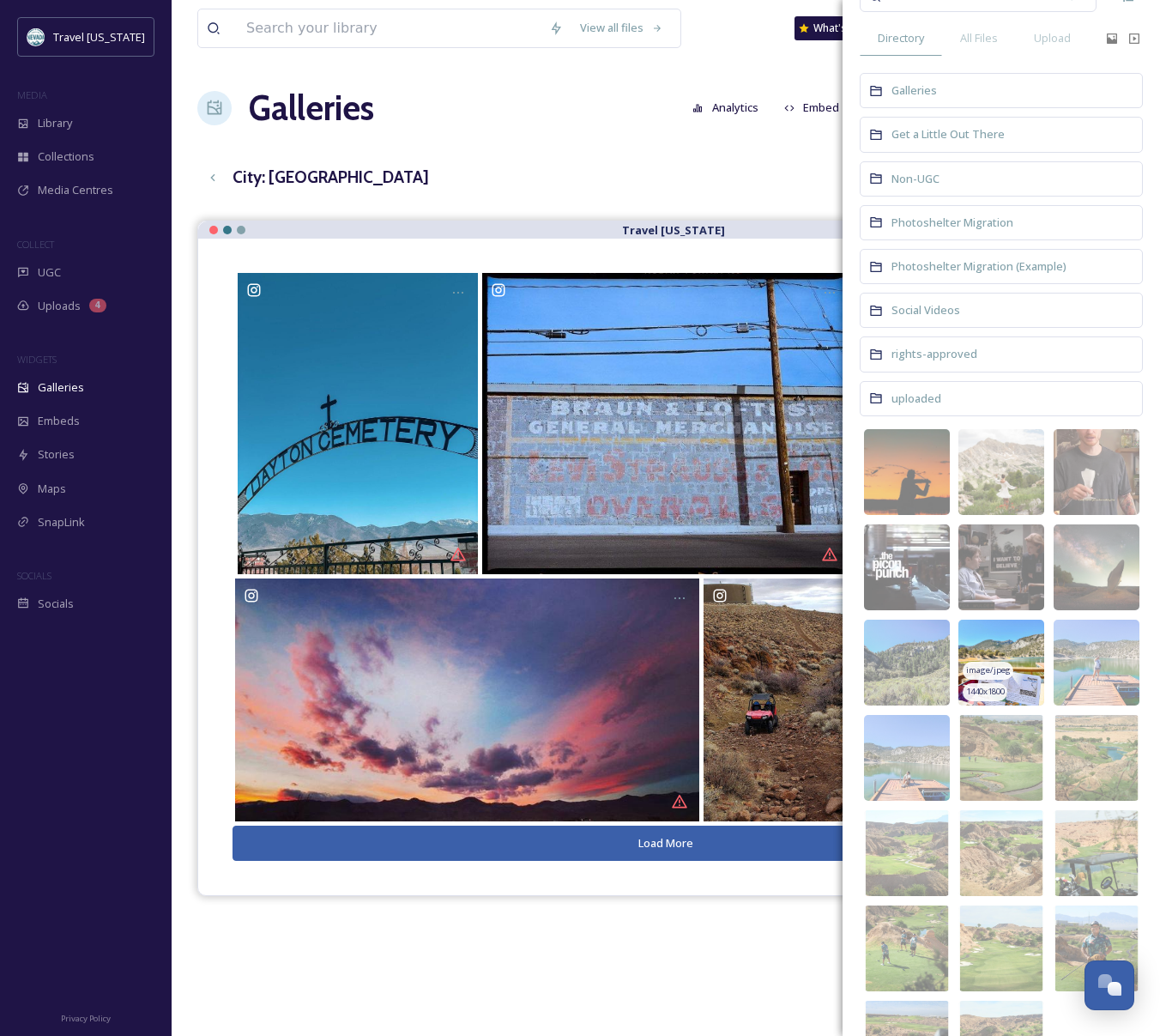
scroll to position [112, 0]
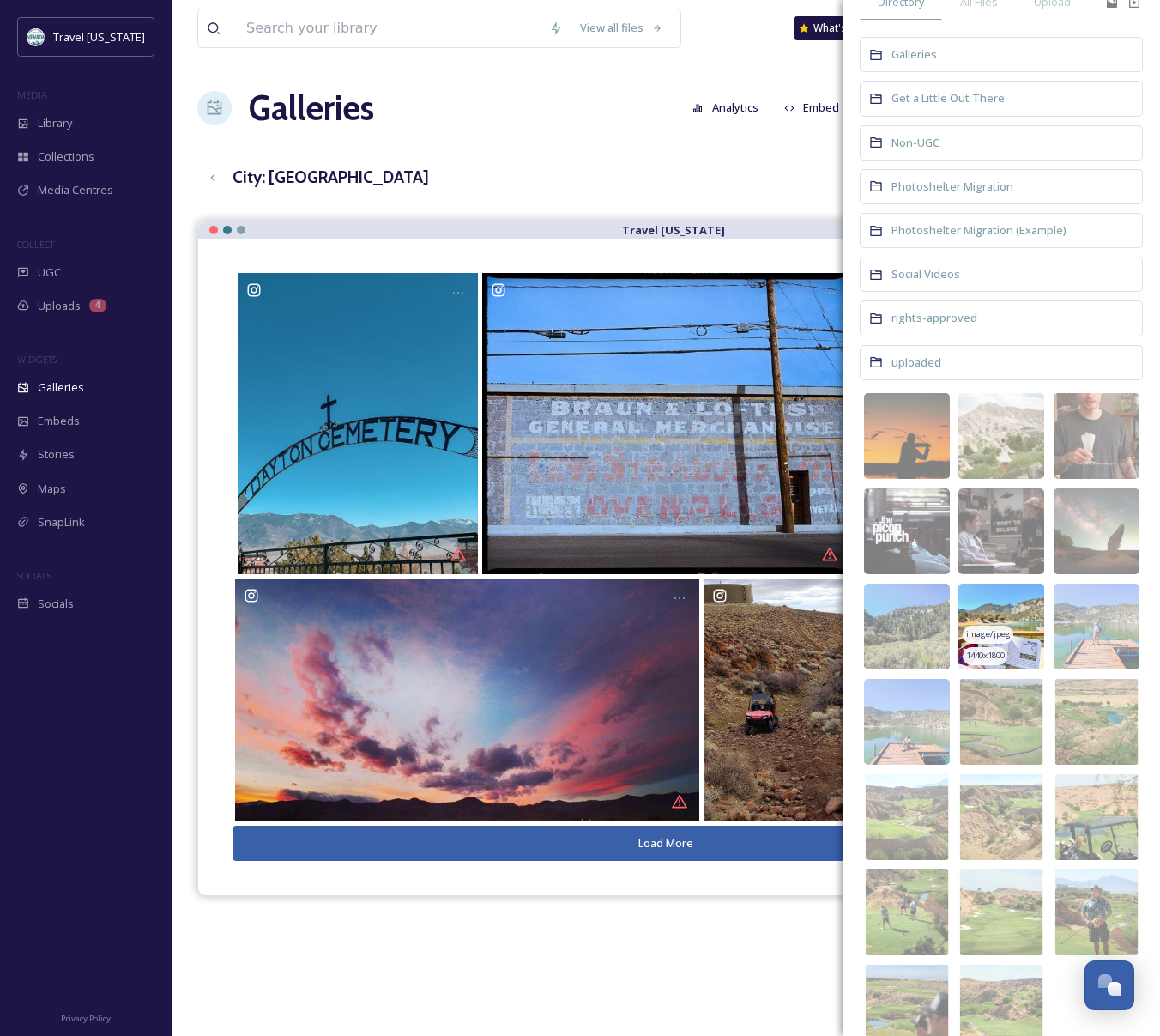
click at [1007, 608] on img at bounding box center [1001, 626] width 85 height 86
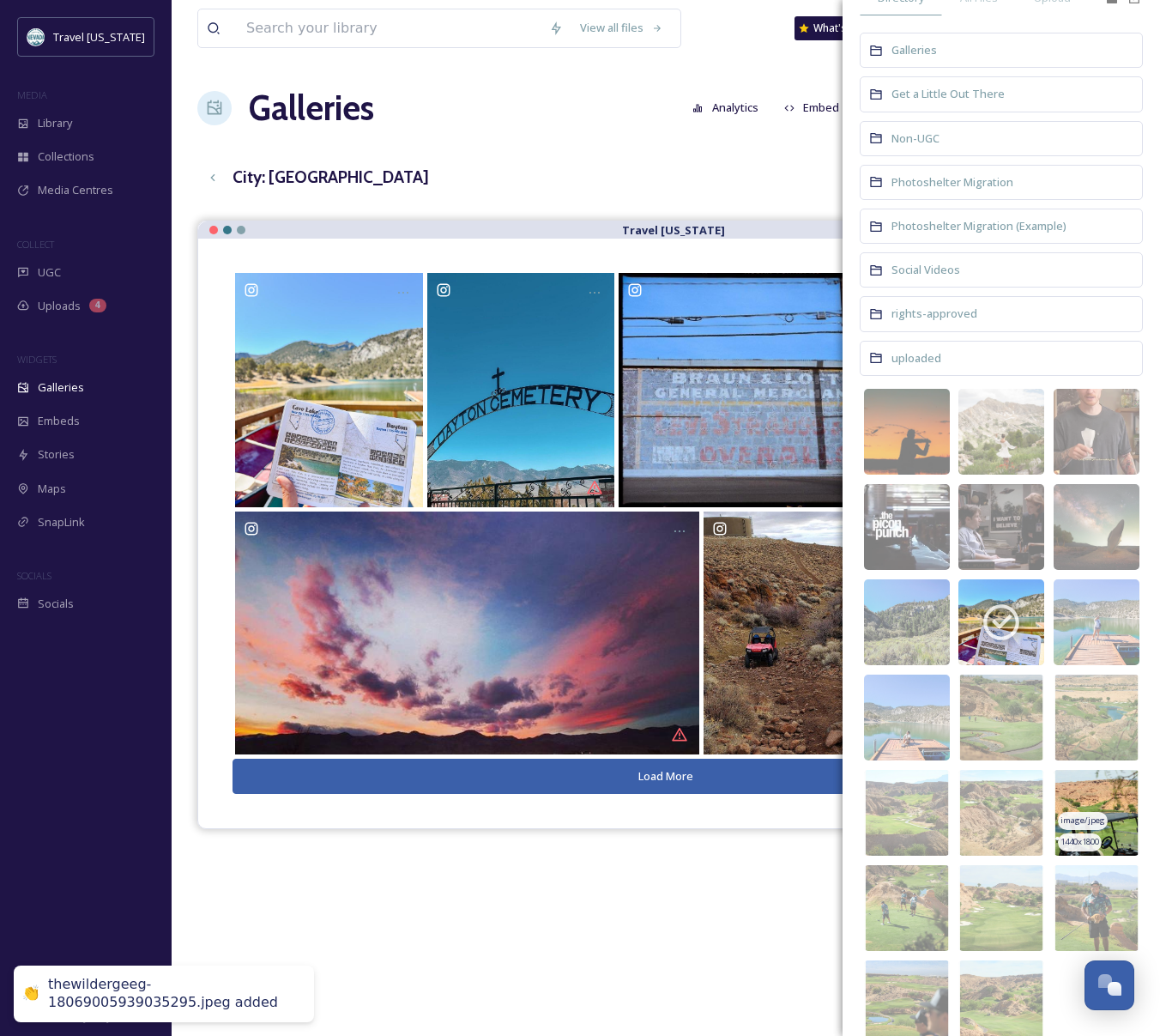
scroll to position [118, 0]
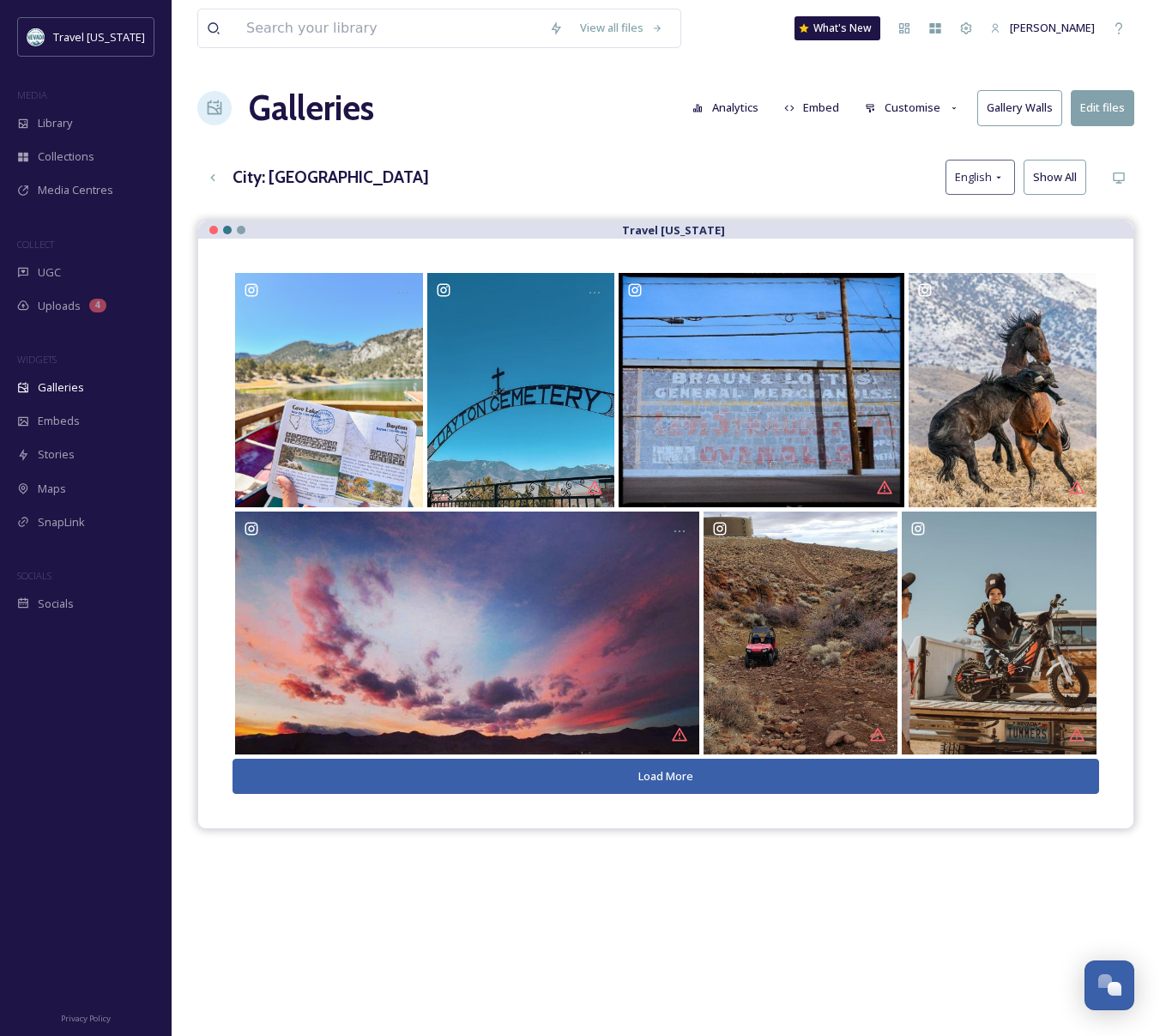
click at [502, 151] on div "View all files What's New [PERSON_NAME] Galleries Analytics Embed Customise Gal…" at bounding box center [666, 641] width 988 height 1283
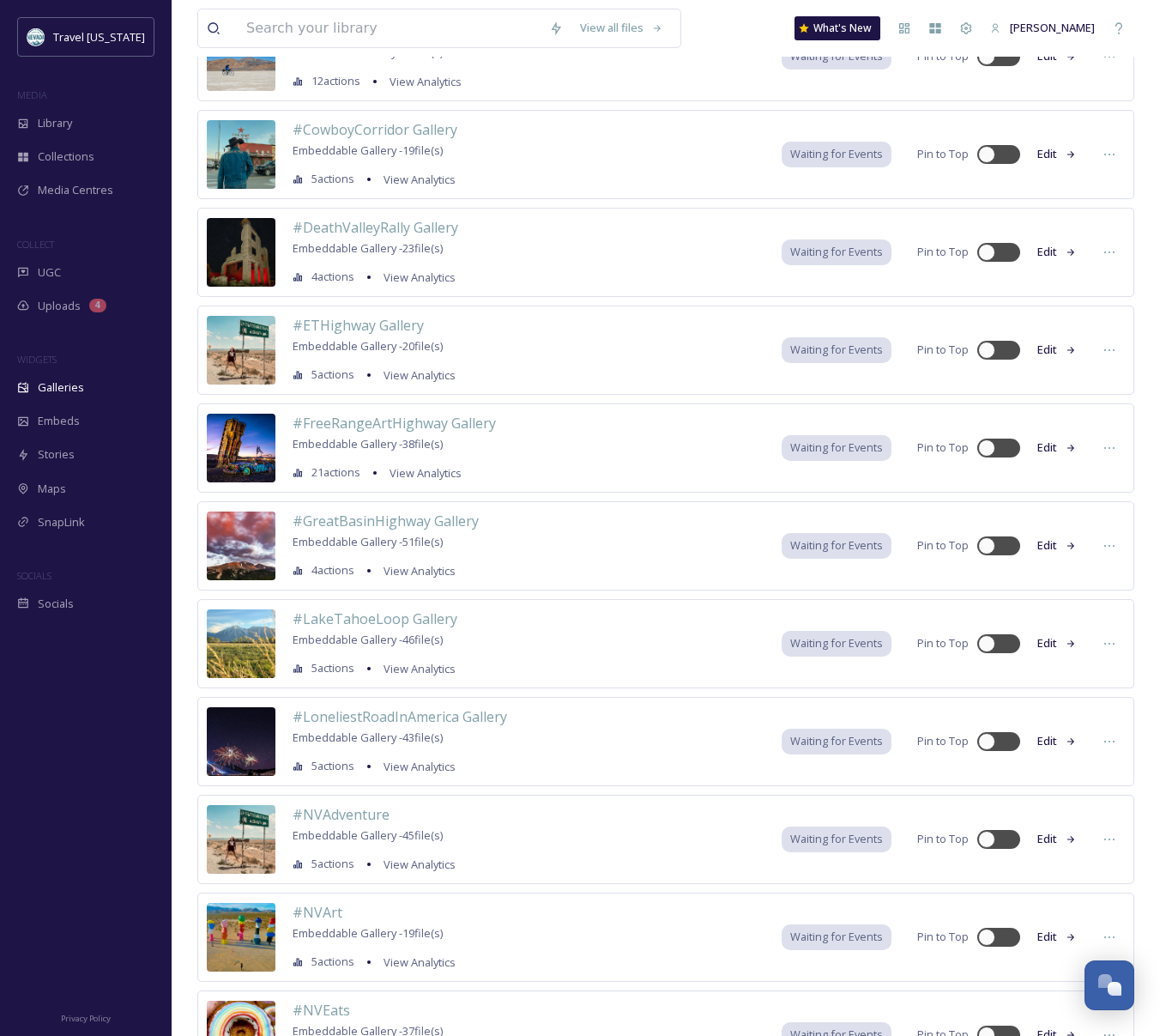
scroll to position [636, 0]
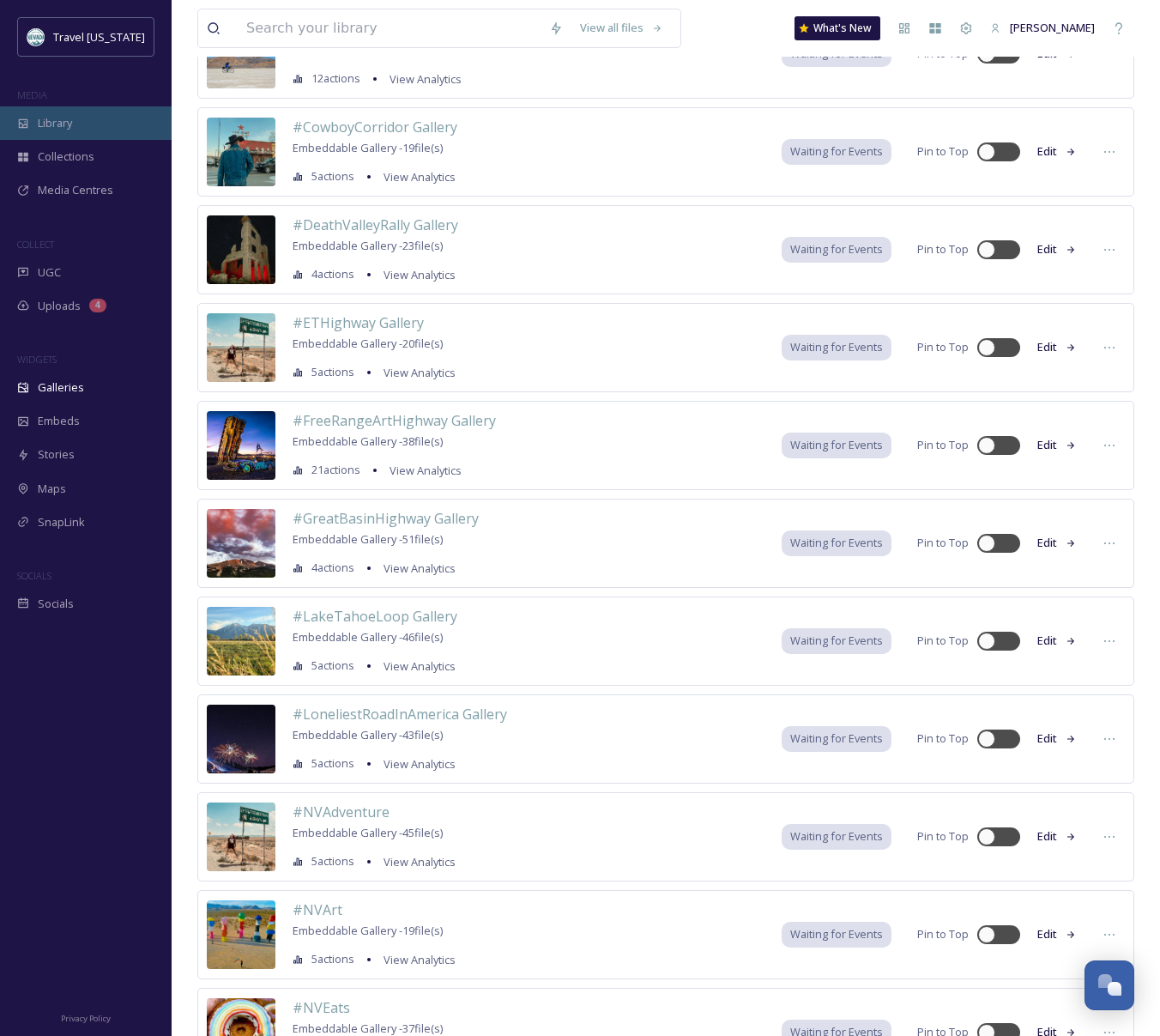
click at [52, 121] on span "Library" at bounding box center [55, 123] width 34 height 16
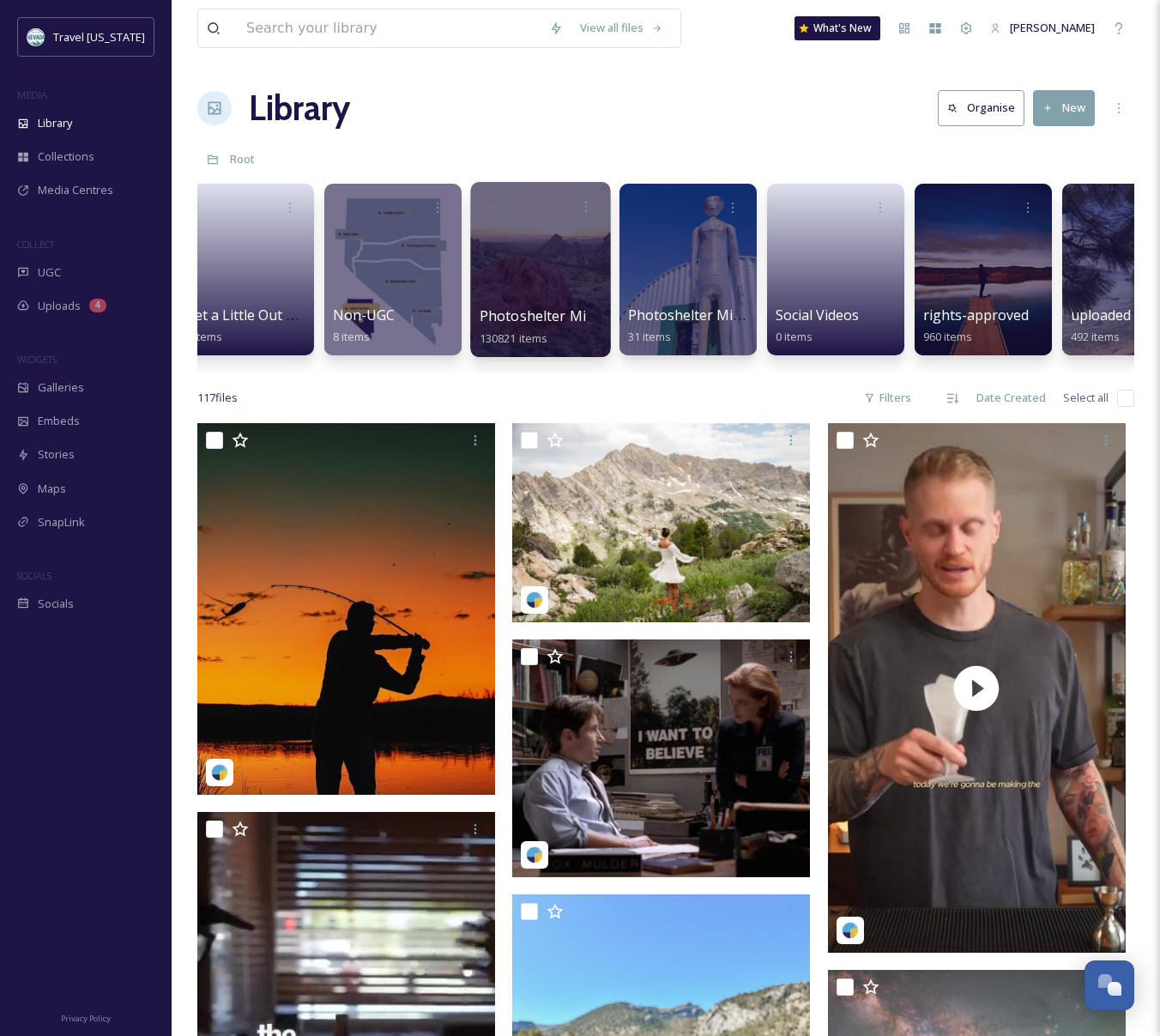
scroll to position [0, 244]
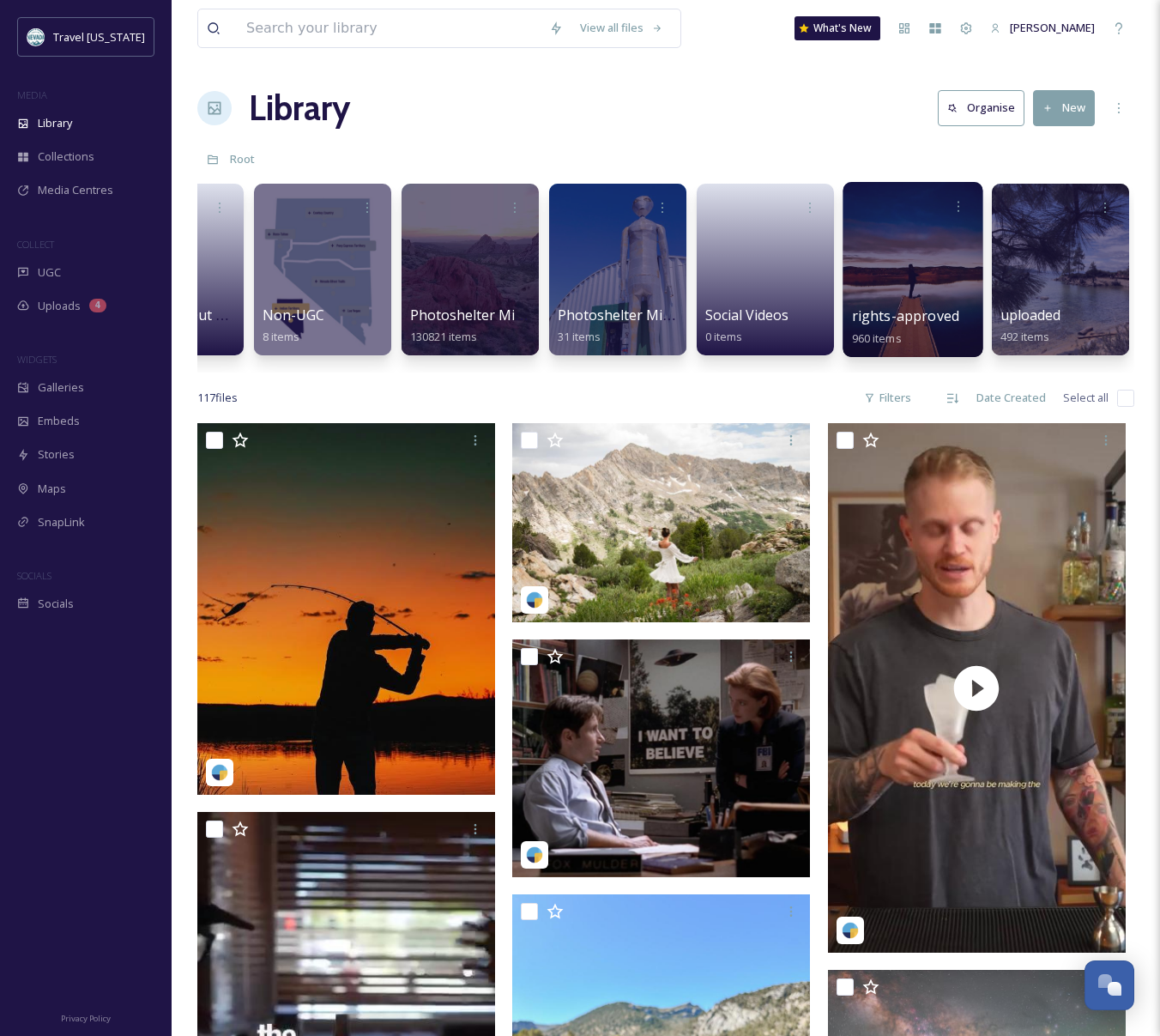
click at [931, 275] on div at bounding box center [912, 269] width 139 height 176
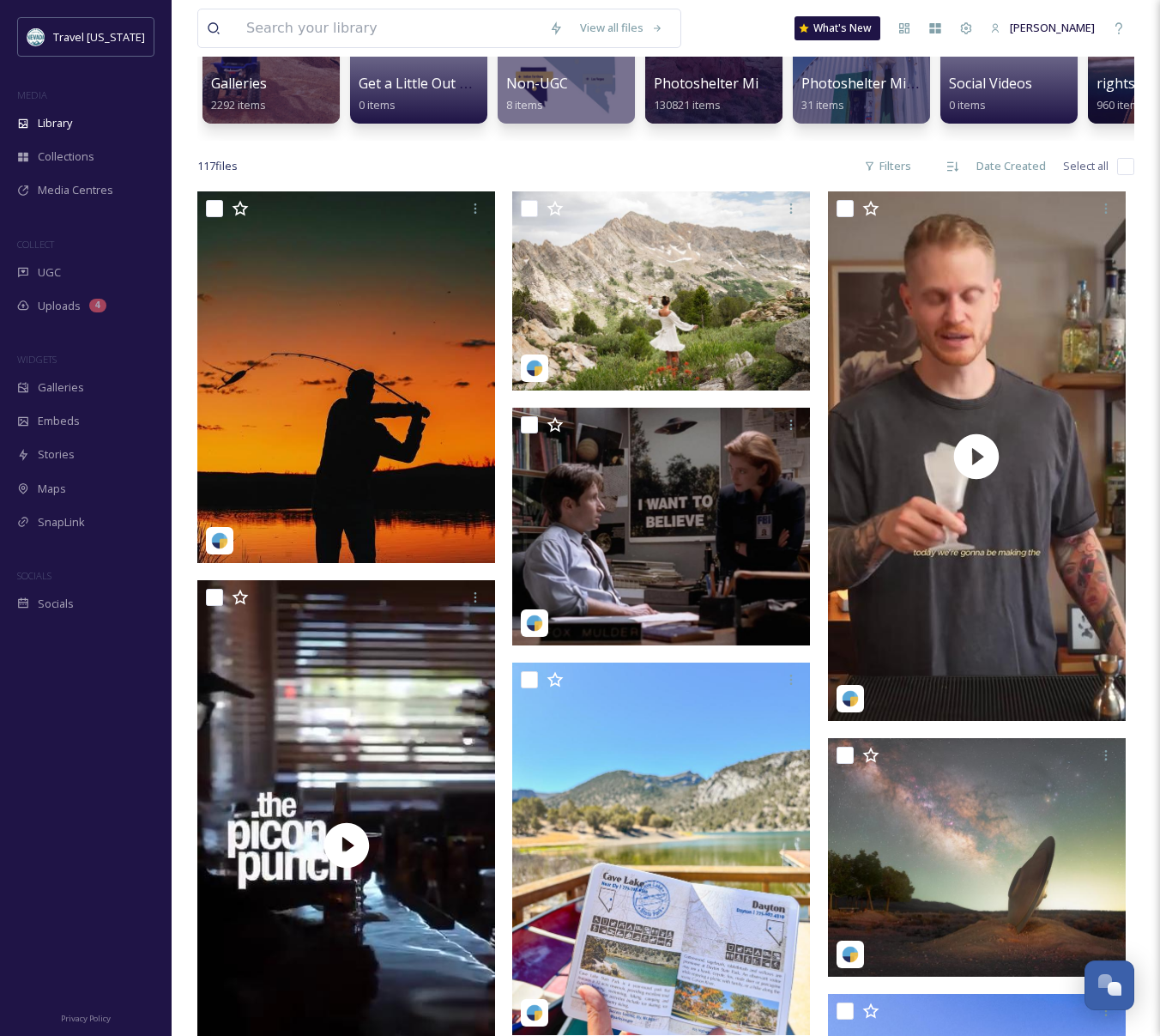
scroll to position [255, 0]
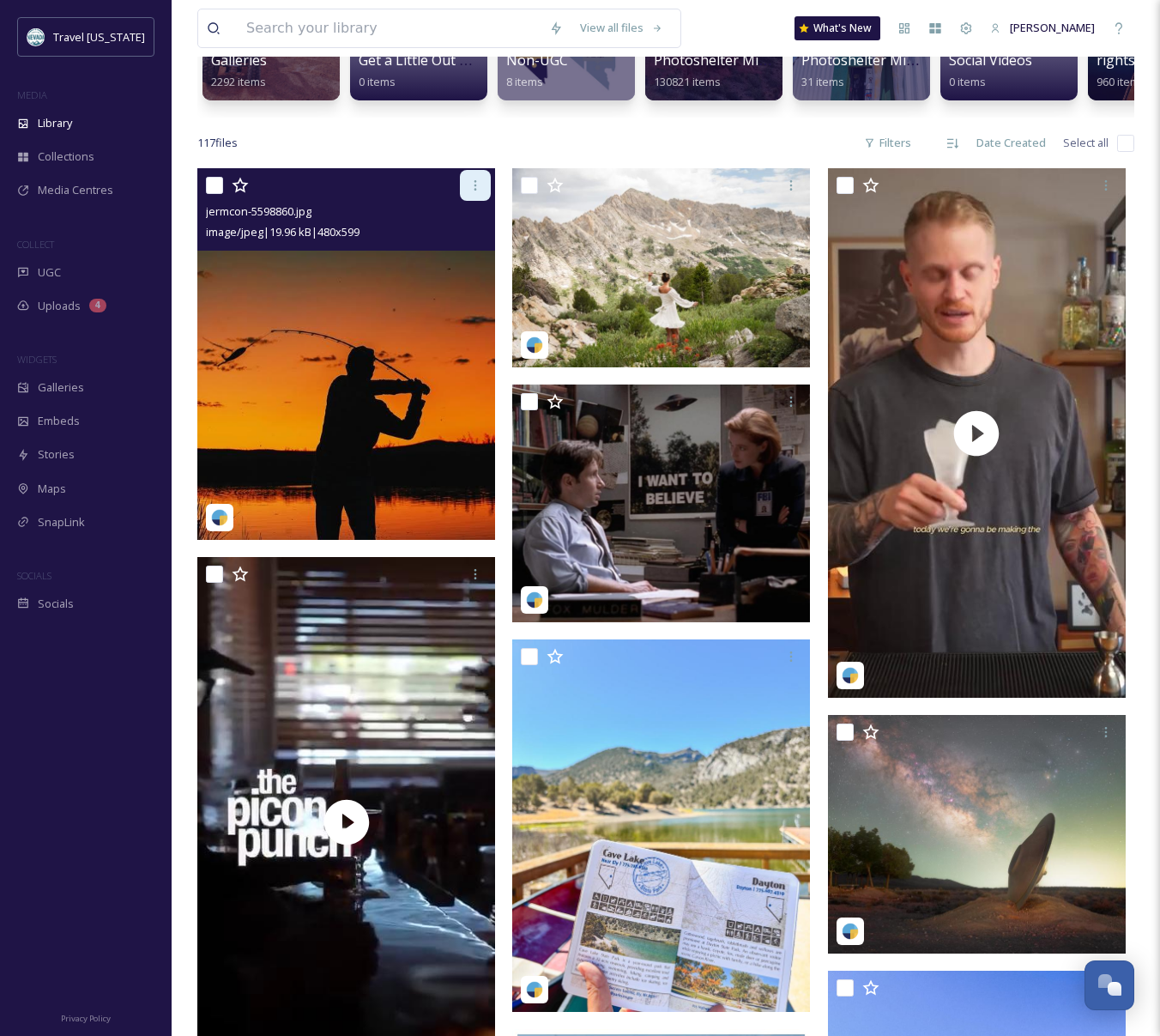
click at [479, 189] on icon at bounding box center [475, 185] width 13 height 14
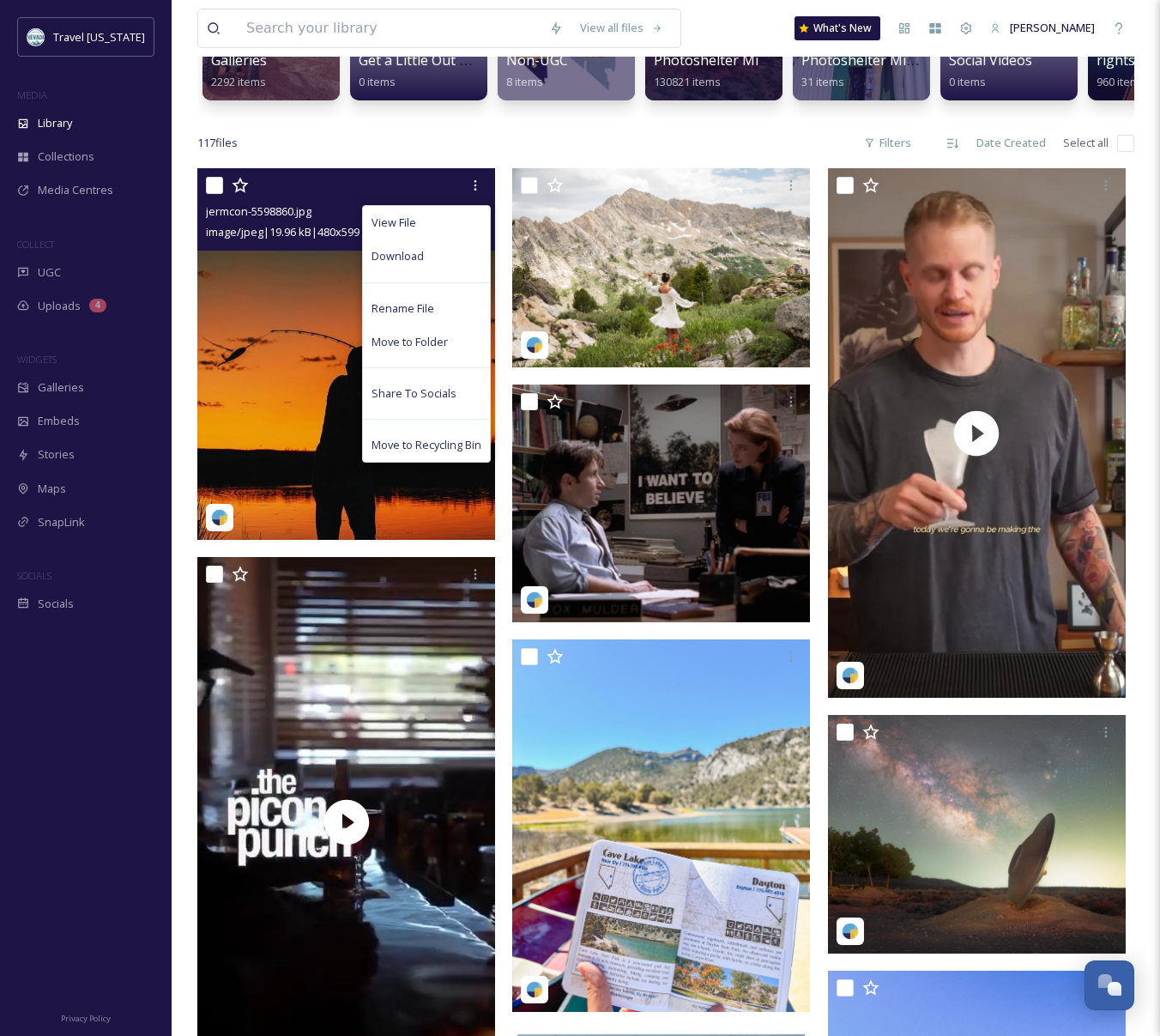
click at [247, 353] on img at bounding box center [346, 354] width 298 height 372
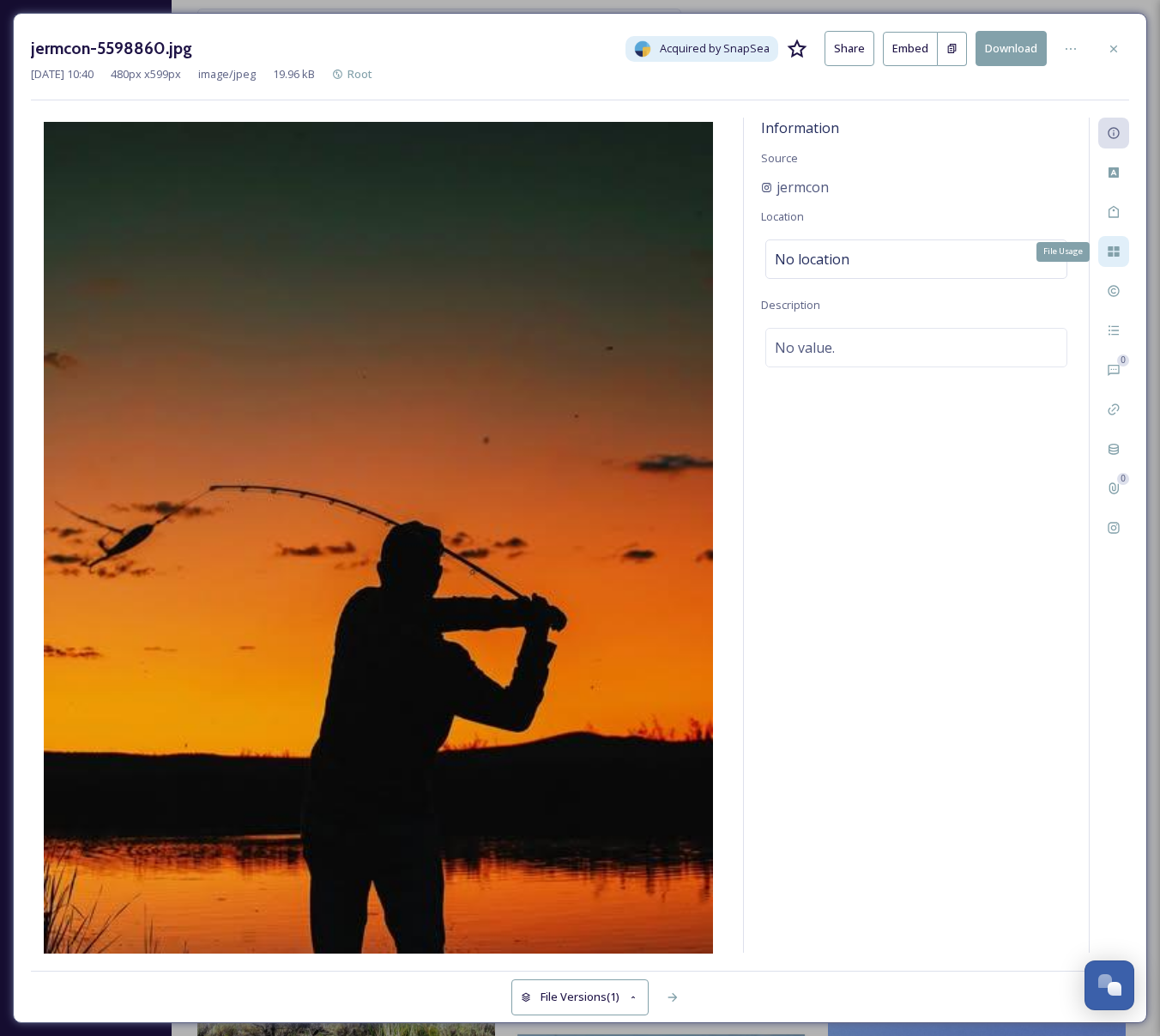
click at [1108, 247] on icon at bounding box center [1113, 251] width 11 height 10
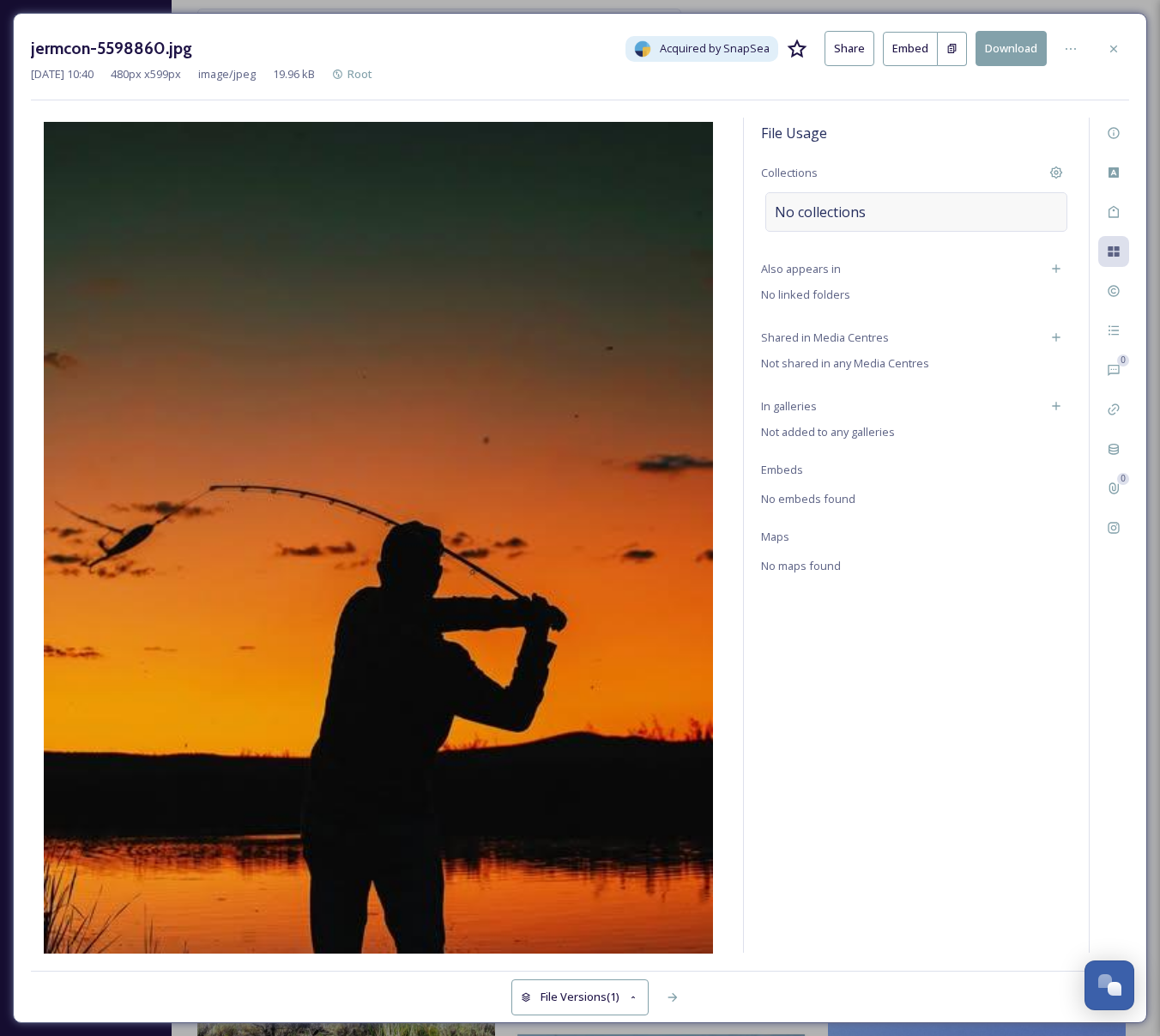
click at [983, 200] on div "No collections" at bounding box center [917, 212] width 302 height 40
click at [961, 210] on div at bounding box center [917, 212] width 302 height 40
click at [922, 212] on input at bounding box center [860, 212] width 189 height 38
type input "f"
type input "Fish"
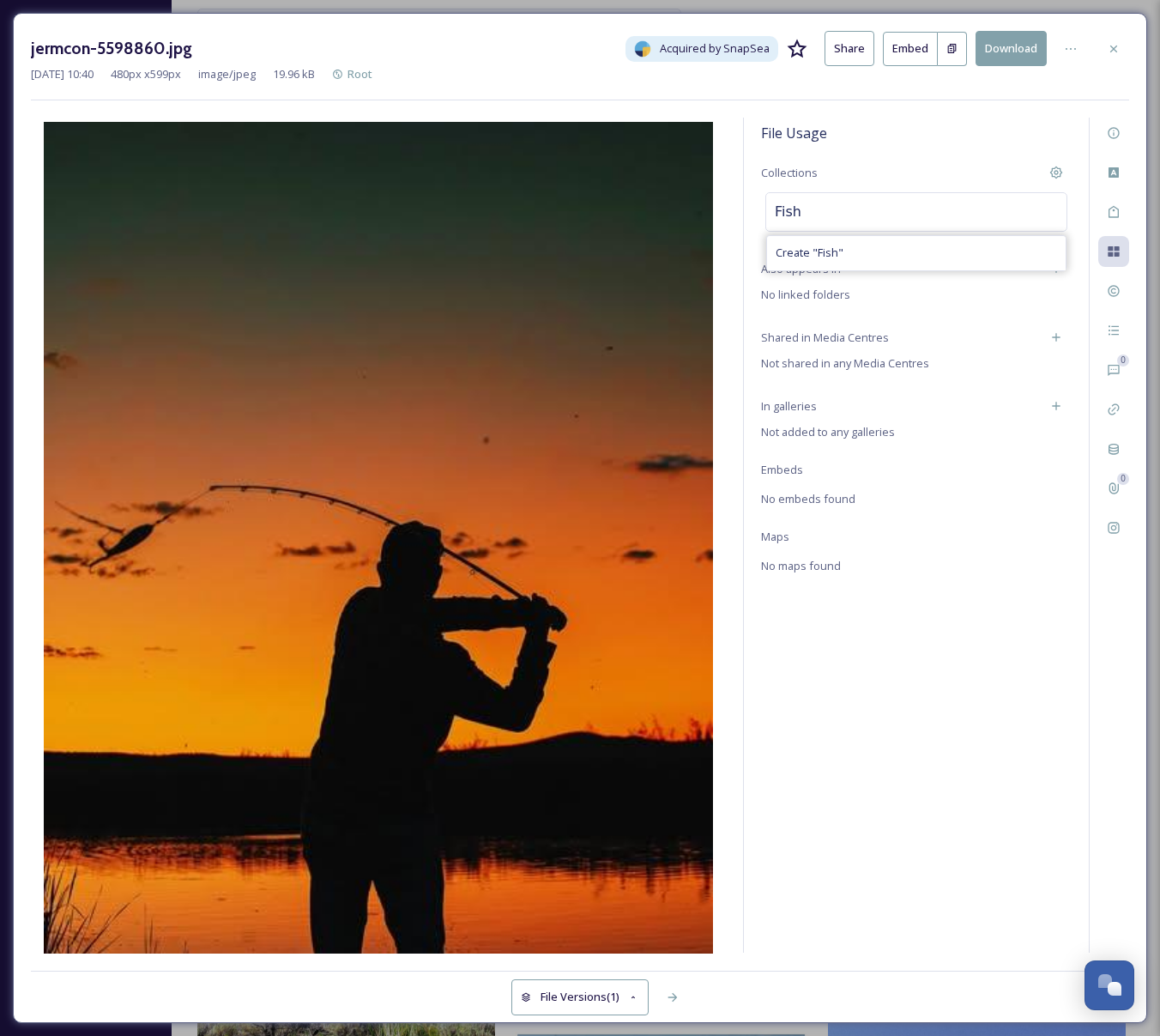
click at [1115, 50] on icon at bounding box center [1114, 49] width 7 height 7
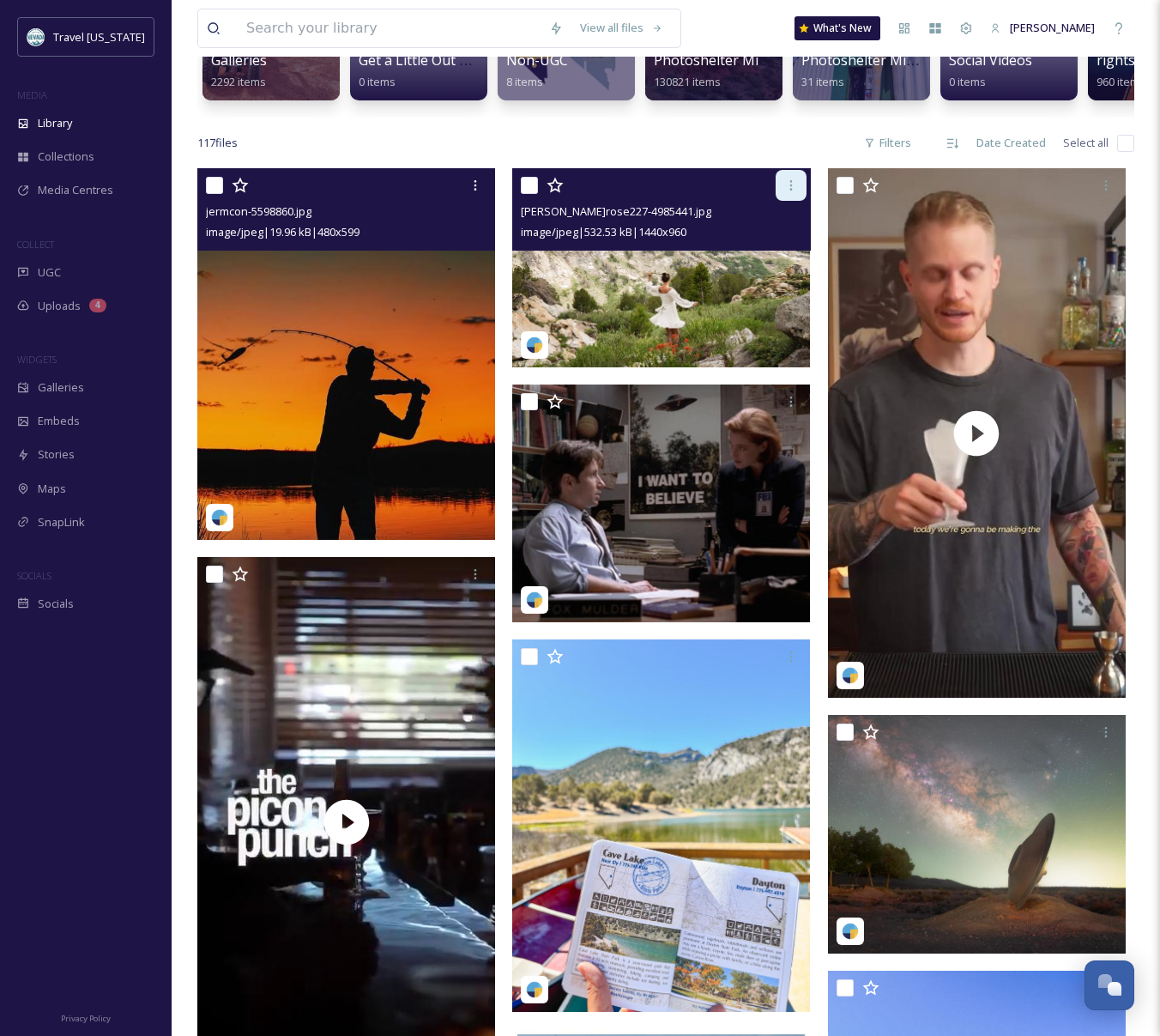
click at [789, 194] on div at bounding box center [791, 185] width 31 height 31
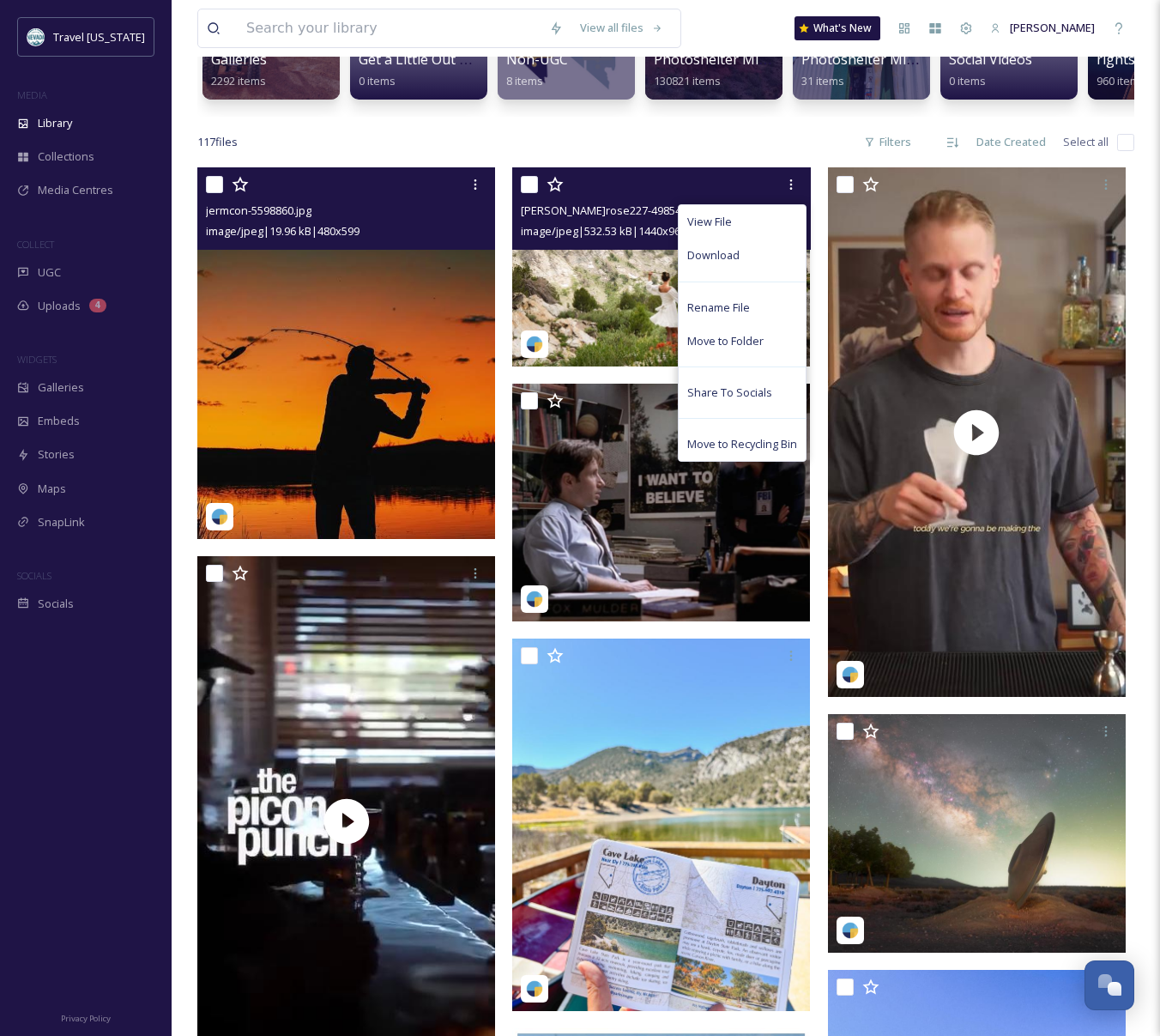
click at [615, 324] on img at bounding box center [661, 266] width 298 height 198
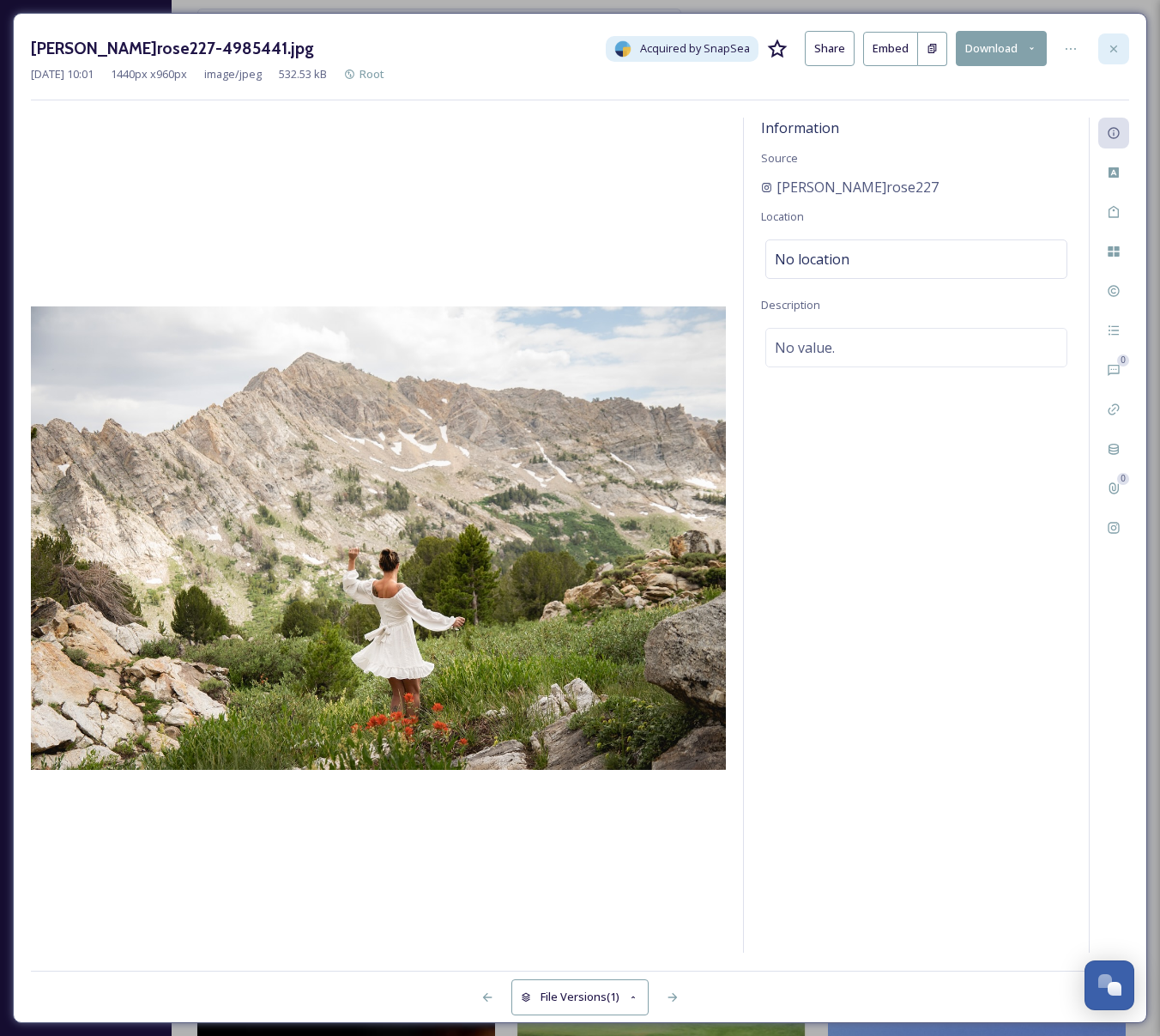
click at [1107, 47] on icon at bounding box center [1113, 49] width 13 height 14
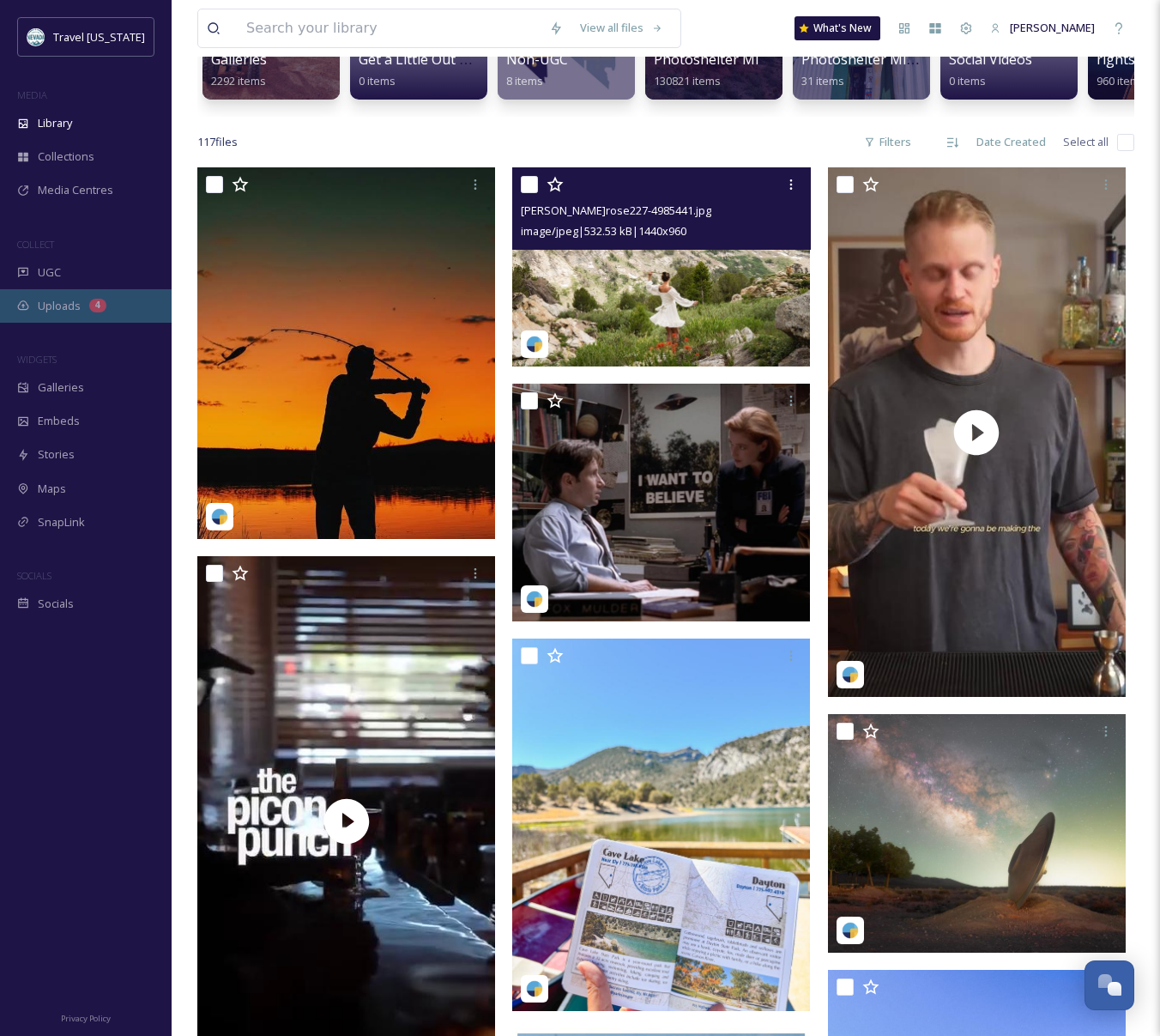
click at [64, 316] on div "Uploads 4" at bounding box center [85, 305] width 172 height 33
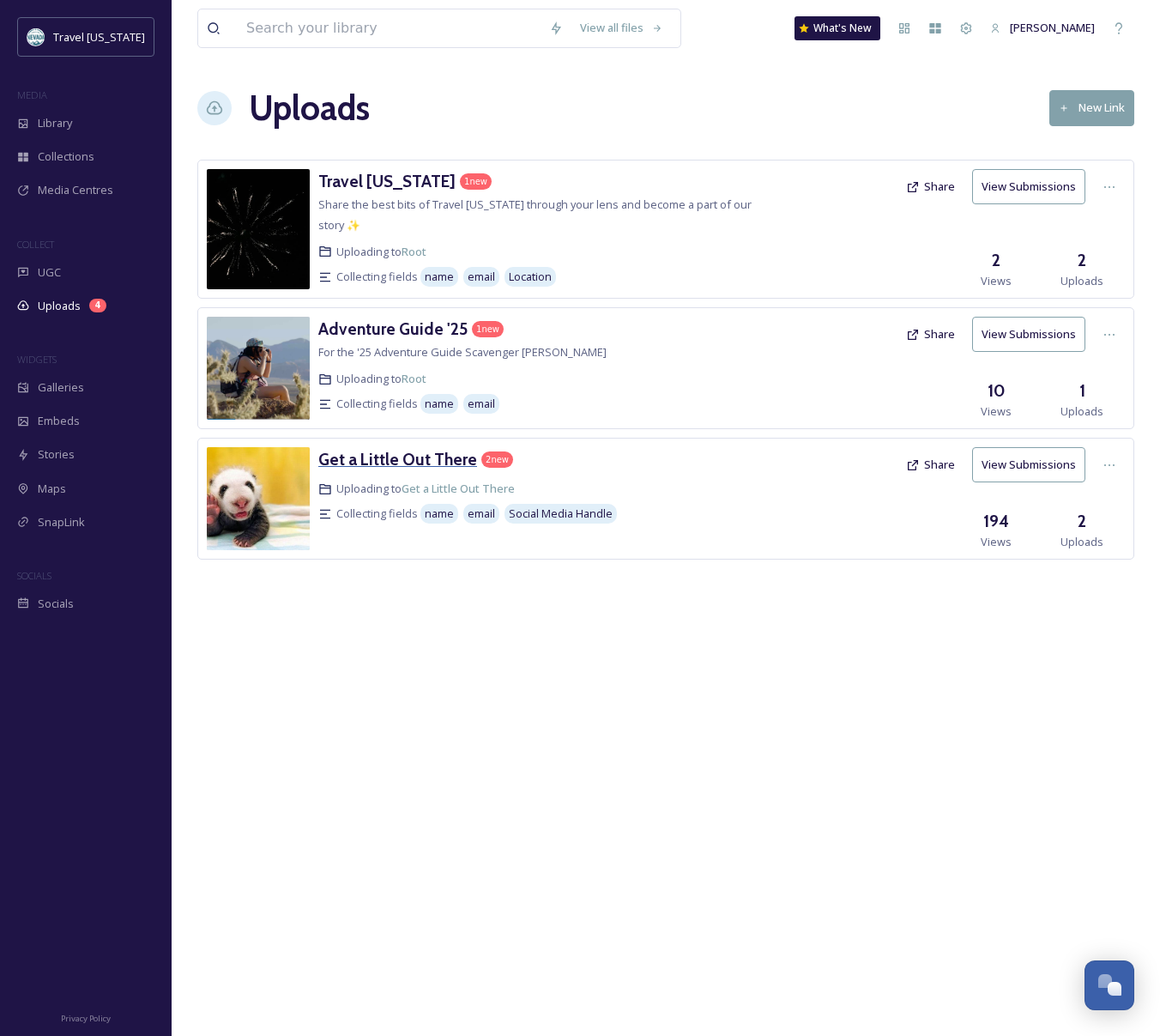
click at [424, 449] on h3 "Get a Little Out There" at bounding box center [398, 459] width 158 height 21
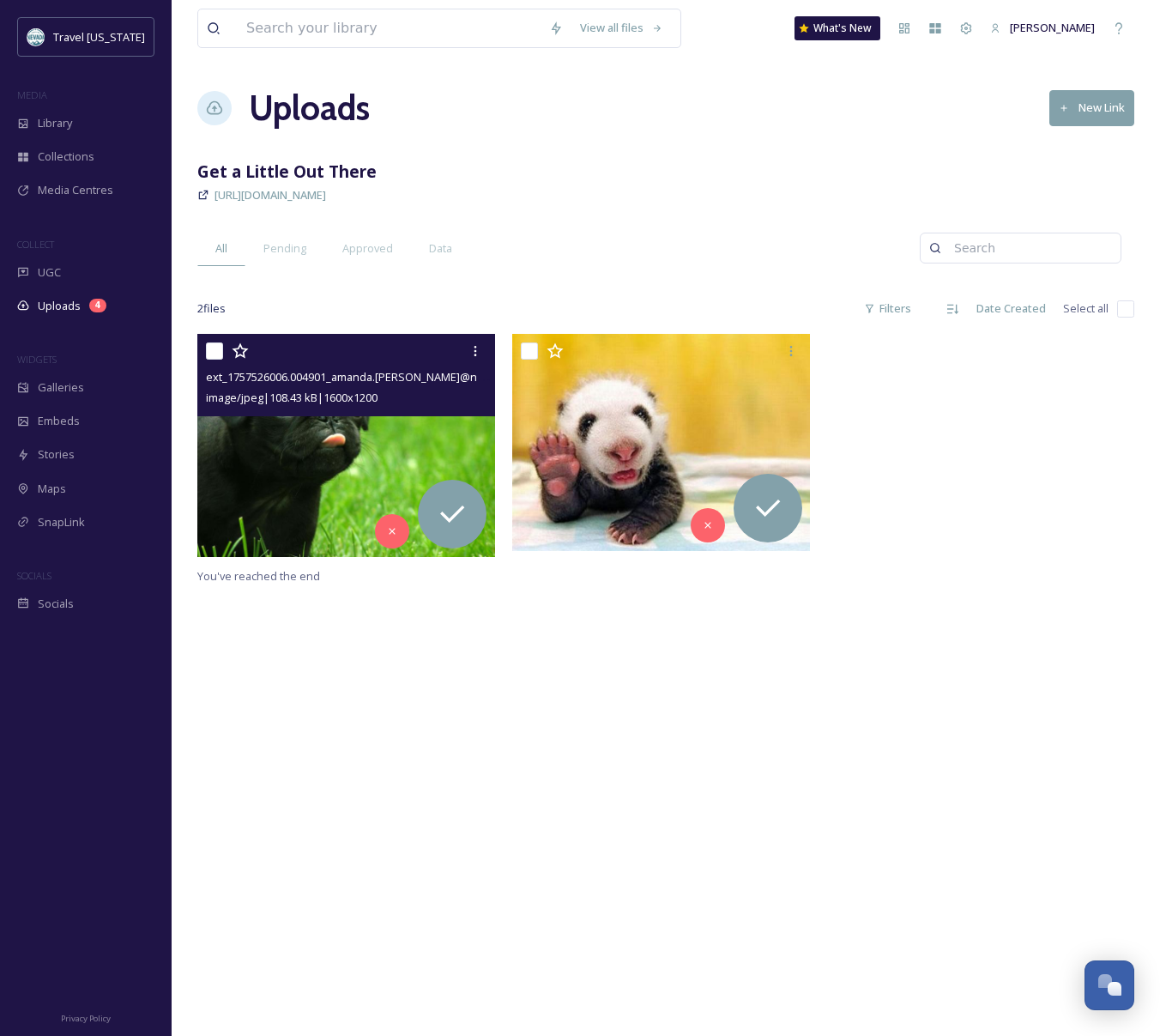
click at [357, 440] on img at bounding box center [346, 446] width 298 height 223
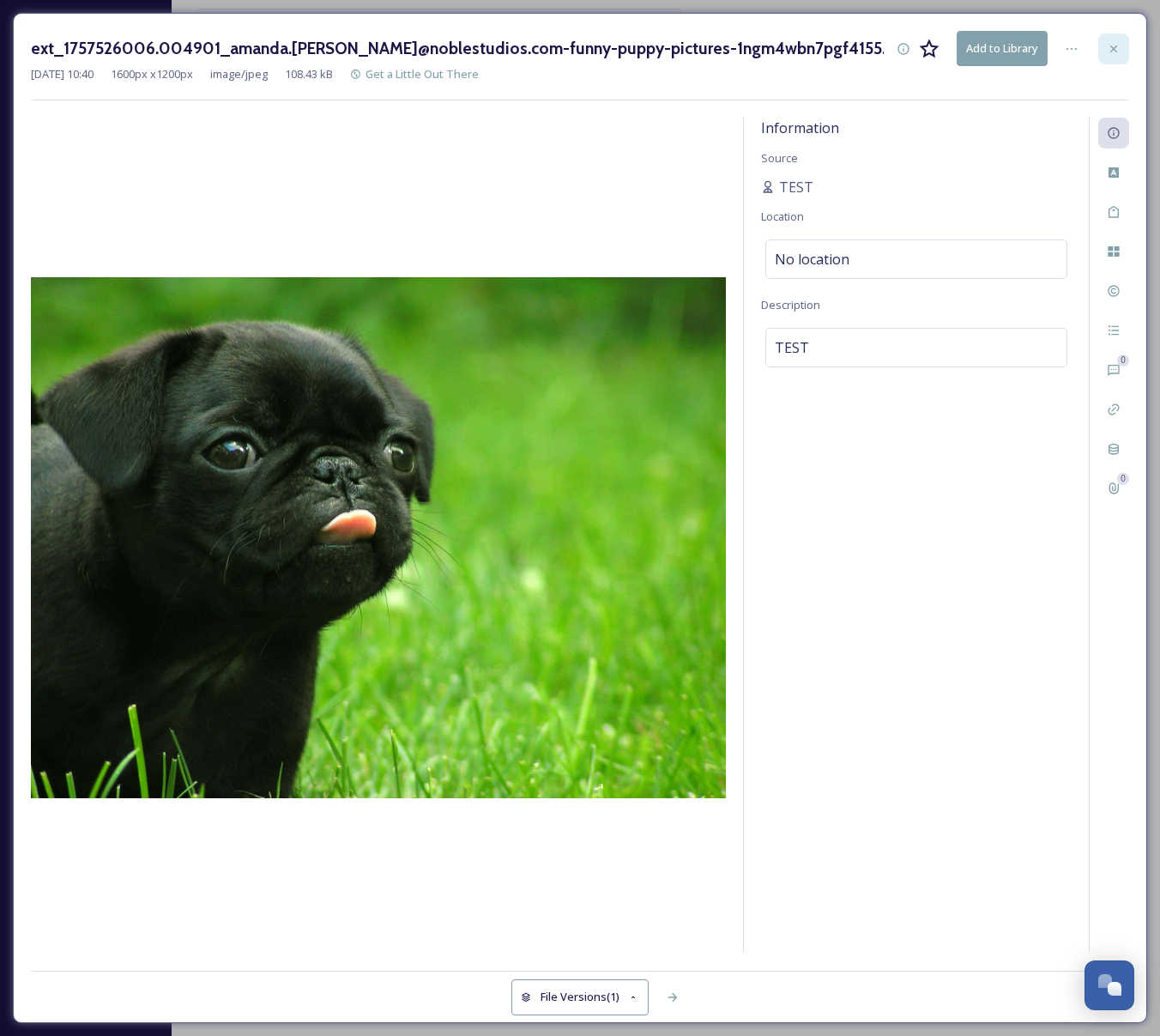
click at [1102, 44] on div at bounding box center [1114, 49] width 31 height 31
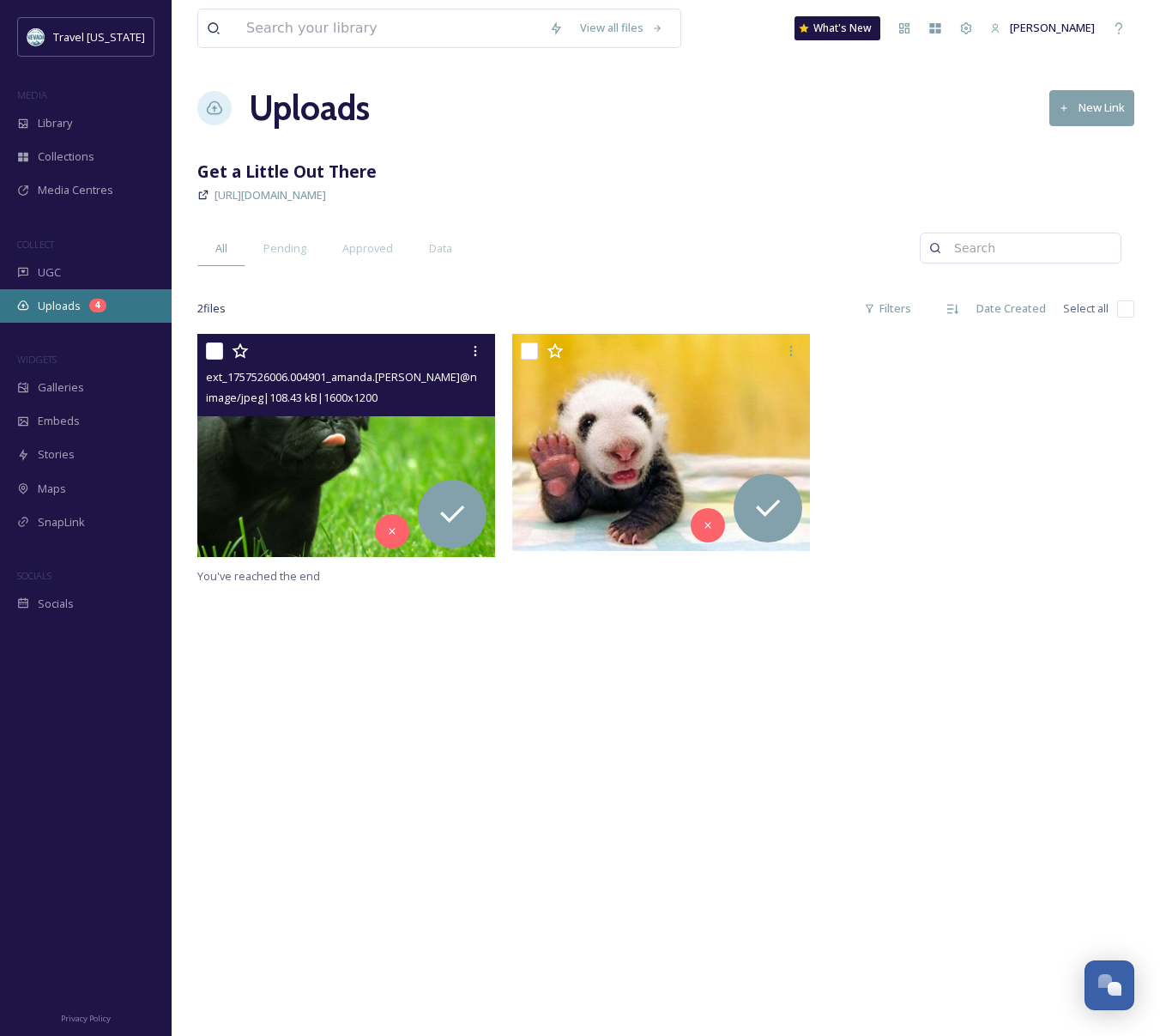
click at [90, 306] on div "4" at bounding box center [97, 305] width 17 height 14
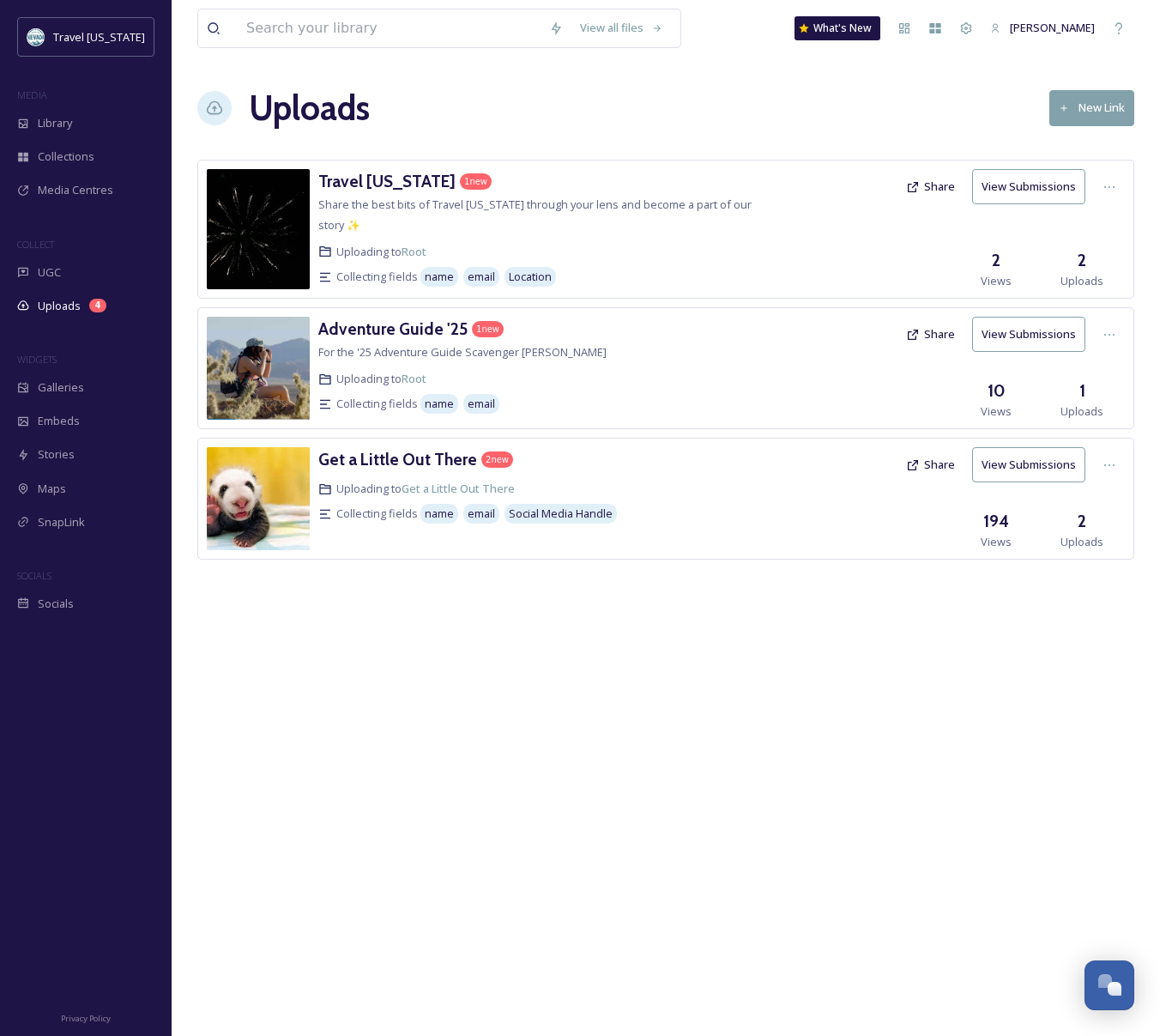
click at [487, 73] on div "View all files What's New [PERSON_NAME] Uploads New Link Travel [US_STATE] 1 ne…" at bounding box center [666, 518] width 988 height 1036
click at [22, 294] on div "Uploads 4" at bounding box center [85, 305] width 172 height 33
click at [72, 126] on span "Library" at bounding box center [55, 123] width 34 height 16
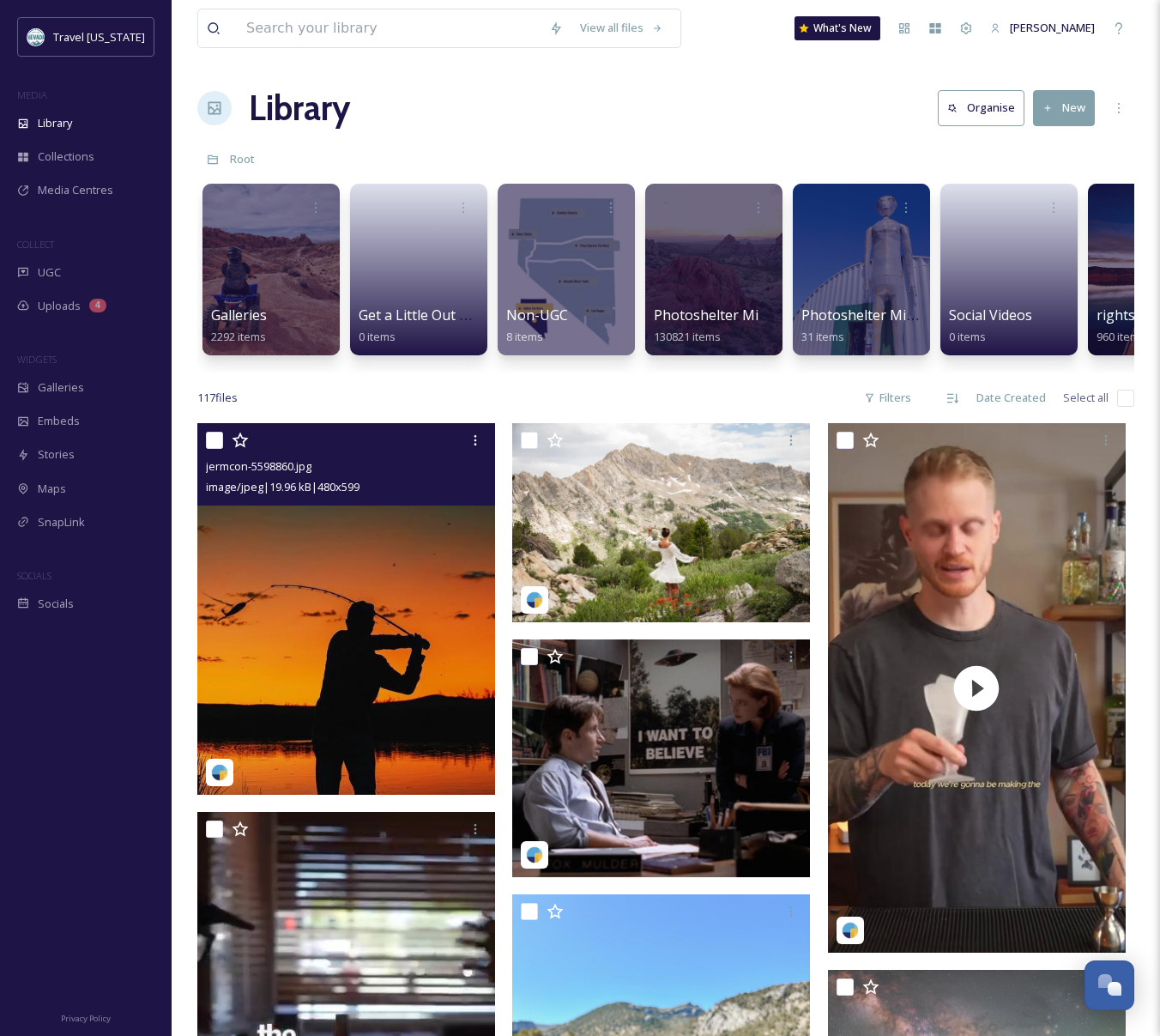
click at [359, 587] on img at bounding box center [346, 608] width 298 height 372
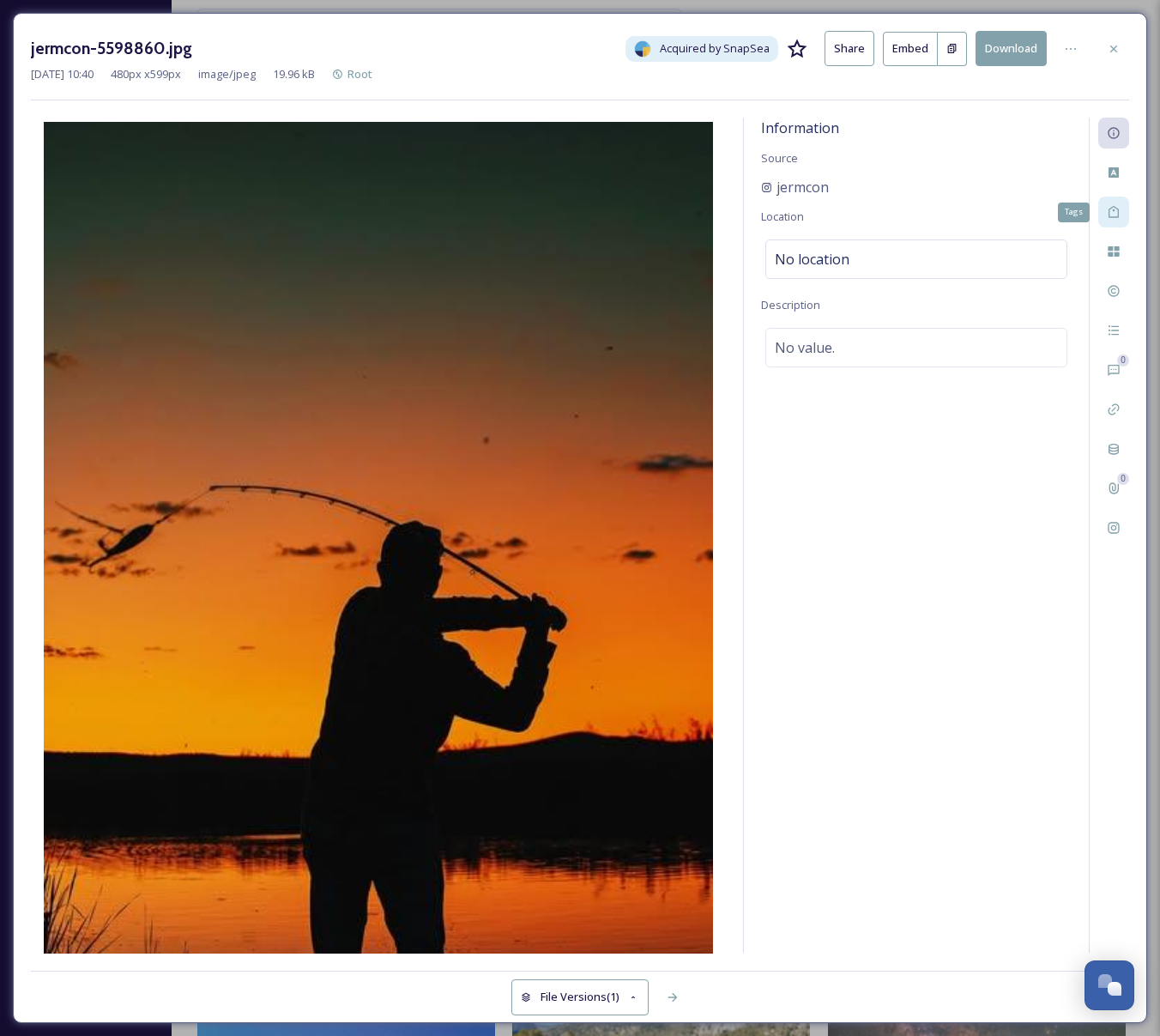
click at [1111, 217] on icon at bounding box center [1113, 212] width 13 height 14
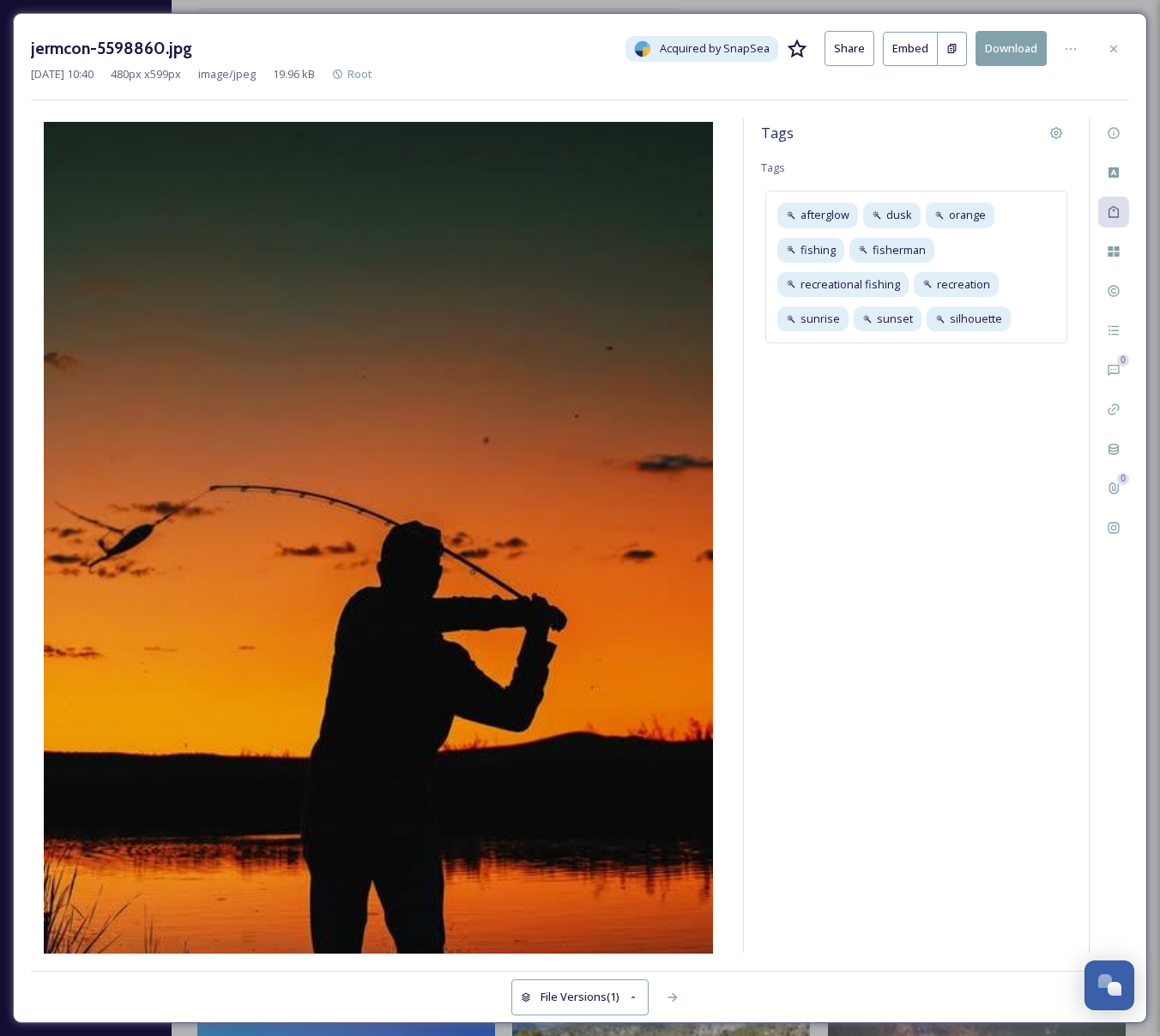
click at [948, 131] on div "Tags" at bounding box center [916, 133] width 310 height 31
click at [1127, 266] on div "0 0" at bounding box center [1109, 536] width 40 height 835
click at [1114, 257] on icon at bounding box center [1113, 251] width 13 height 14
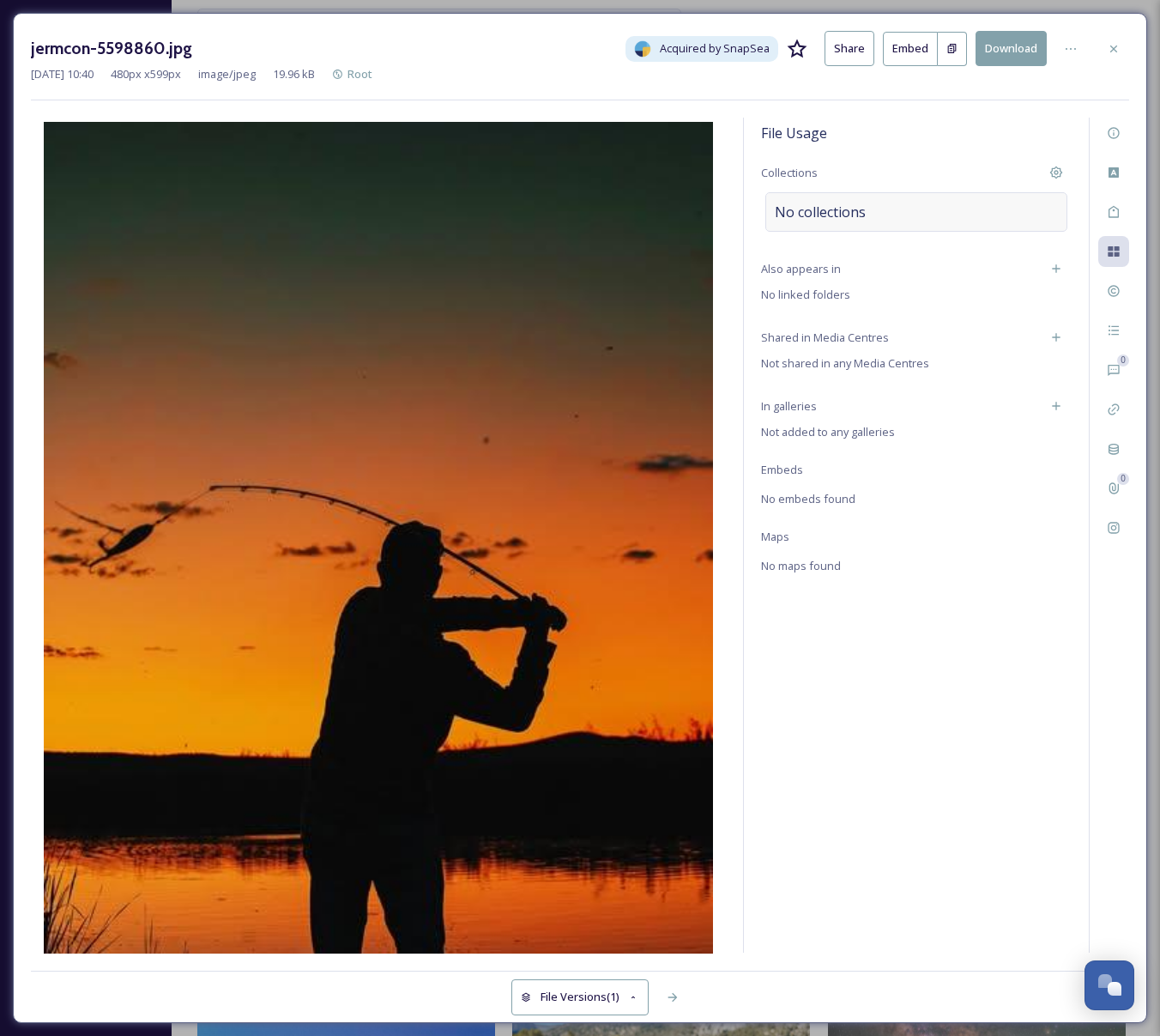
click at [784, 203] on span "No collections" at bounding box center [820, 212] width 91 height 21
click at [819, 214] on input at bounding box center [860, 212] width 189 height 38
click at [1113, 46] on icon at bounding box center [1113, 49] width 13 height 14
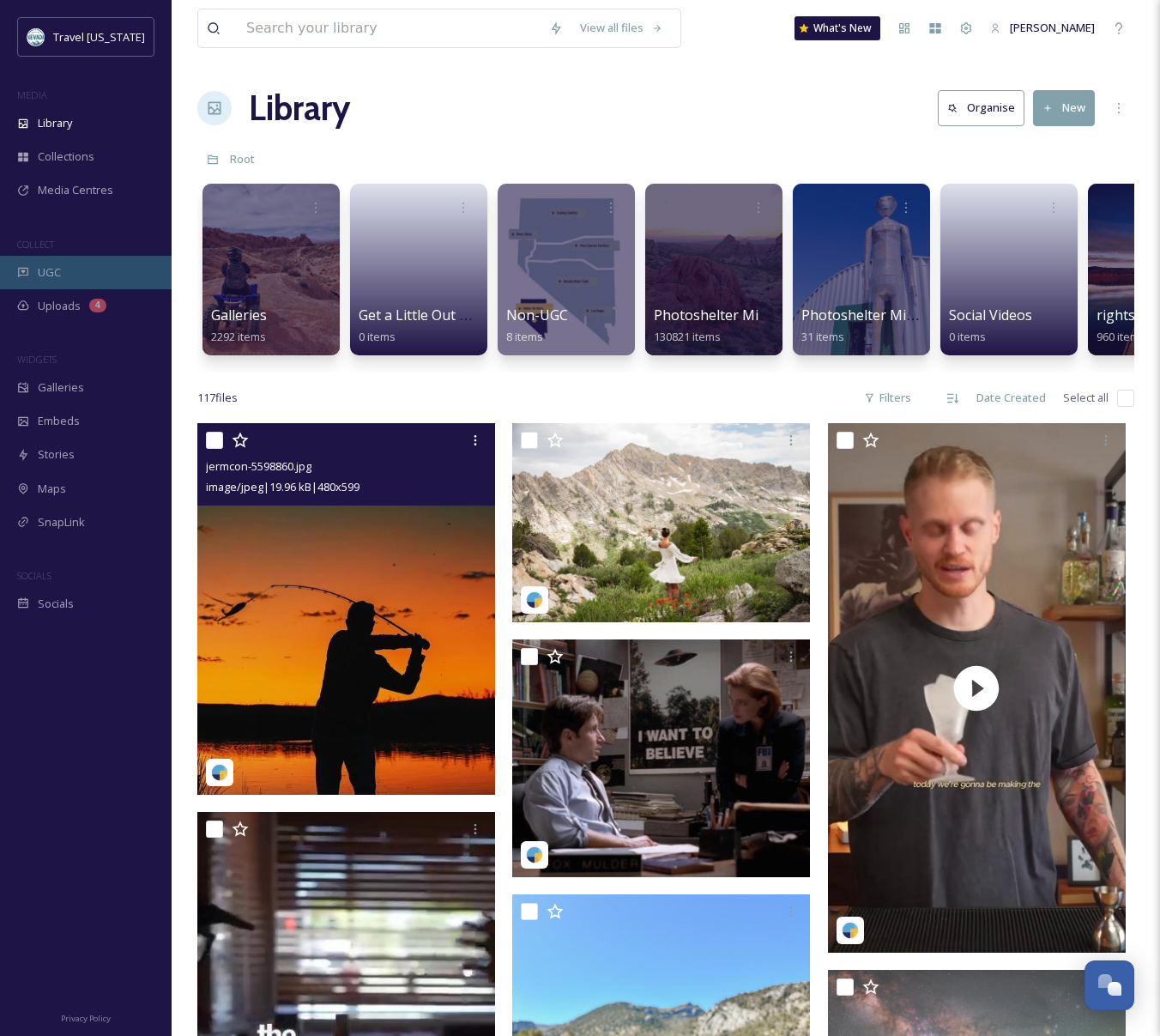
click at [59, 269] on span "UGC" at bounding box center [49, 273] width 23 height 16
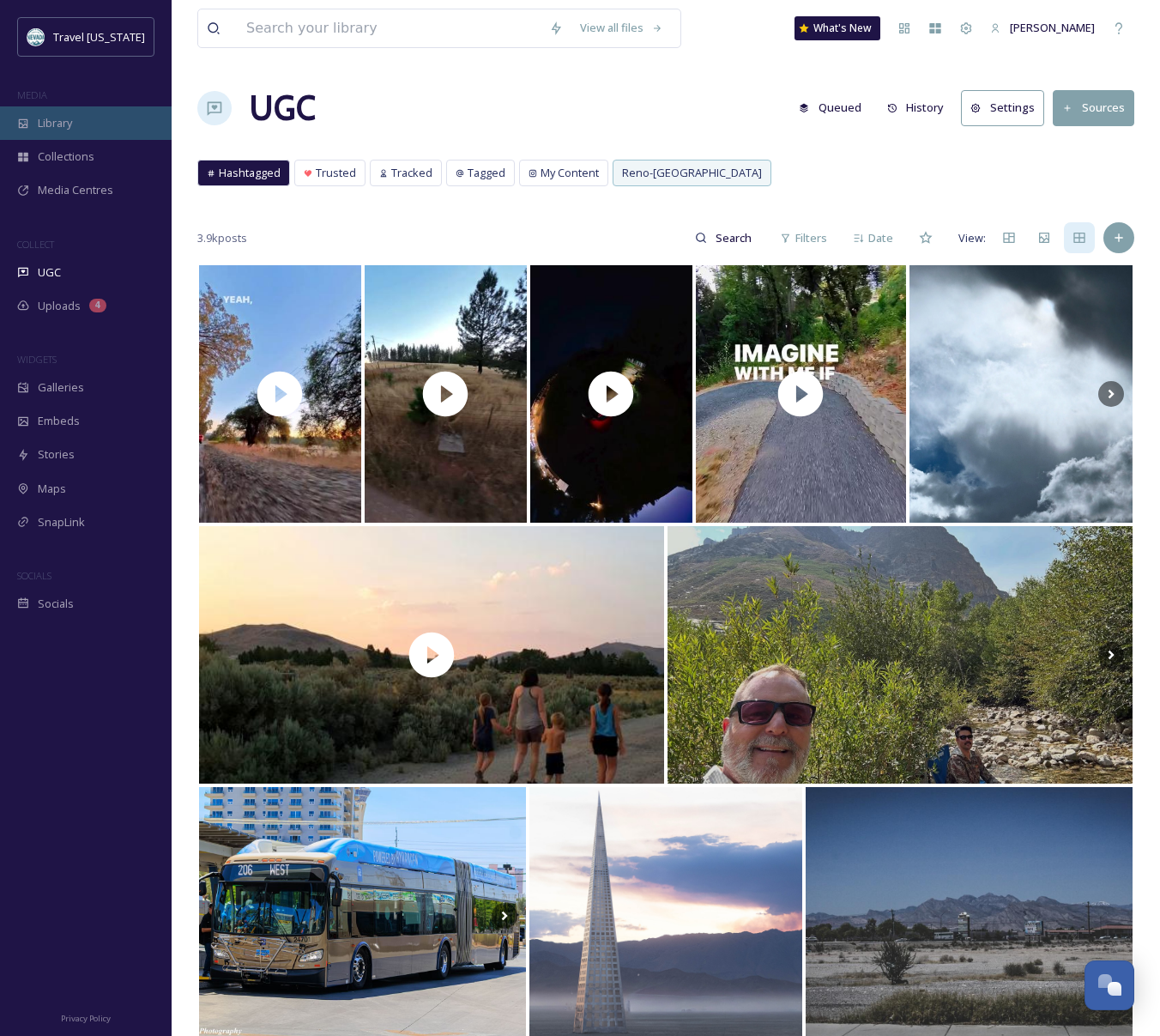
click at [31, 120] on div "Library" at bounding box center [85, 122] width 172 height 33
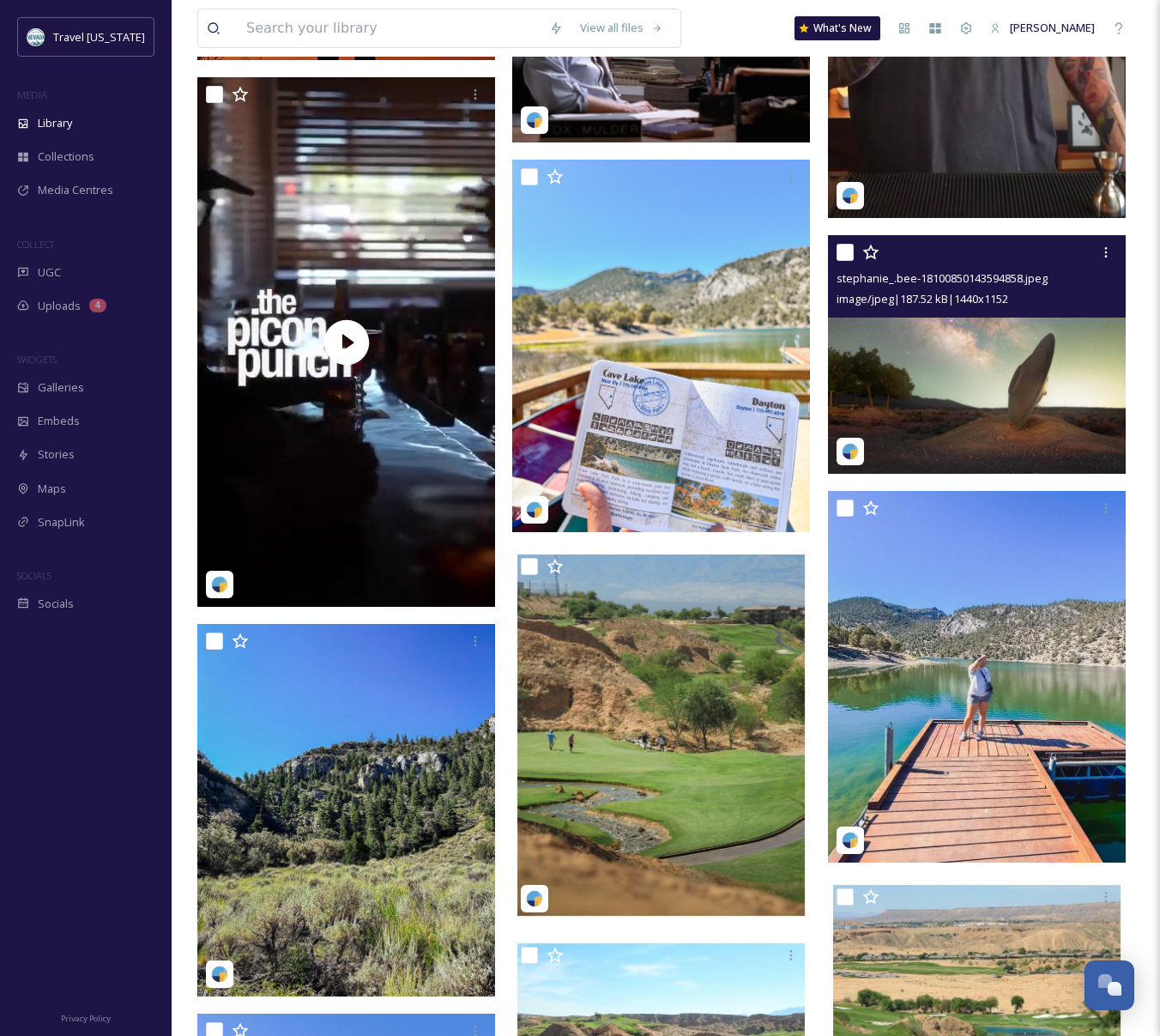
scroll to position [690, 0]
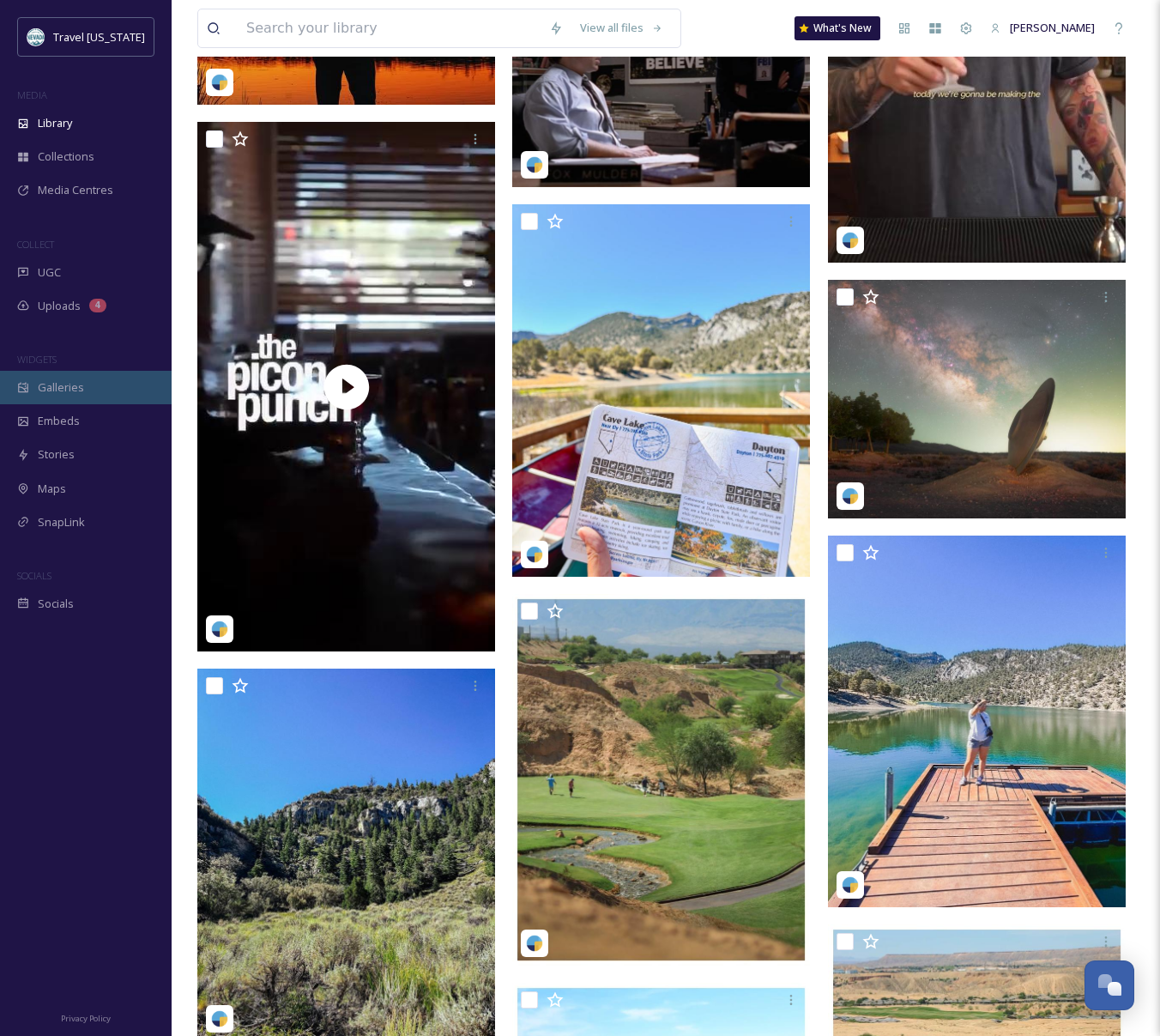
click at [59, 381] on span "Galleries" at bounding box center [60, 387] width 46 height 16
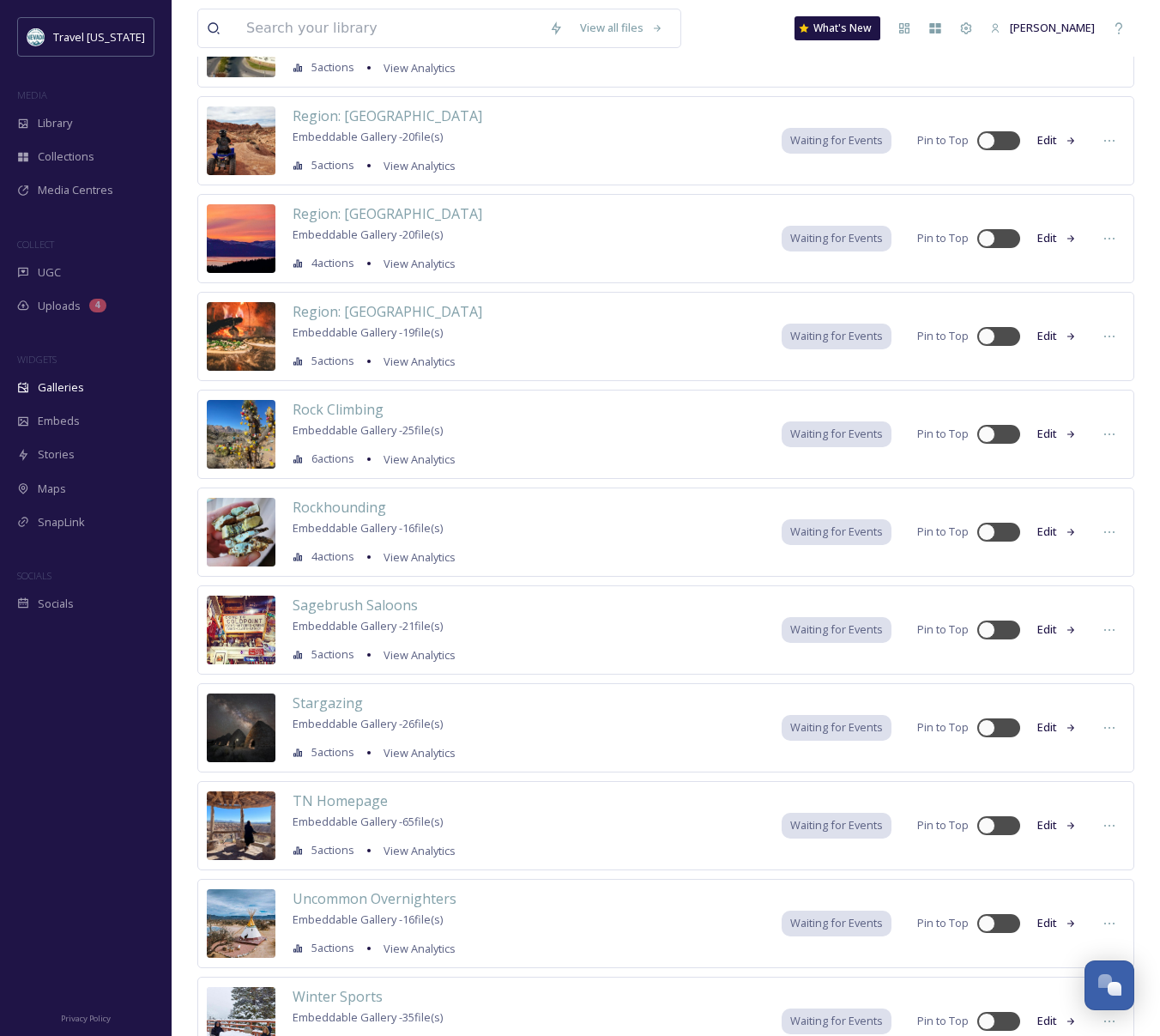
scroll to position [9637, 0]
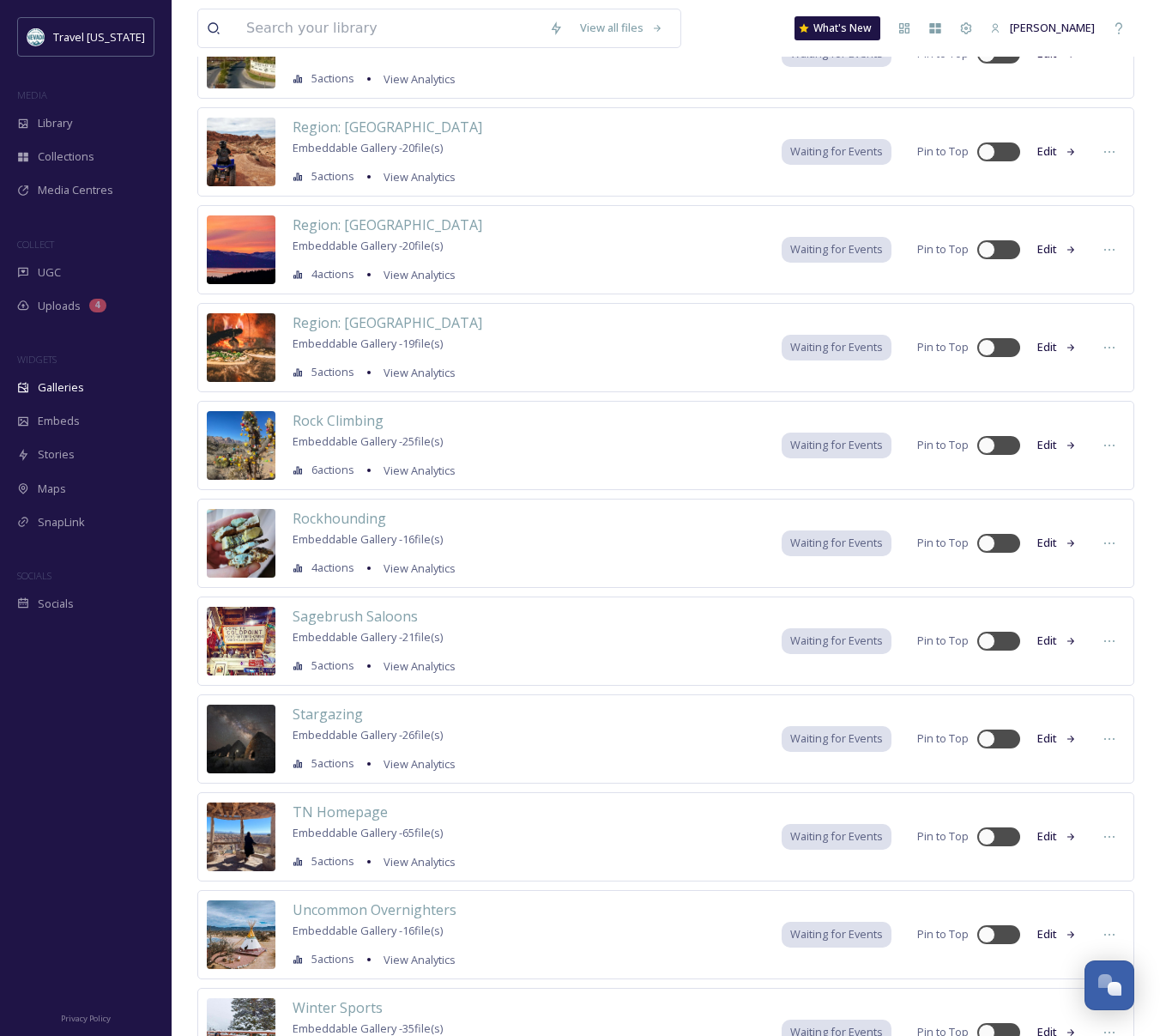
click at [1054, 836] on button "Edit" at bounding box center [1057, 836] width 57 height 33
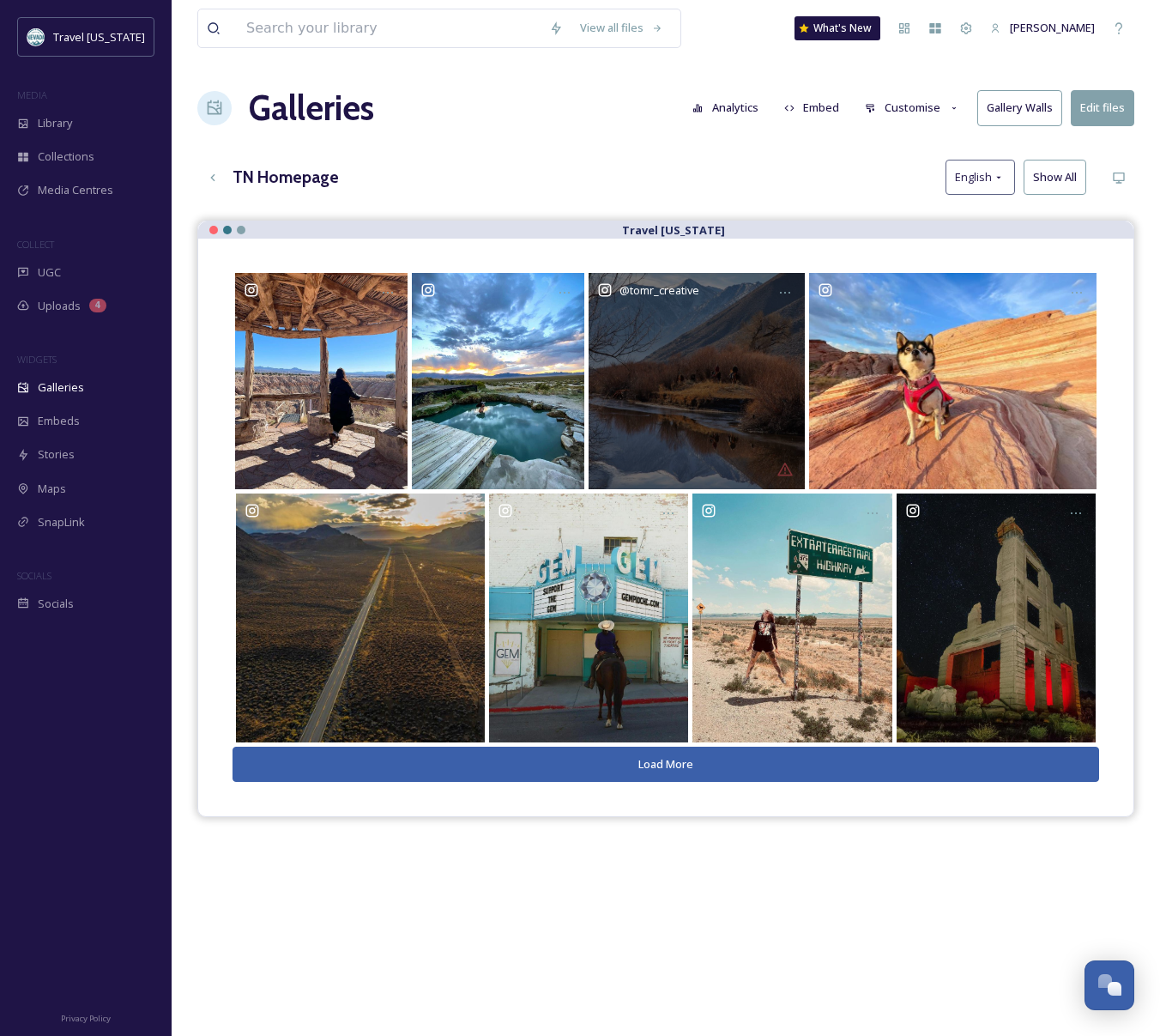
click at [786, 470] on div "@ tomr_creative" at bounding box center [697, 381] width 216 height 216
click at [788, 469] on div "@ tomr_creative" at bounding box center [697, 381] width 216 height 216
click at [788, 470] on div "@ tomr_creative" at bounding box center [697, 381] width 216 height 216
click at [741, 400] on div "@ tomr_creative" at bounding box center [697, 381] width 216 height 216
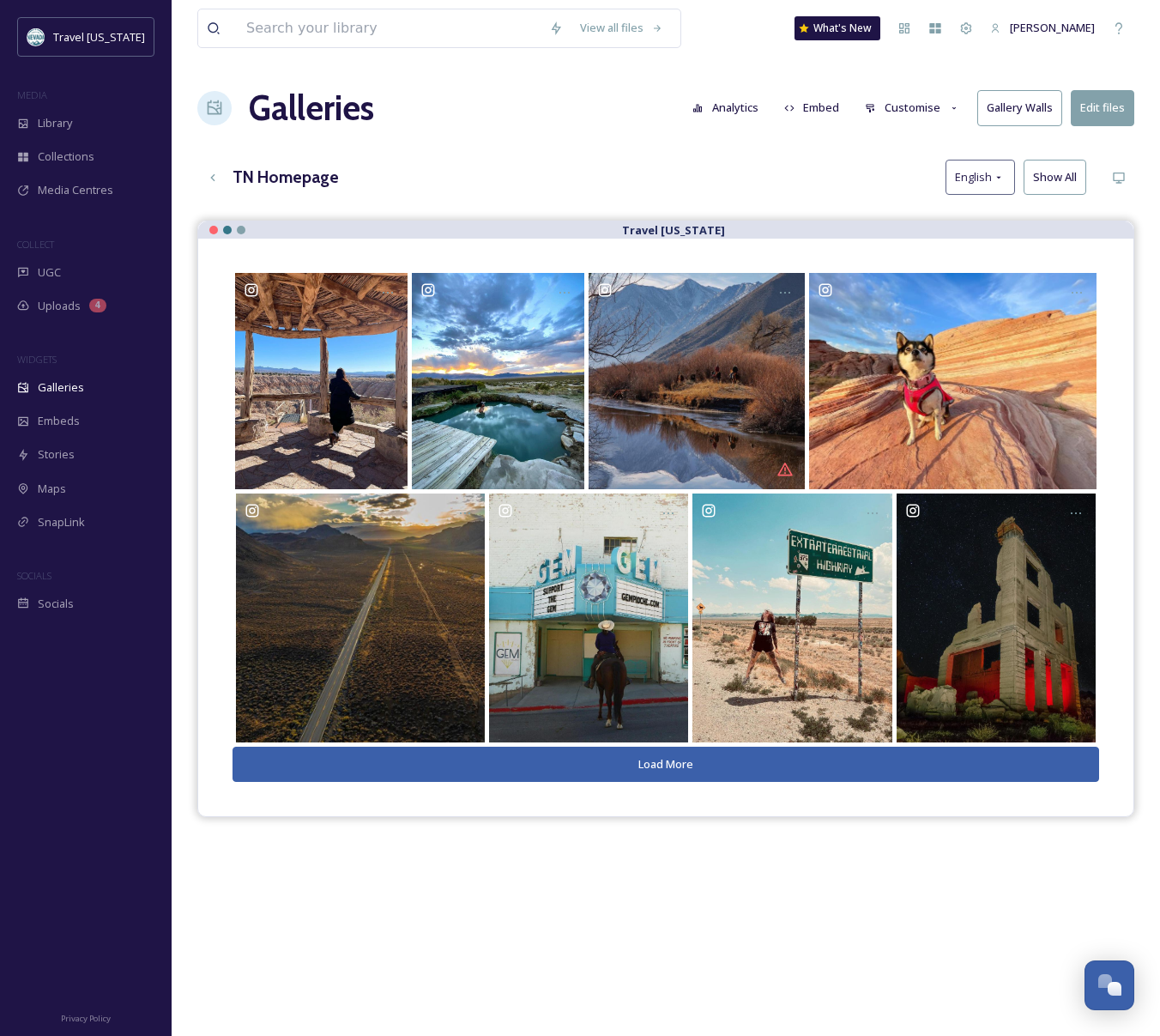
click at [652, 743] on div "Load More" at bounding box center [665, 527] width 867 height 509
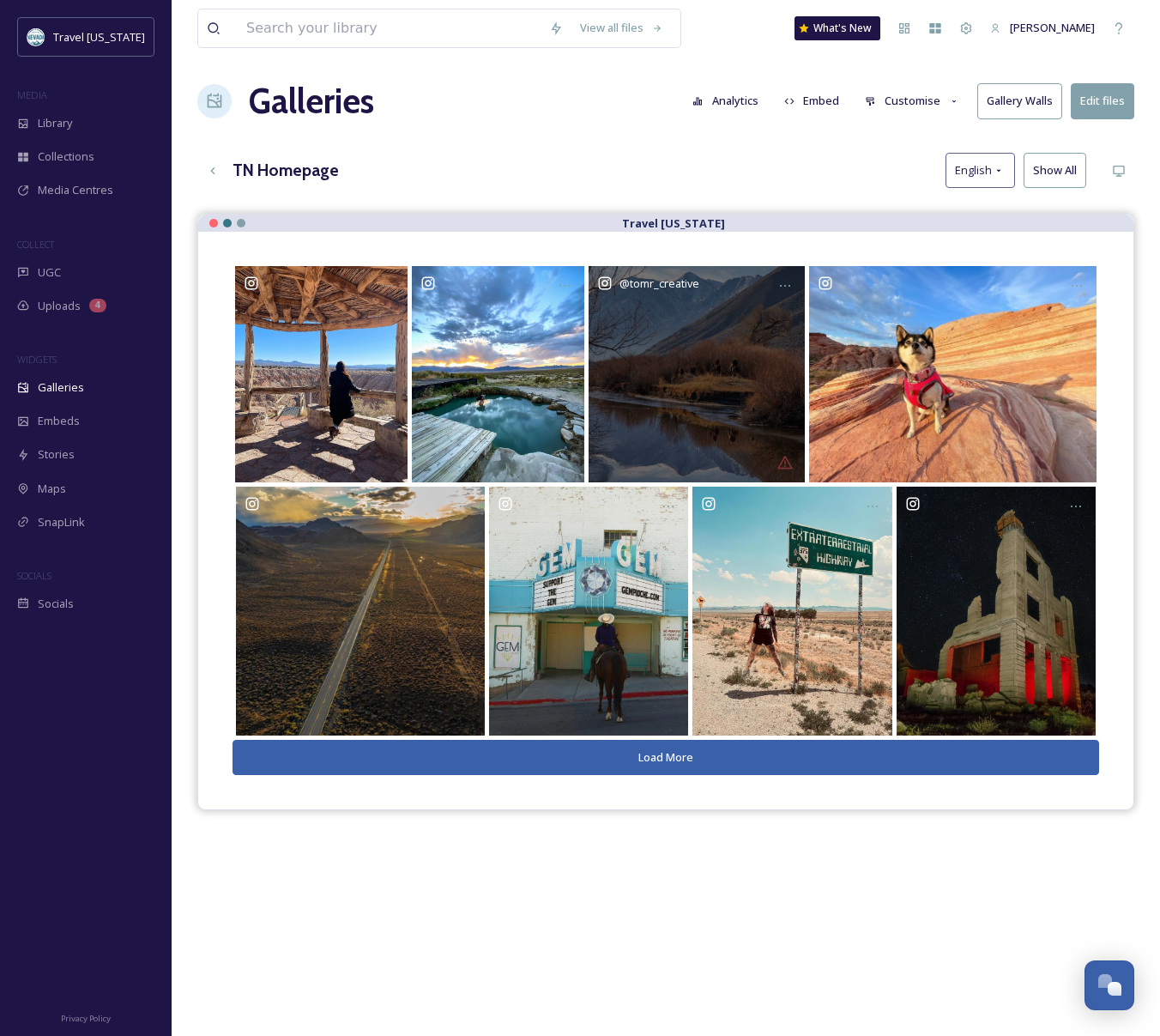
click at [732, 401] on div "@ tomr_creative" at bounding box center [697, 374] width 216 height 216
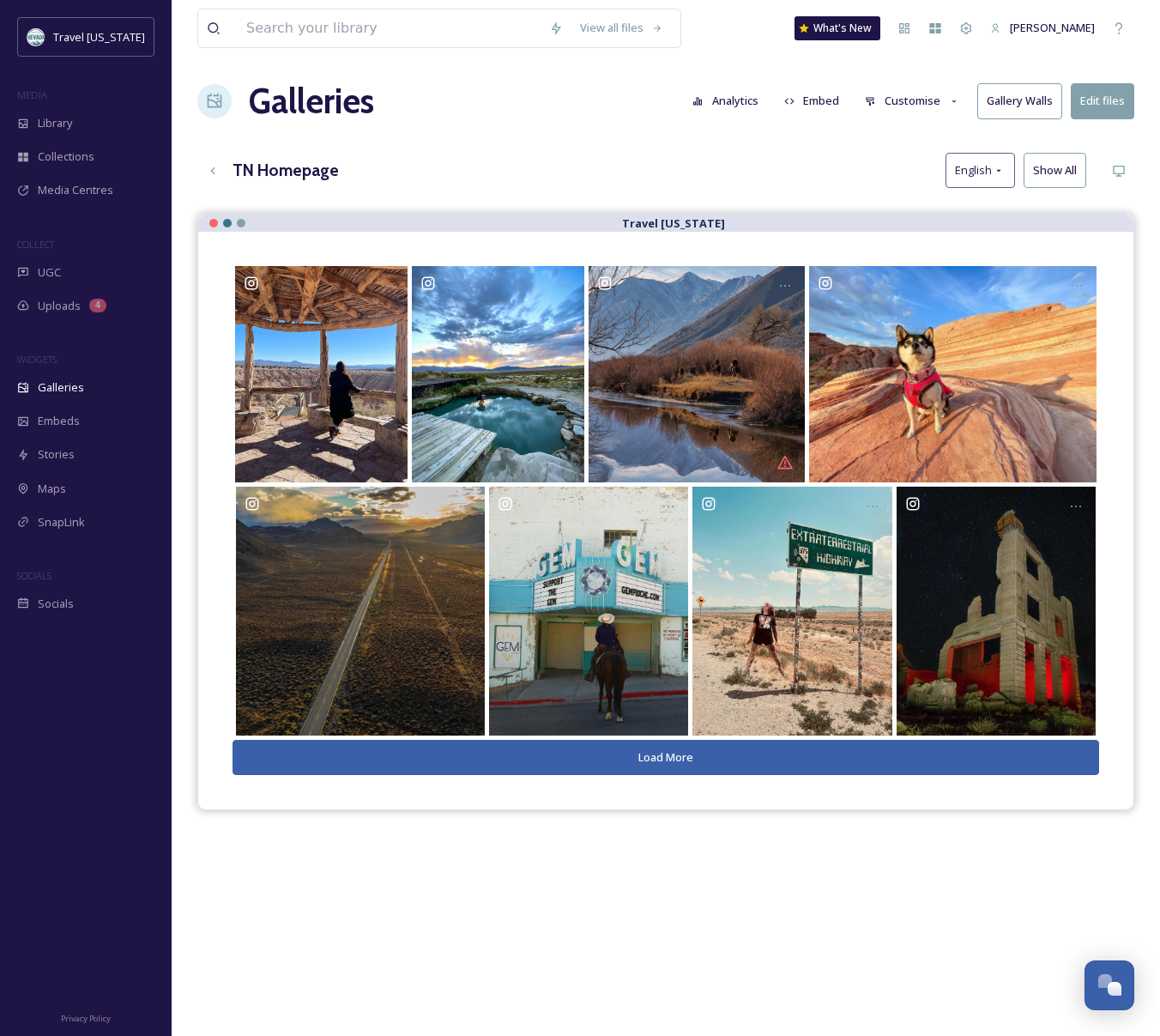
click at [1108, 103] on button "Edit files" at bounding box center [1102, 100] width 64 height 35
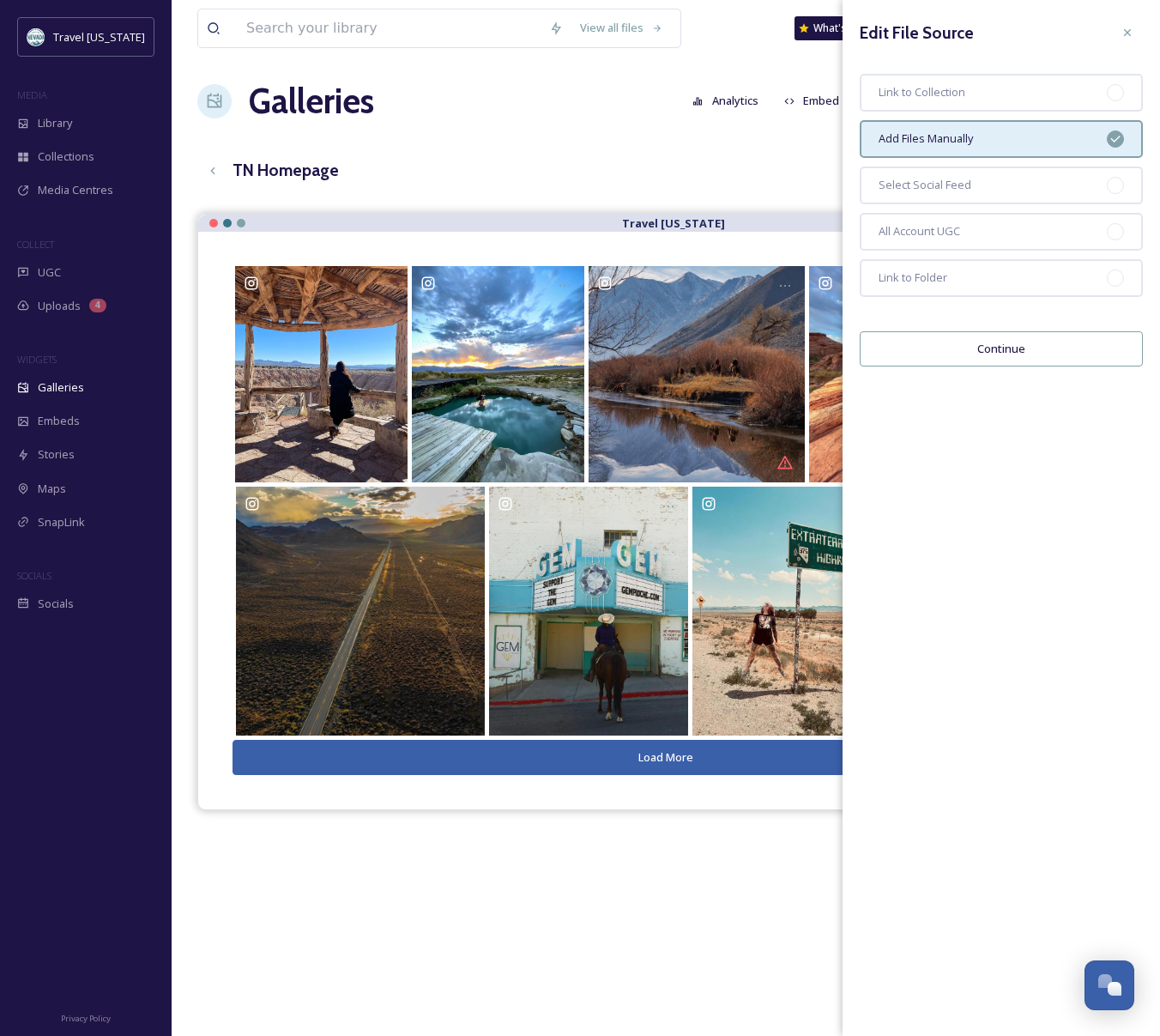
click at [967, 350] on button "Continue" at bounding box center [1001, 348] width 283 height 35
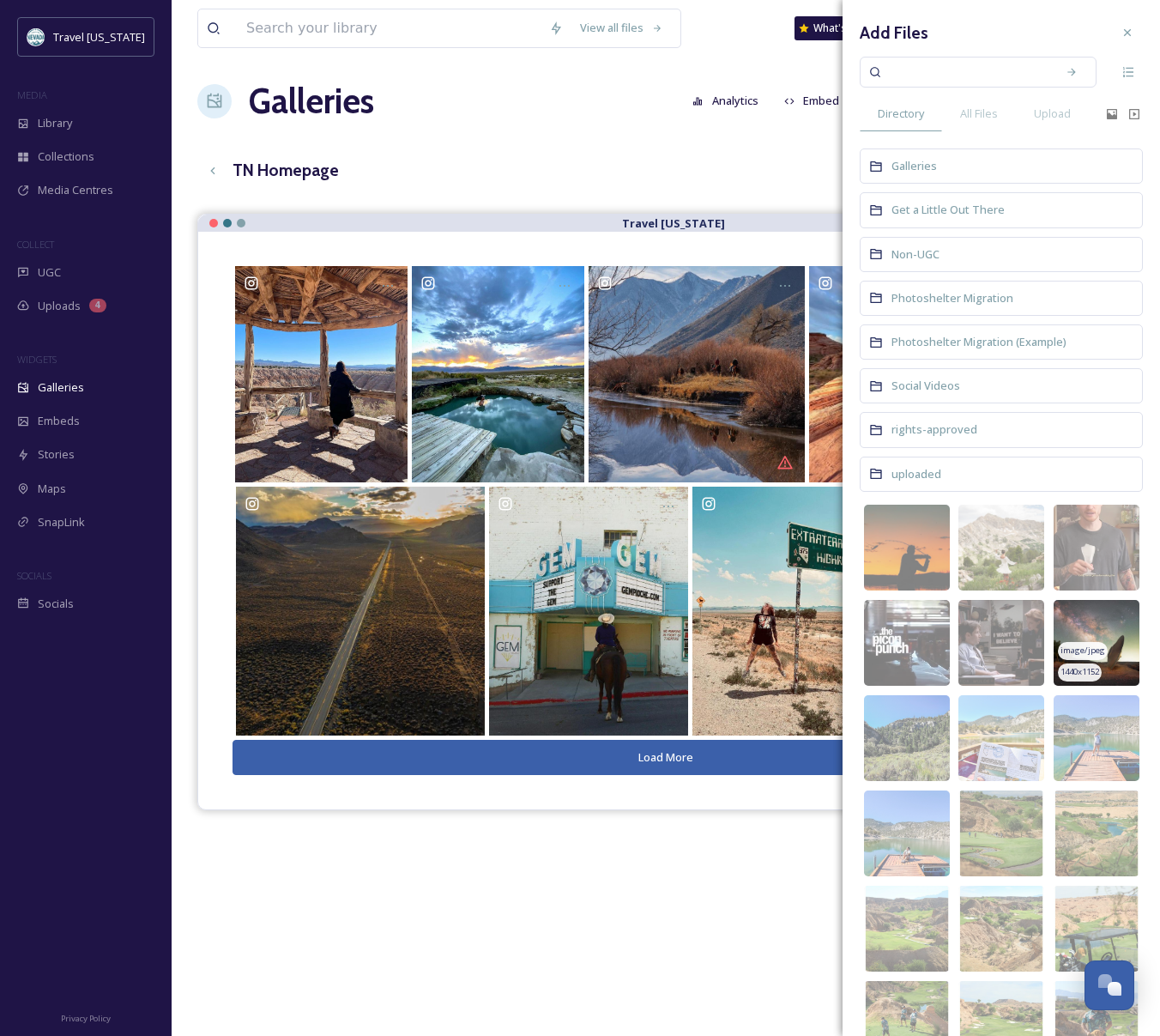
click at [1107, 628] on img at bounding box center [1096, 643] width 85 height 86
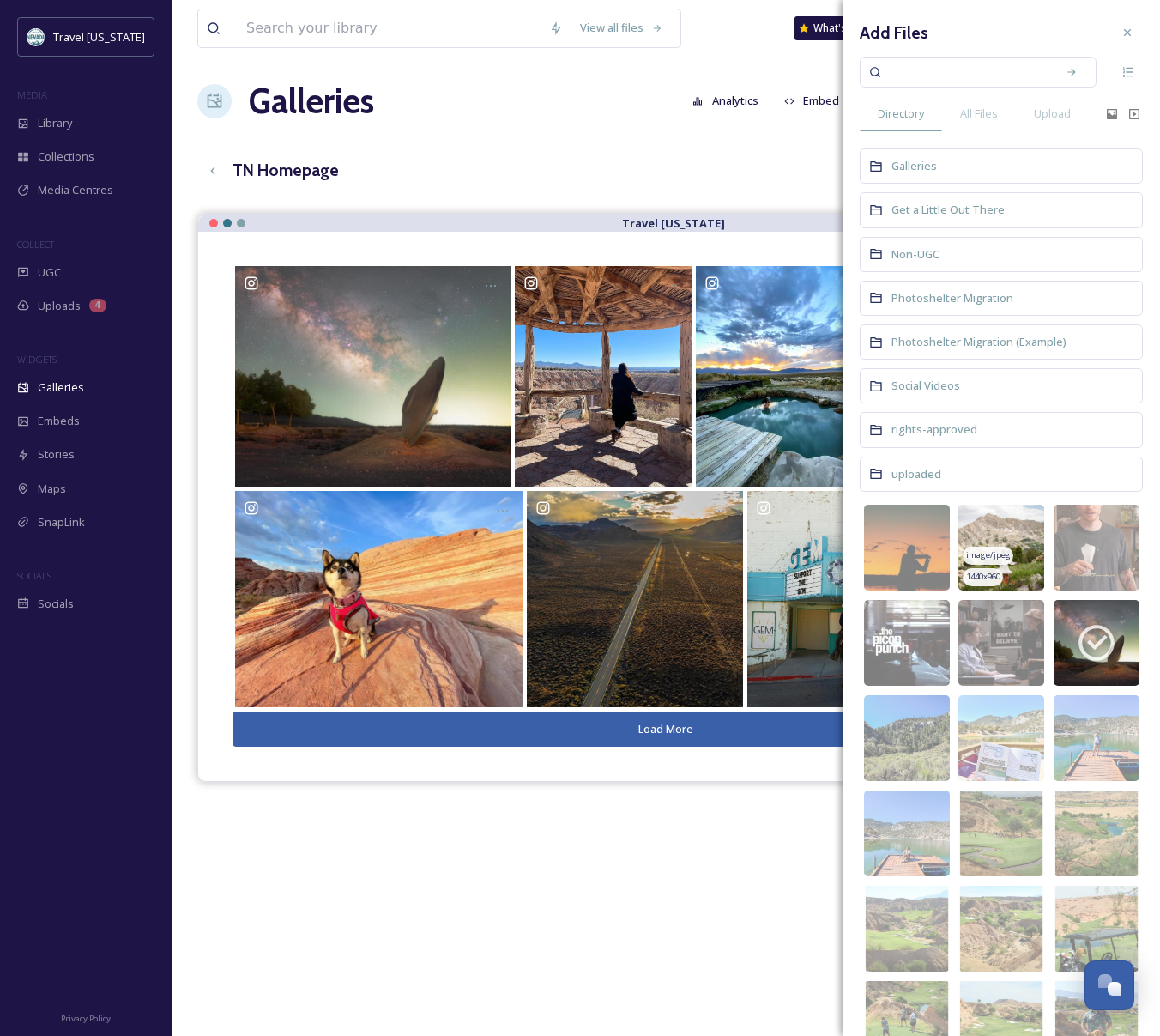
click at [988, 530] on img at bounding box center [1001, 547] width 85 height 86
click at [994, 525] on img at bounding box center [1001, 547] width 85 height 86
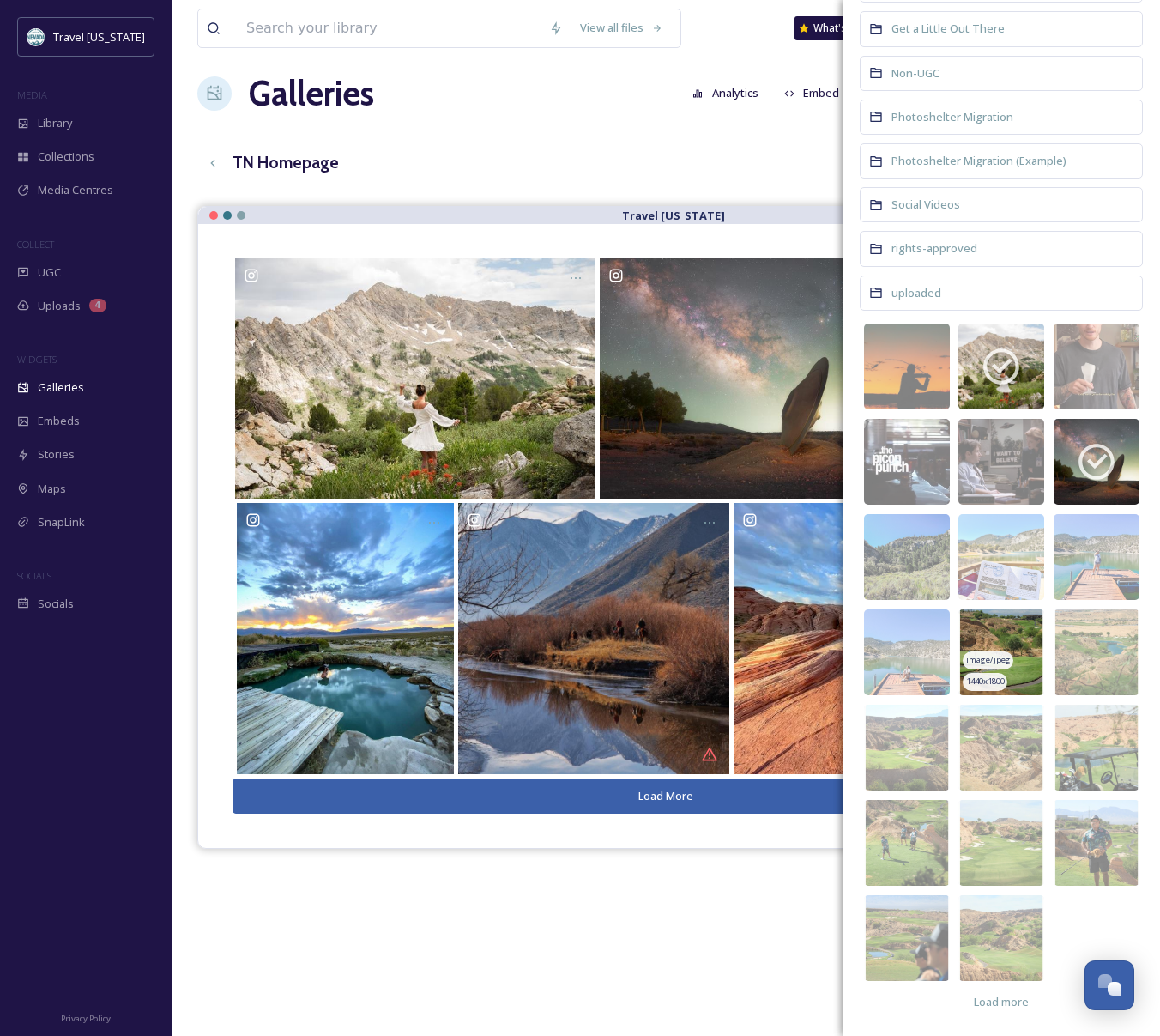
scroll to position [25, 0]
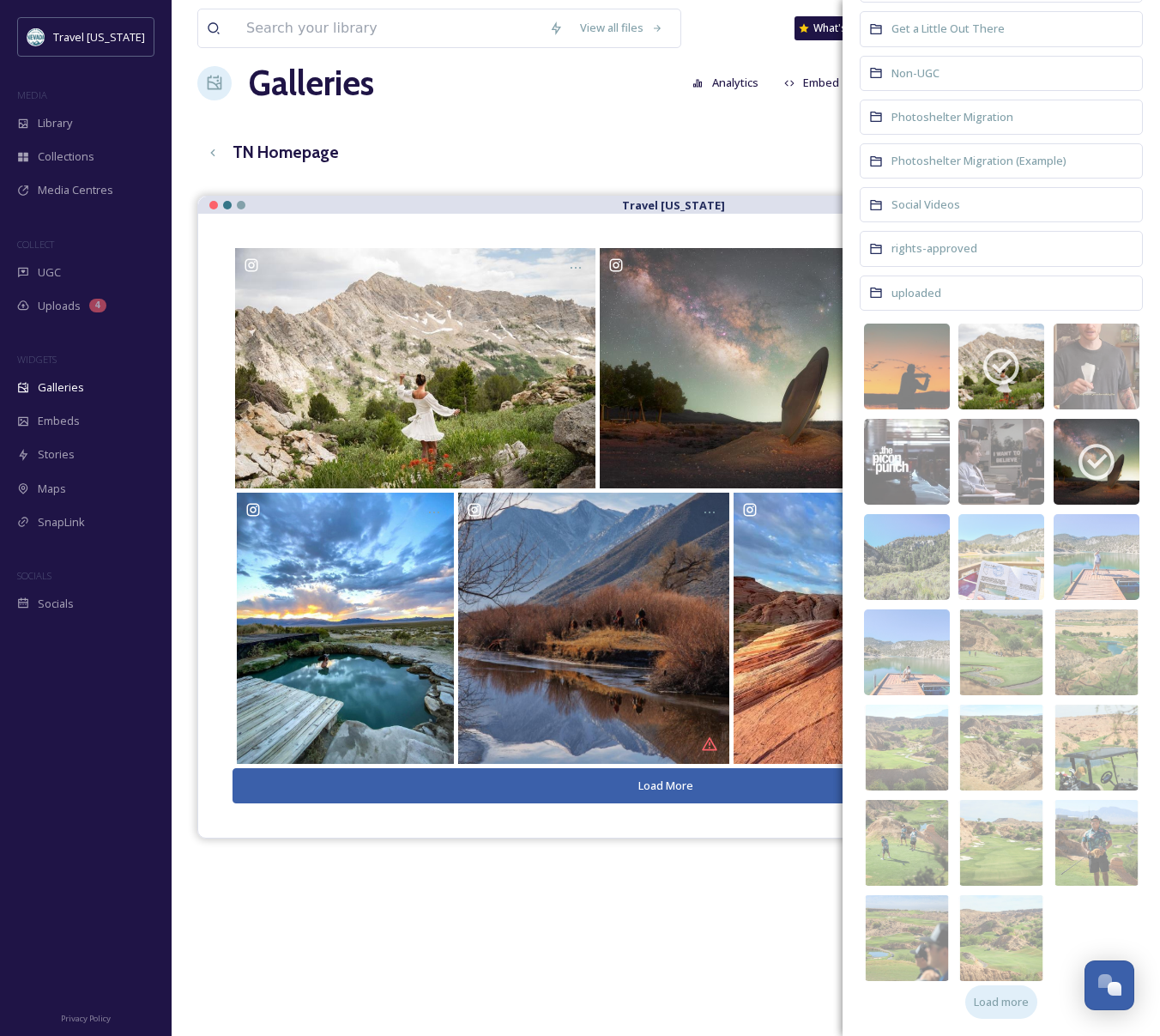
click at [999, 1001] on span "Load more" at bounding box center [1001, 1002] width 55 height 16
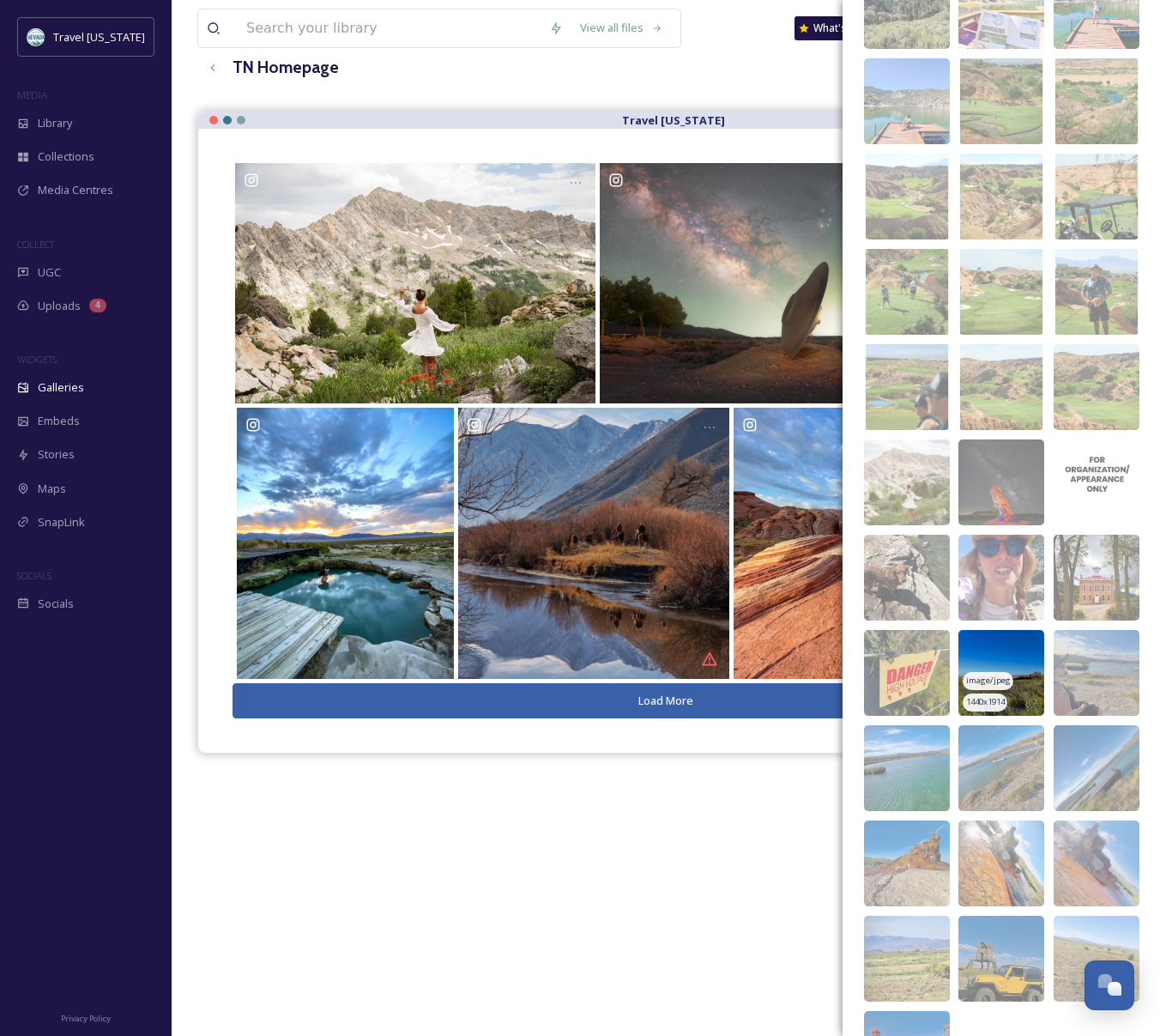
scroll to position [692, 0]
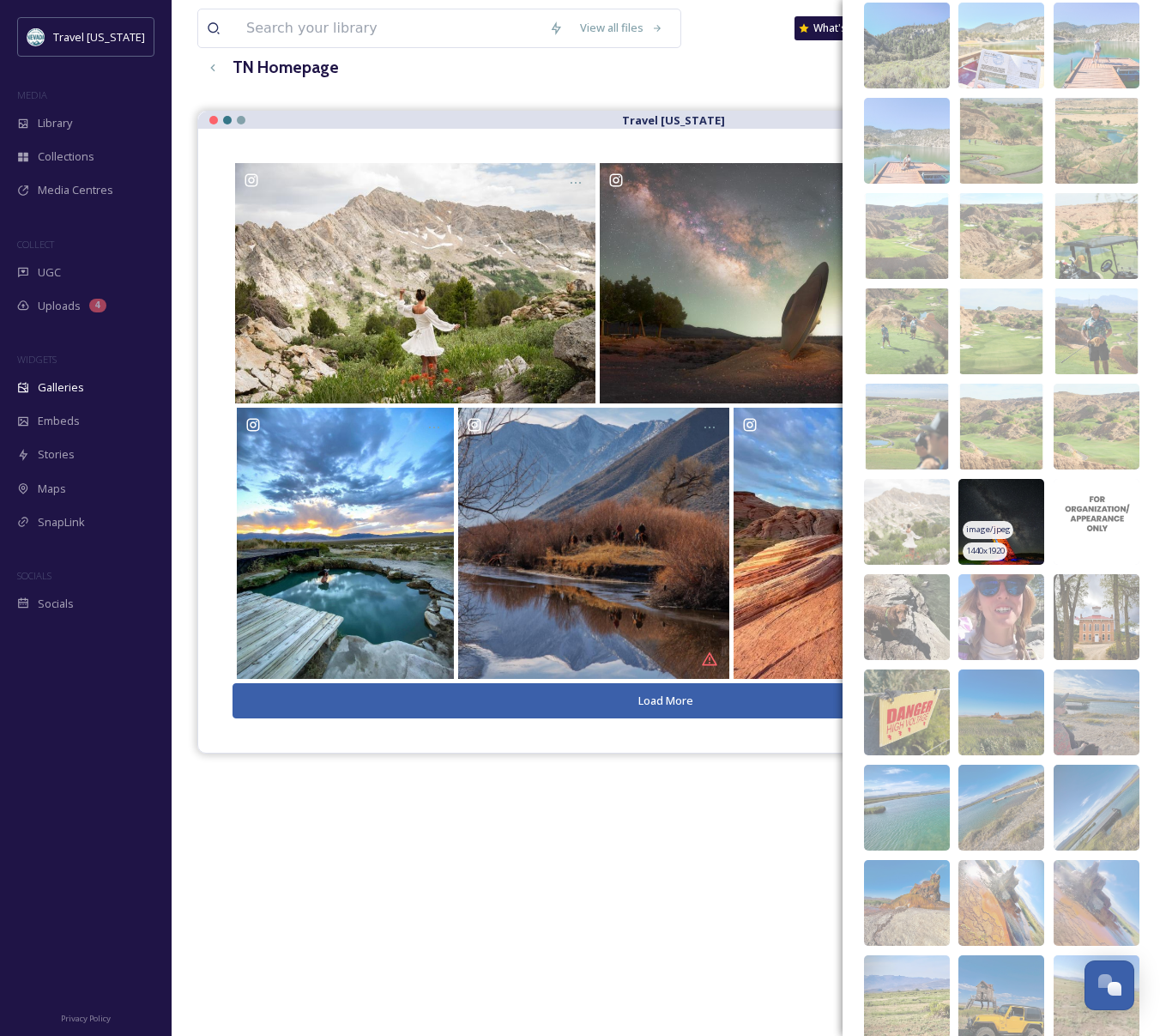
click at [998, 526] on span "image/jpeg" at bounding box center [989, 529] width 45 height 12
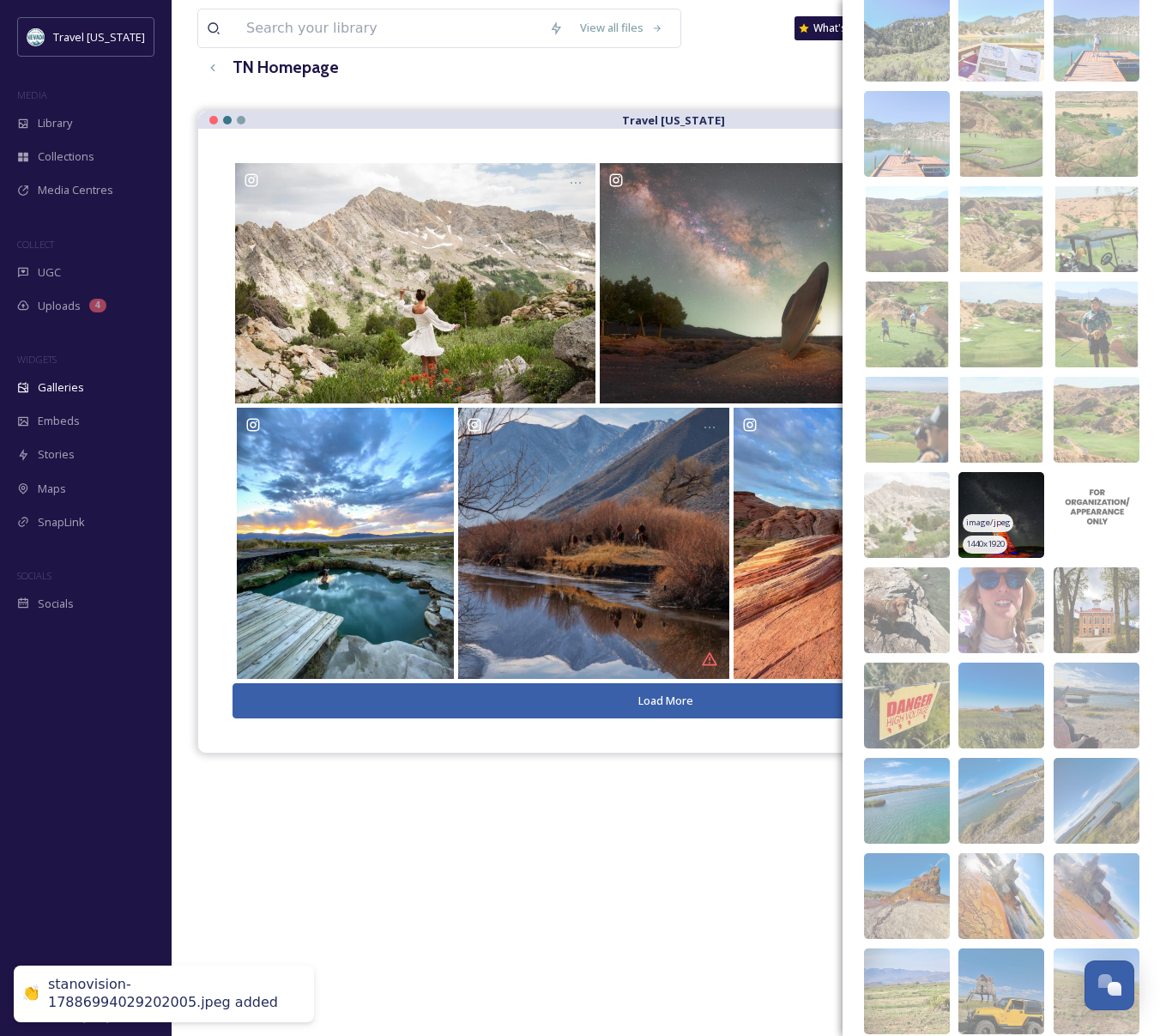
click at [1017, 491] on img at bounding box center [1001, 514] width 85 height 86
click at [985, 492] on img at bounding box center [1001, 514] width 85 height 86
click at [1003, 490] on img at bounding box center [1001, 514] width 85 height 86
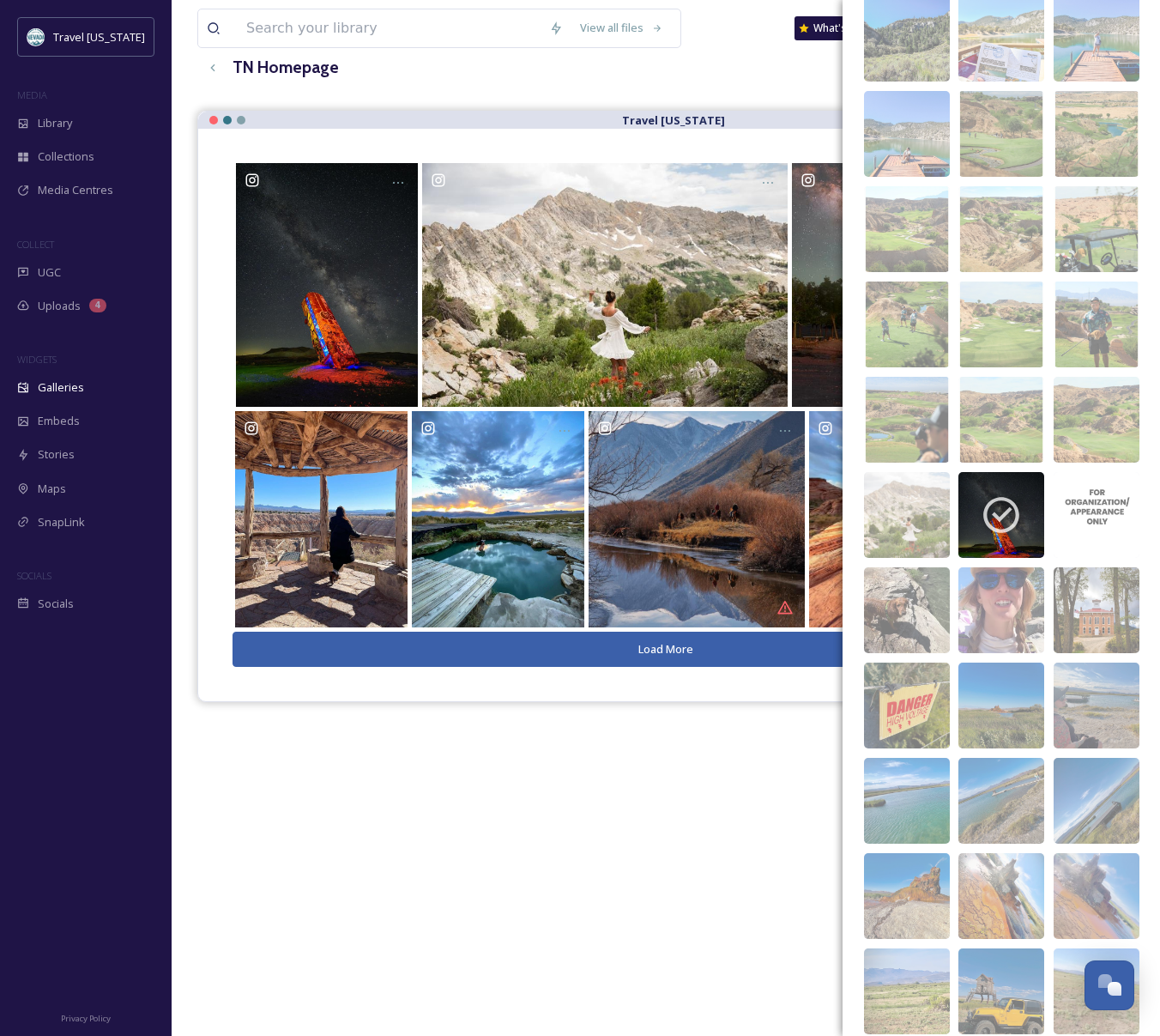
click at [675, 841] on div "Travel [US_STATE] Load More" at bounding box center [665, 628] width 937 height 1036
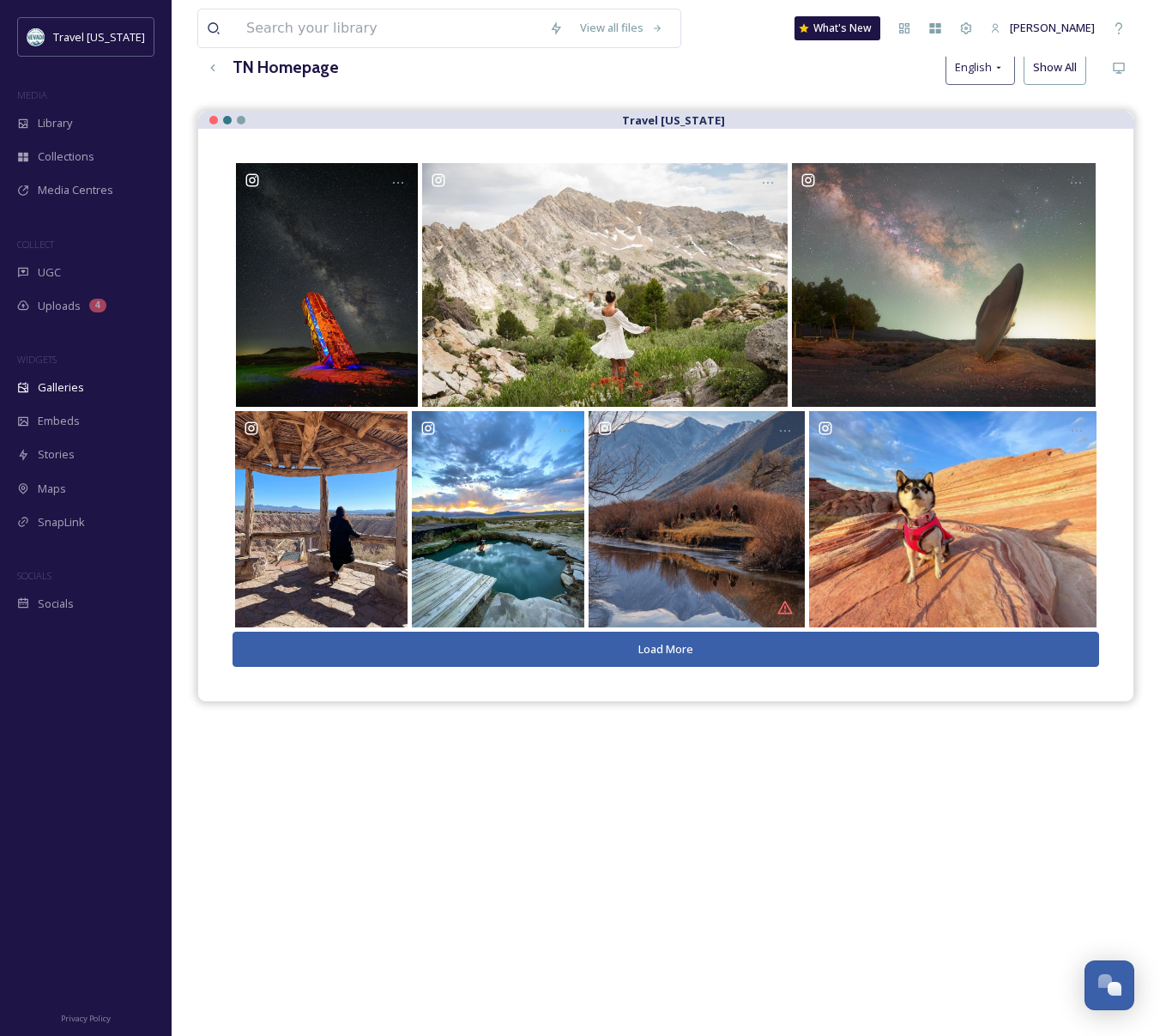
scroll to position [0, 0]
